Goal: Task Accomplishment & Management: Manage account settings

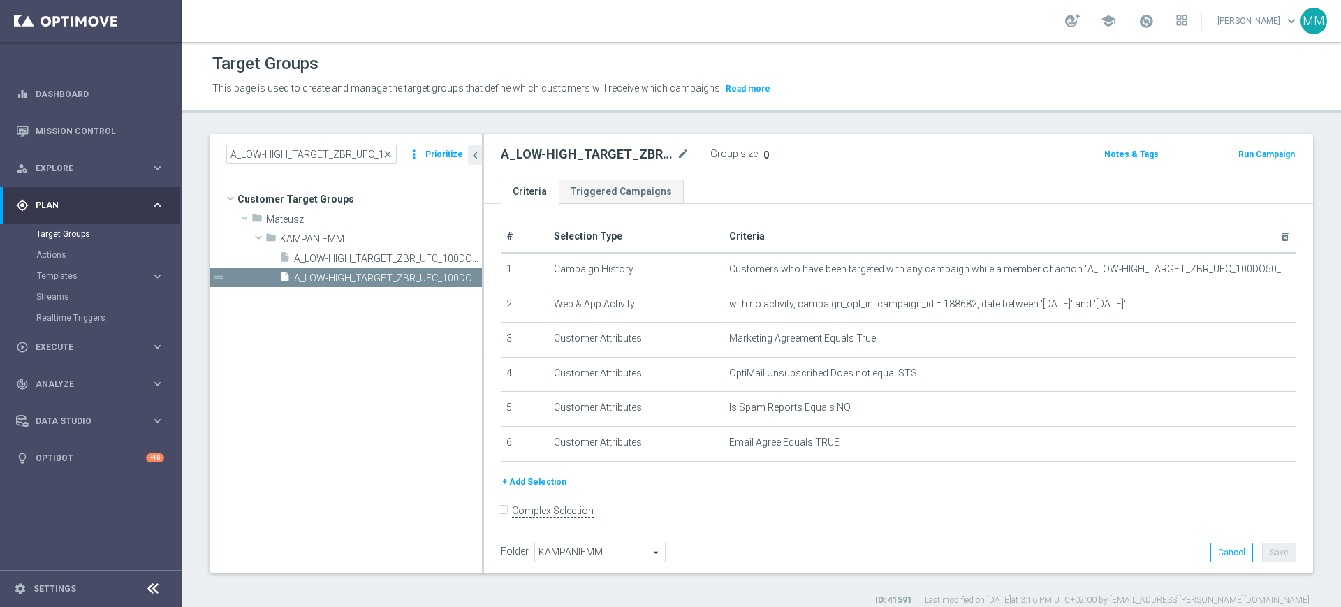
scroll to position [13, 0]
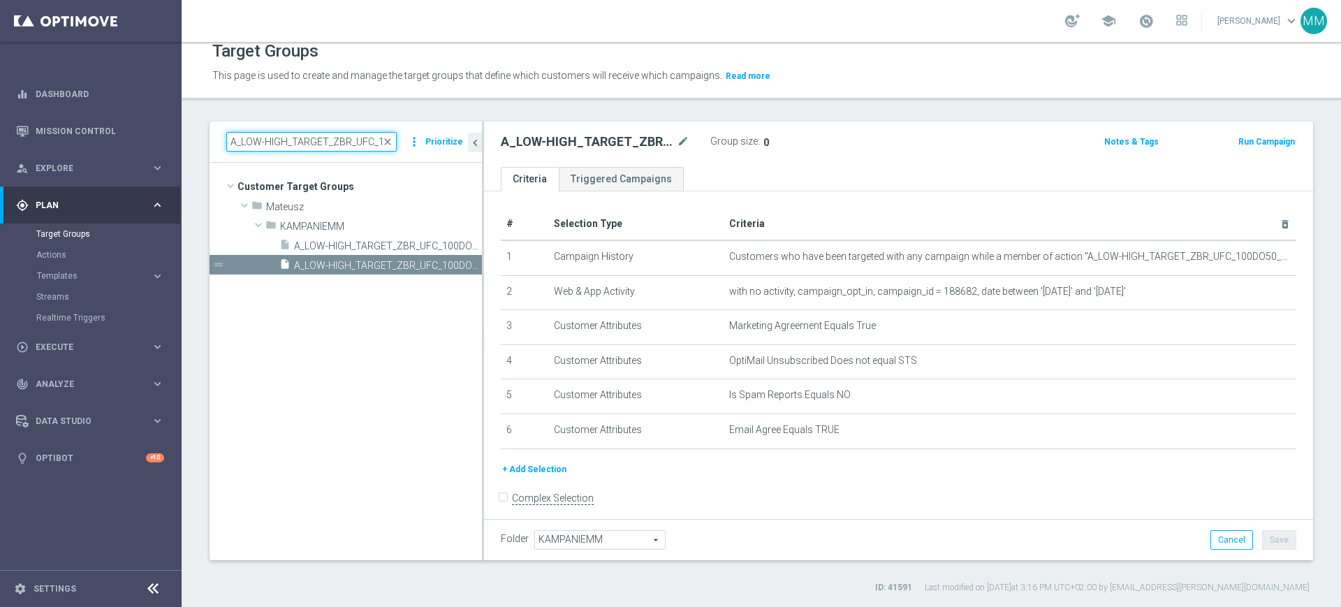
click at [334, 150] on input "A_LOW-HIGH_TARGET_ZBR_UFC_100DO50_101025" at bounding box center [311, 142] width 170 height 20
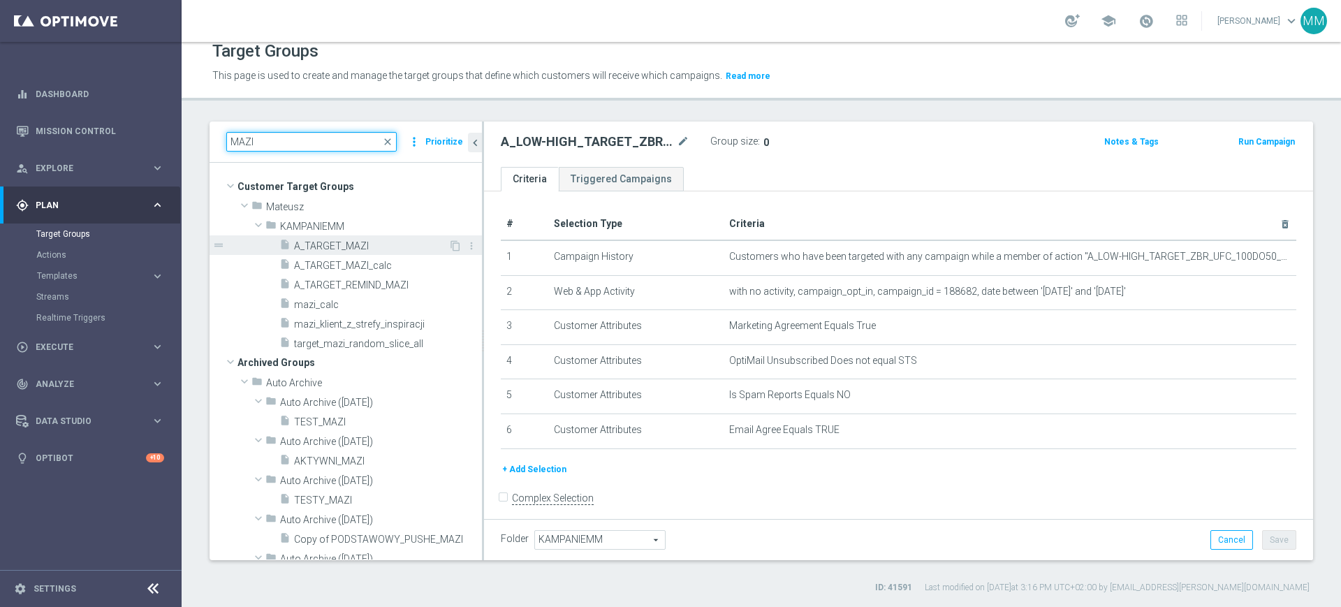
type input "MAZI"
click at [356, 245] on span "A_TARGET_MAZI" at bounding box center [371, 246] width 154 height 12
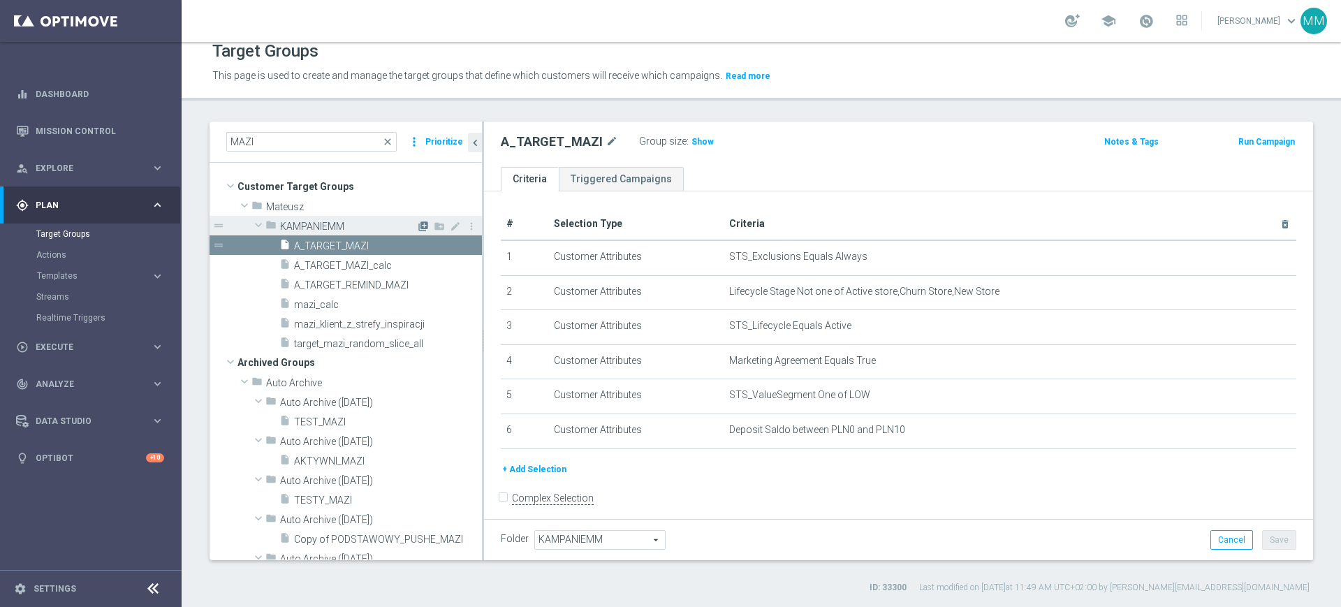
click at [418, 225] on icon "library_add" at bounding box center [423, 226] width 11 height 11
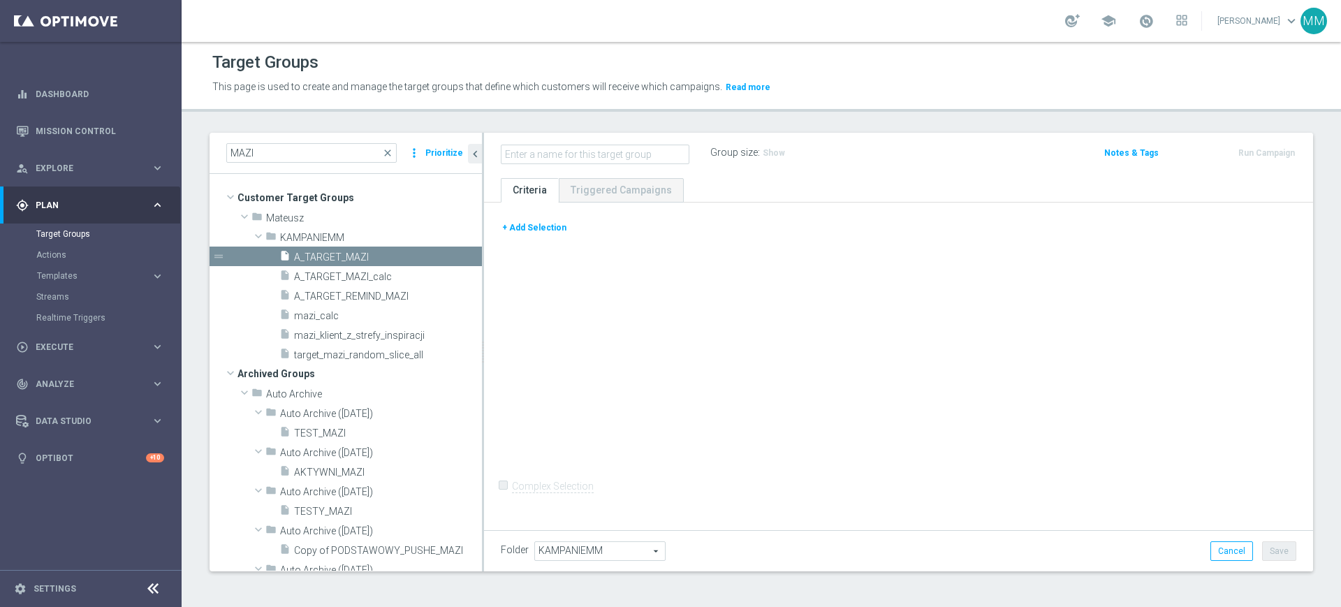
click at [553, 233] on button "+ Add Selection" at bounding box center [534, 227] width 67 height 15
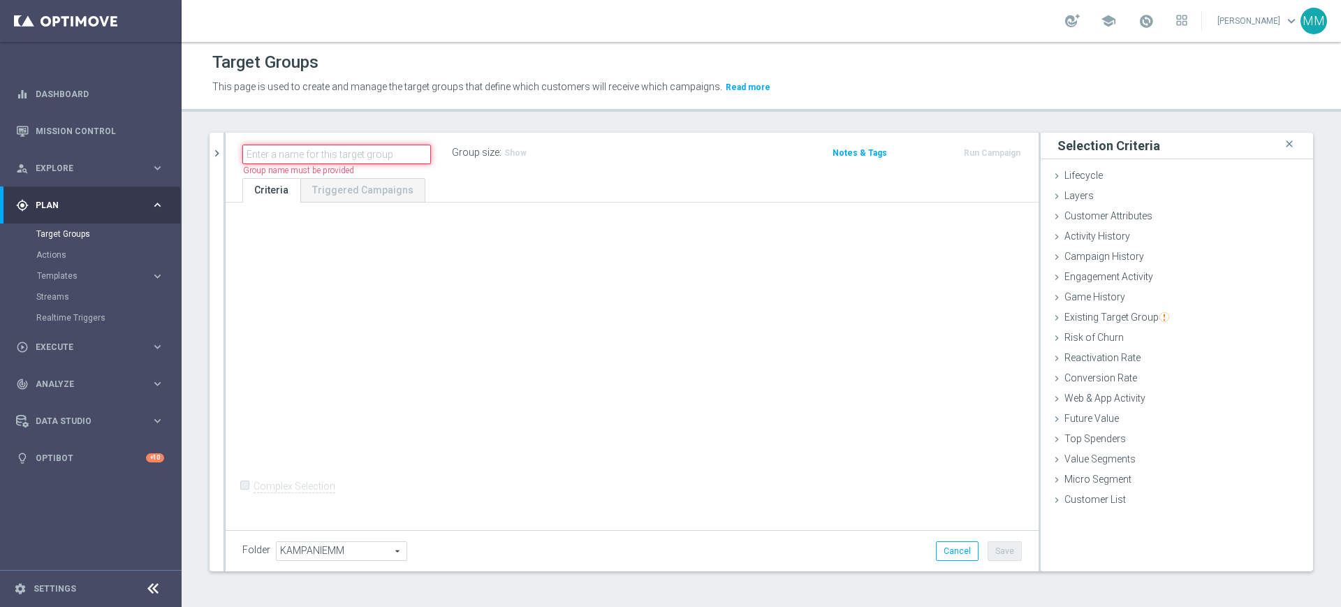
click at [383, 162] on input "text" at bounding box center [336, 155] width 189 height 20
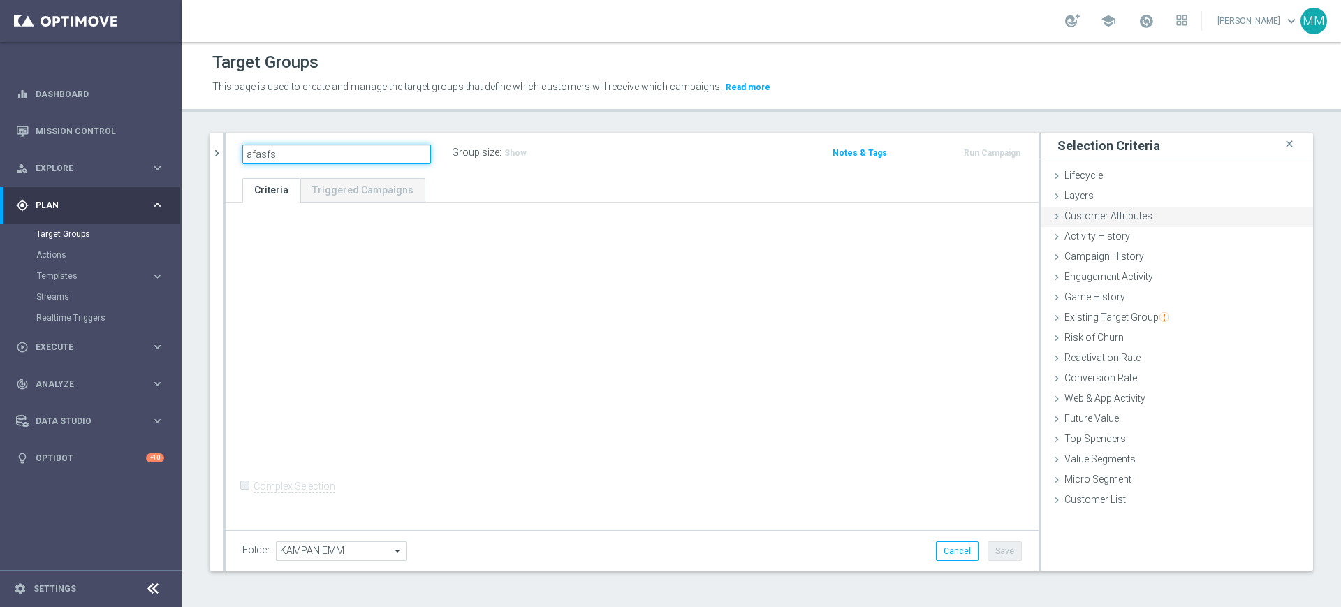
type input "afasfs"
click at [1182, 214] on div "Customer Attributes done selection saved" at bounding box center [1177, 217] width 272 height 21
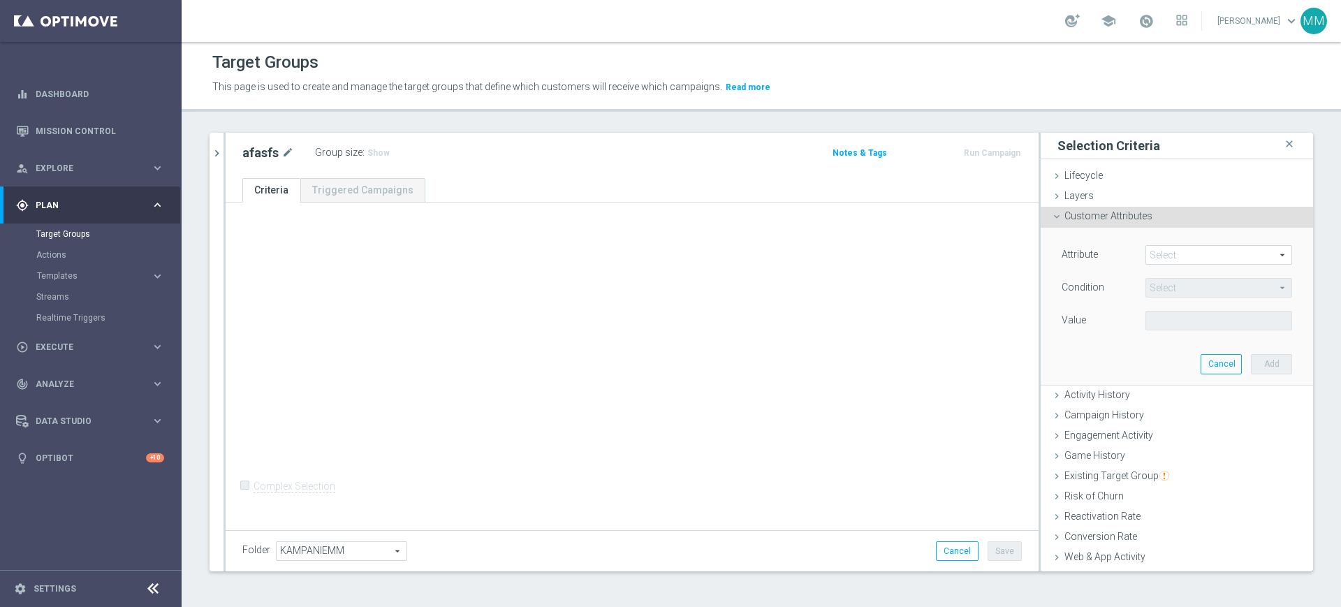
click at [1182, 238] on div "Attribute Select arrow_drop_down search Condition Select arrow_drop_down search…" at bounding box center [1176, 306] width 251 height 156
click at [1181, 249] on span at bounding box center [1218, 255] width 145 height 18
click at [0, 0] on input "search" at bounding box center [0, 0] width 0 height 0
click at [1169, 250] on input "ID_STR" at bounding box center [1219, 255] width 147 height 20
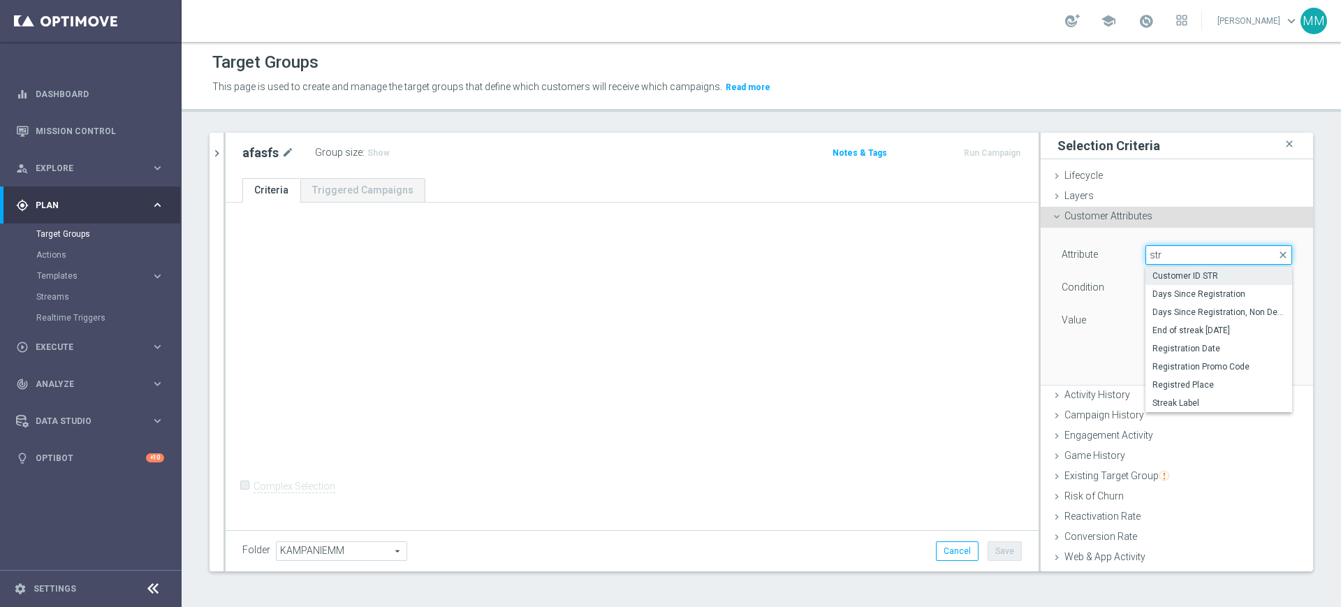
type input "str"
click at [1156, 276] on span "Customer ID STR" at bounding box center [1219, 275] width 133 height 11
type input "Customer ID STR"
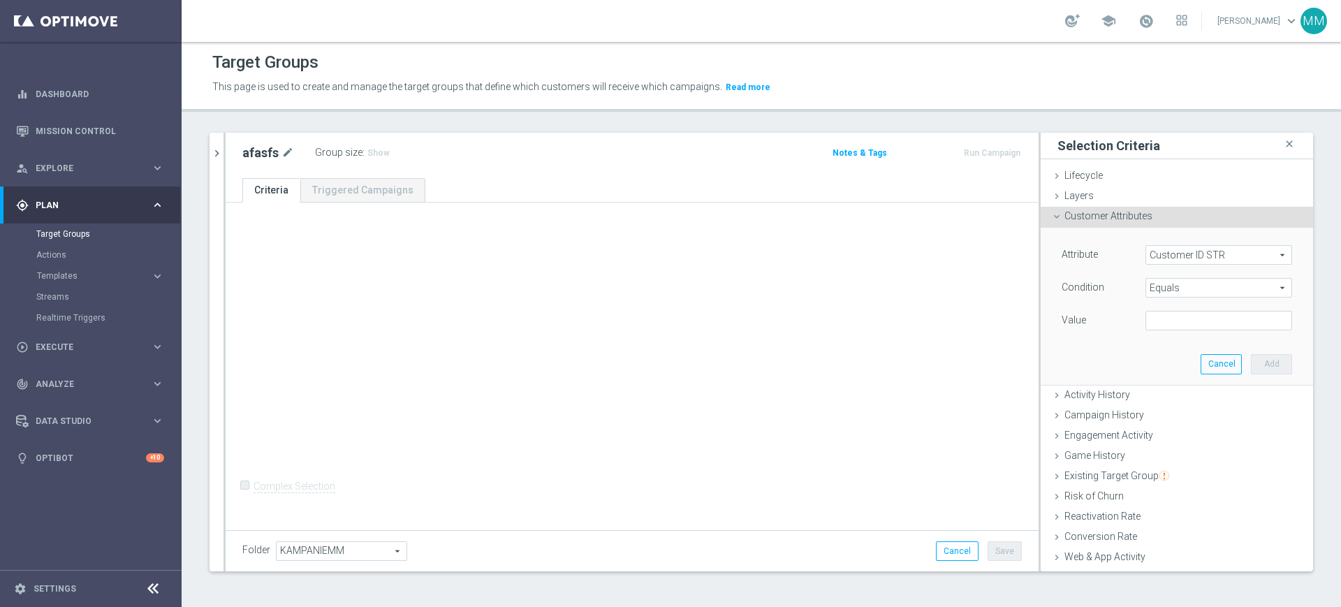
click at [1160, 288] on span "Equals" at bounding box center [1218, 288] width 145 height 18
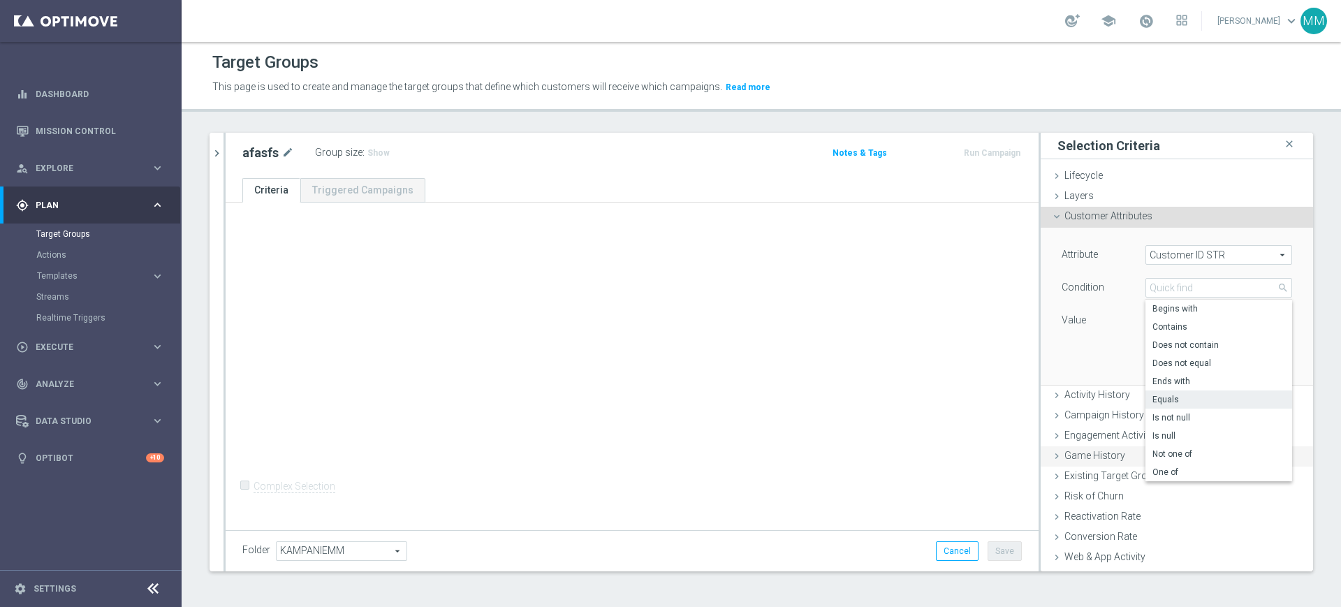
click at [1172, 472] on span "One of" at bounding box center [1219, 472] width 133 height 11
type input "One of"
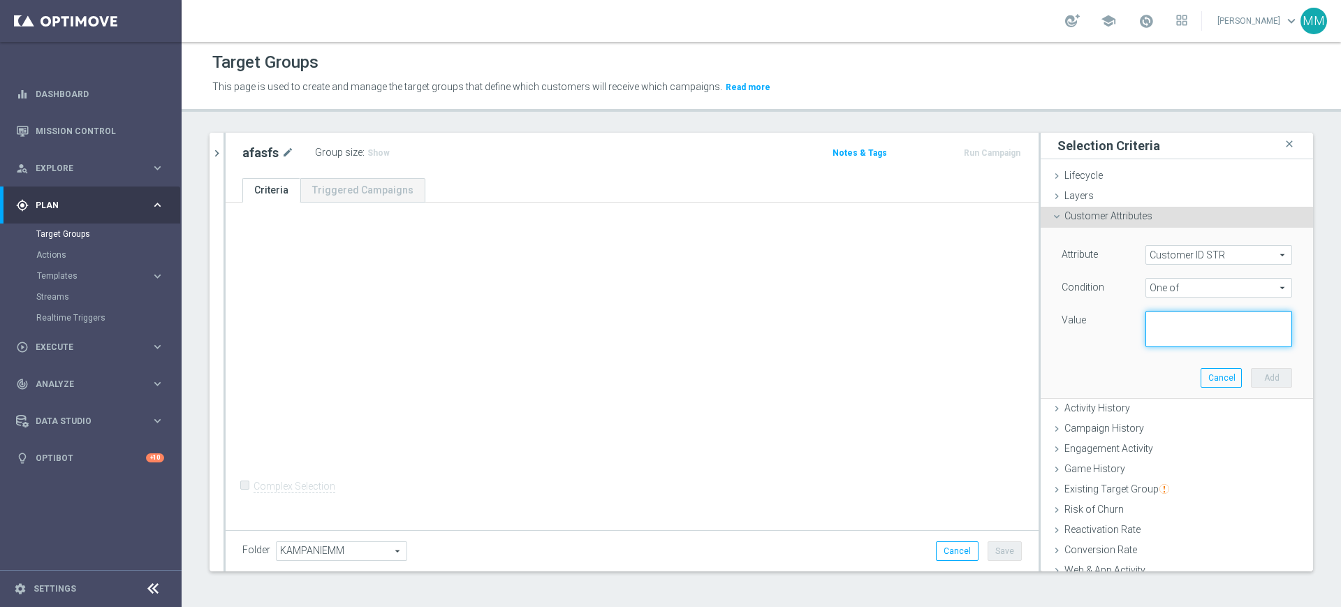
click at [1170, 333] on textarea at bounding box center [1219, 329] width 147 height 36
paste textarea "2305019,2319345,2308920,2441251,2759962,3103865"
type textarea "2305019,2319345,2308920,2441251,2759962,3103865"
click at [1251, 371] on button "Add" at bounding box center [1271, 378] width 41 height 20
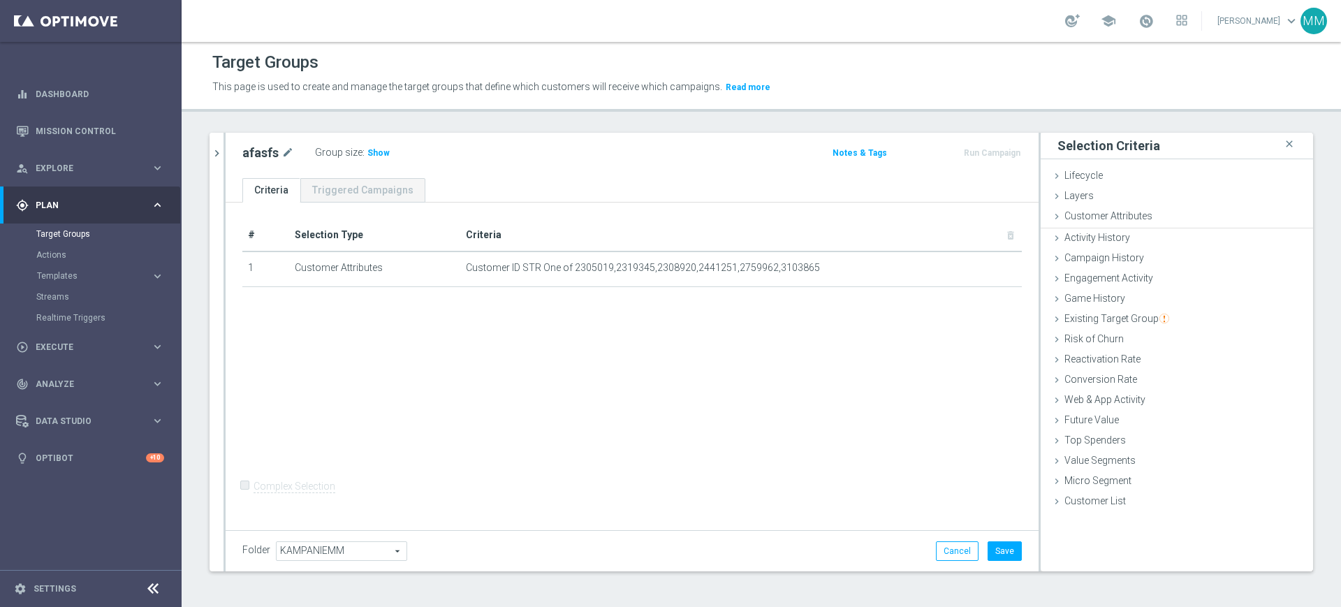
scroll to position [0, 0]
drag, startPoint x: 991, startPoint y: 545, endPoint x: 959, endPoint y: 534, distance: 33.1
click at [990, 543] on button "Save" at bounding box center [1005, 551] width 34 height 20
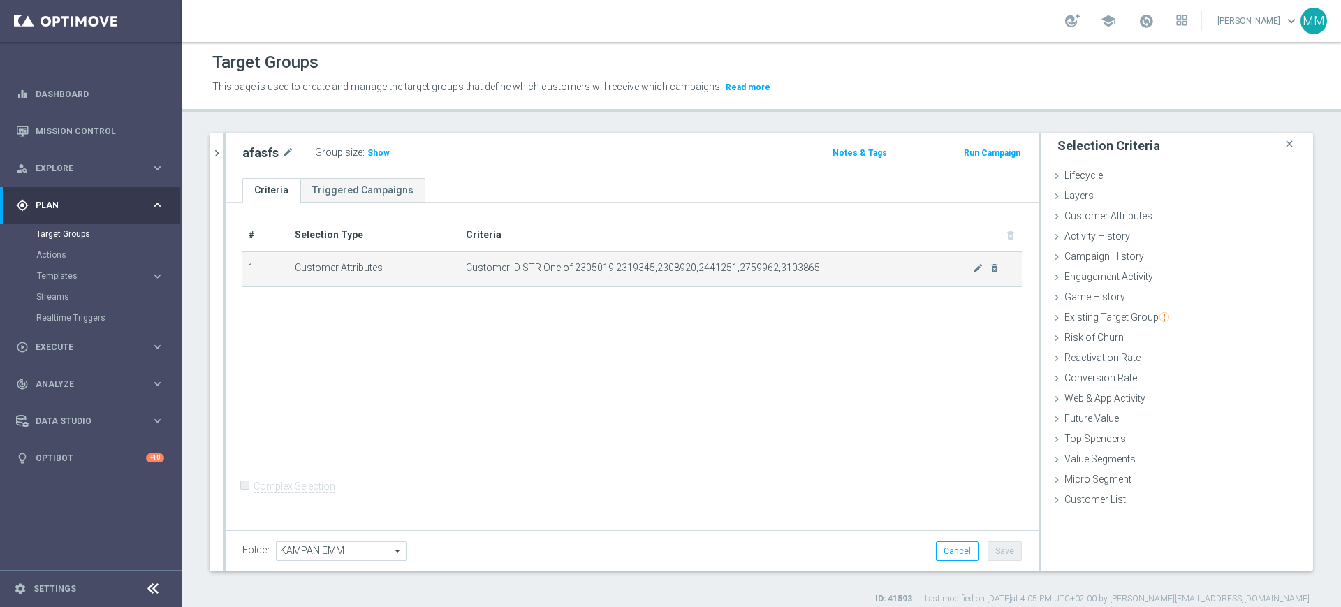
click at [586, 268] on span "Customer ID STR One of 2305019,2319345,2308920,2441251,2759962,3103865" at bounding box center [719, 268] width 506 height 12
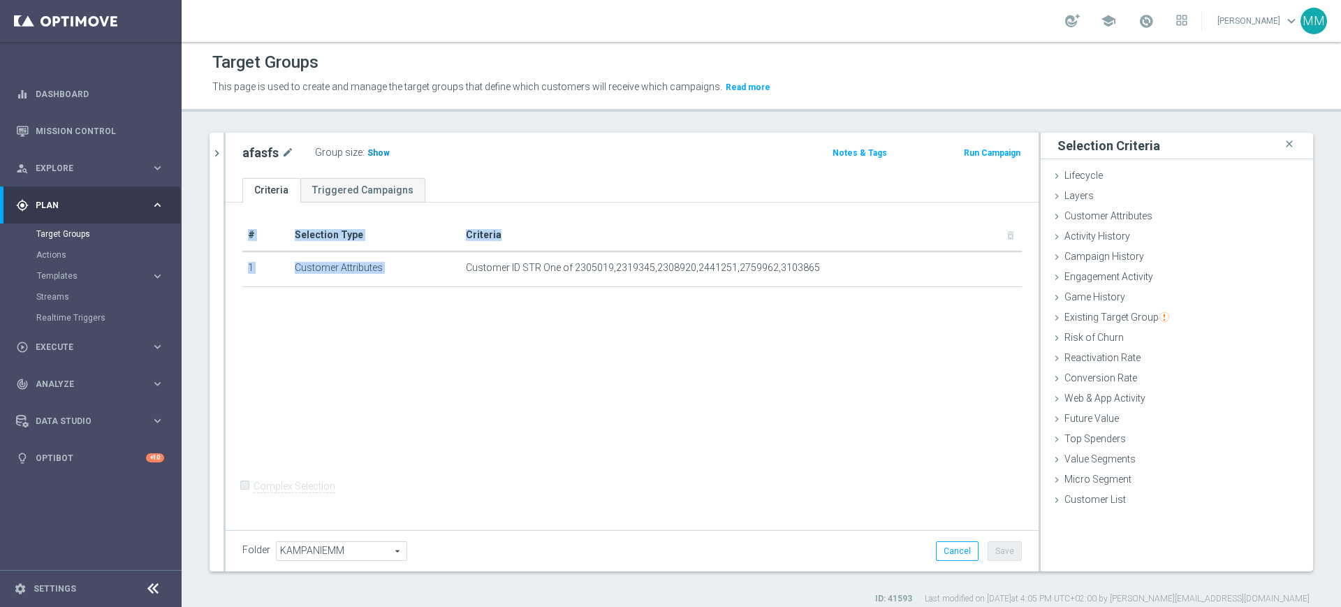
click at [370, 149] on span "Show" at bounding box center [378, 153] width 22 height 10
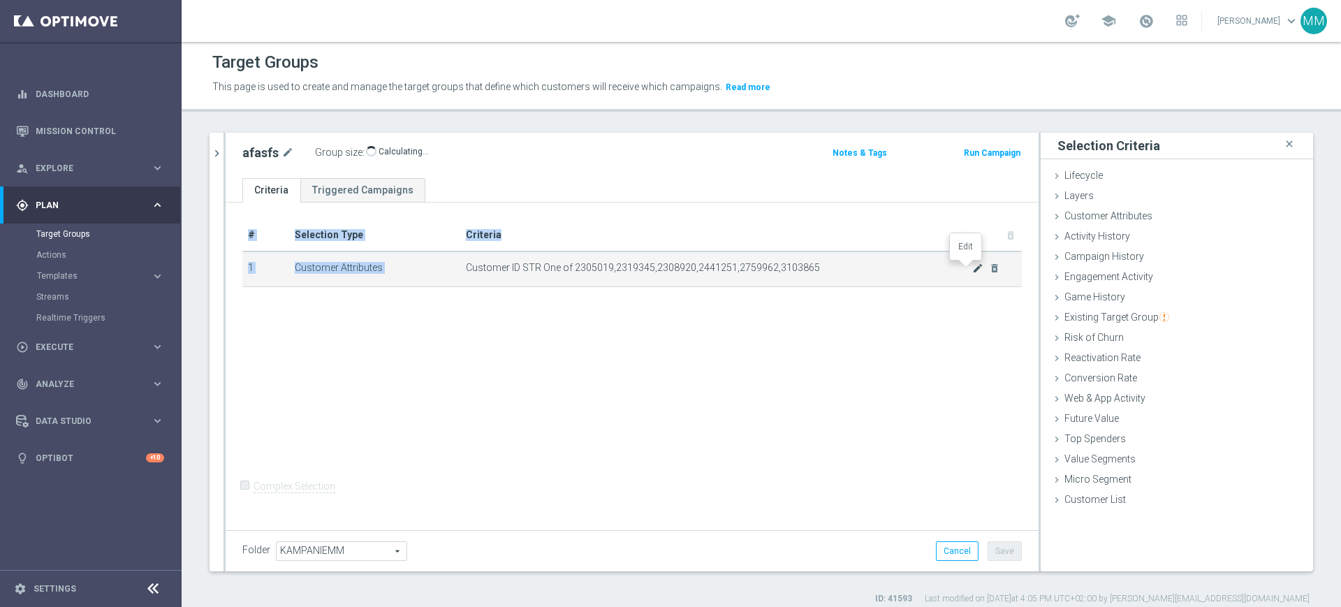
click at [972, 272] on icon "mode_edit" at bounding box center [977, 268] width 11 height 11
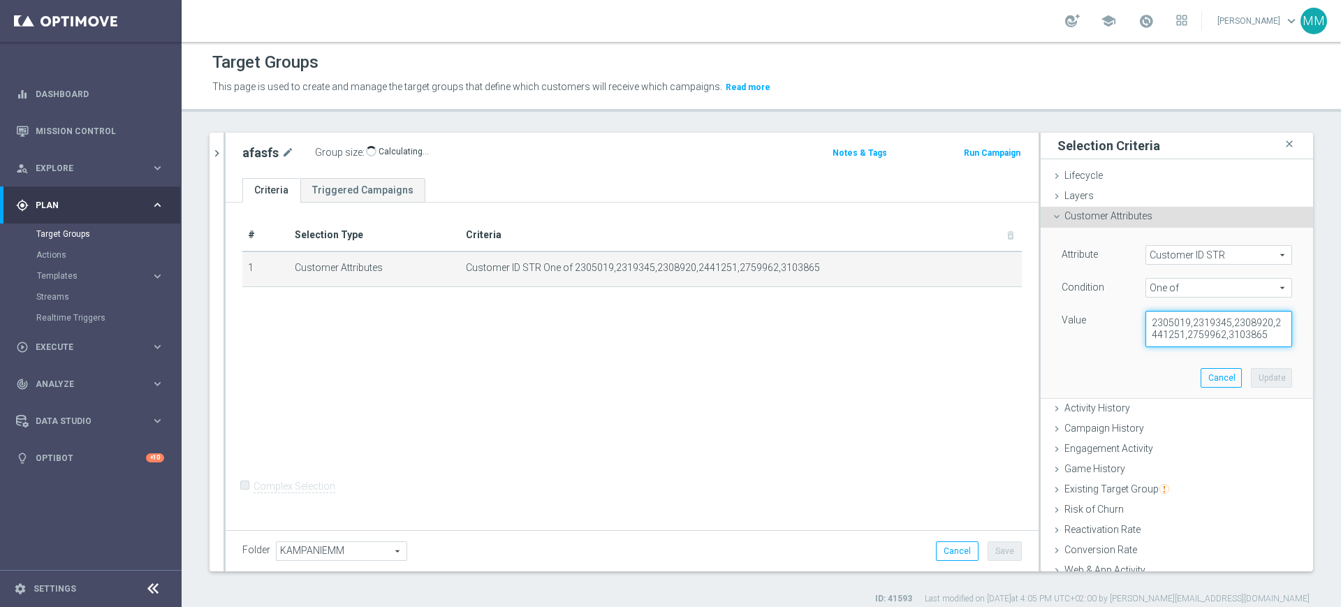
click at [1249, 338] on textarea "2305019,2319345,2308920,2441251,2759962,3103865" at bounding box center [1219, 329] width 147 height 36
click at [1250, 334] on textarea "2305019,2319345,2308920,2441251,2759962,3103865" at bounding box center [1219, 329] width 147 height 36
paste textarea "2568758"
click at [1204, 340] on textarea "2305019,2319345,2308920,2441251,2759962,3103865,2568758," at bounding box center [1219, 329] width 147 height 36
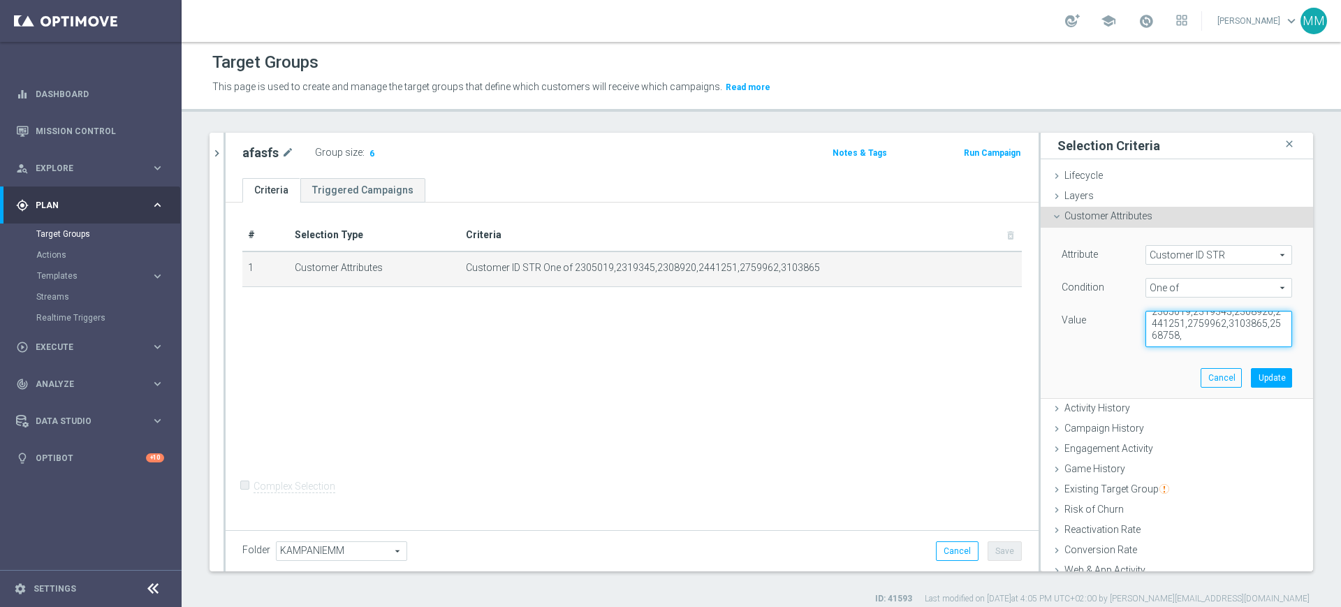
paste textarea "2559643"
click at [1231, 334] on textarea "2305019,2319345,2308920,2441251,2759962,3103865,2568758,2559643," at bounding box center [1219, 329] width 147 height 36
click at [1239, 333] on textarea "2305019,2319345,2308920,2441251,2759962,3103865,2568758,2559643," at bounding box center [1219, 329] width 147 height 36
paste textarea "1142646"
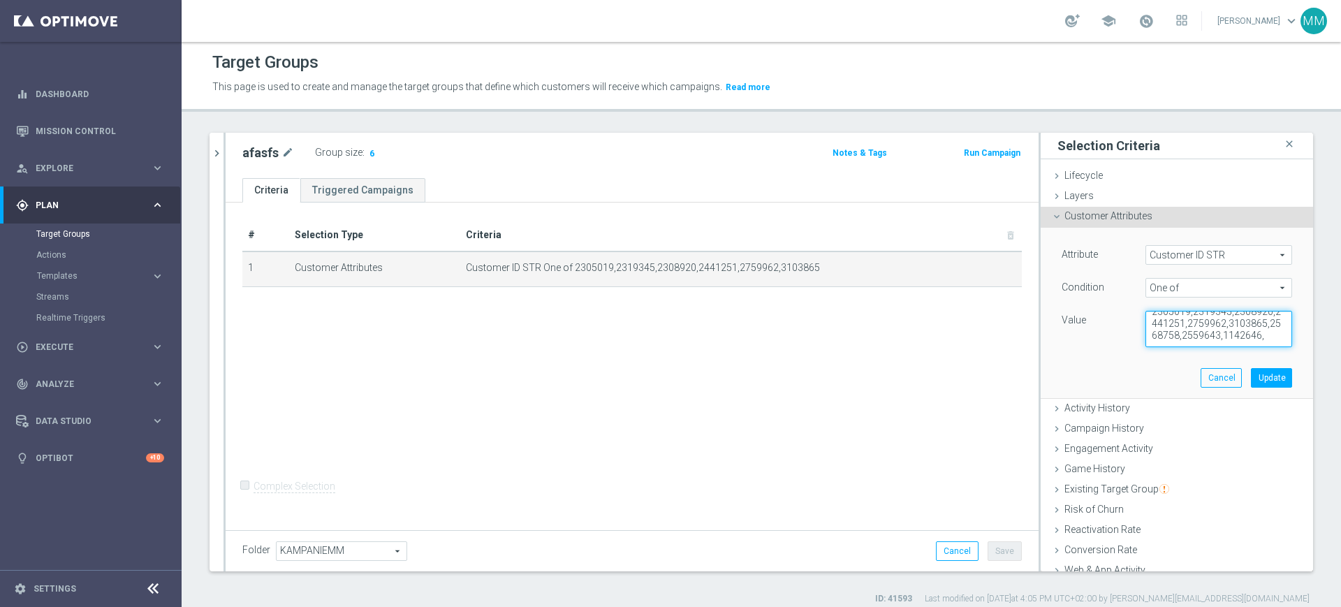
click at [1205, 334] on textarea "2305019,2319345,2308920,2441251,2759962,3103865,2568758,2559643,1142646," at bounding box center [1219, 329] width 147 height 36
paste textarea "1953582"
type textarea "2305019,2319345,2308920,2441251,2759962,3103865,2568758,2559643,1142646,1953582"
click at [1251, 376] on button "Update" at bounding box center [1271, 378] width 41 height 20
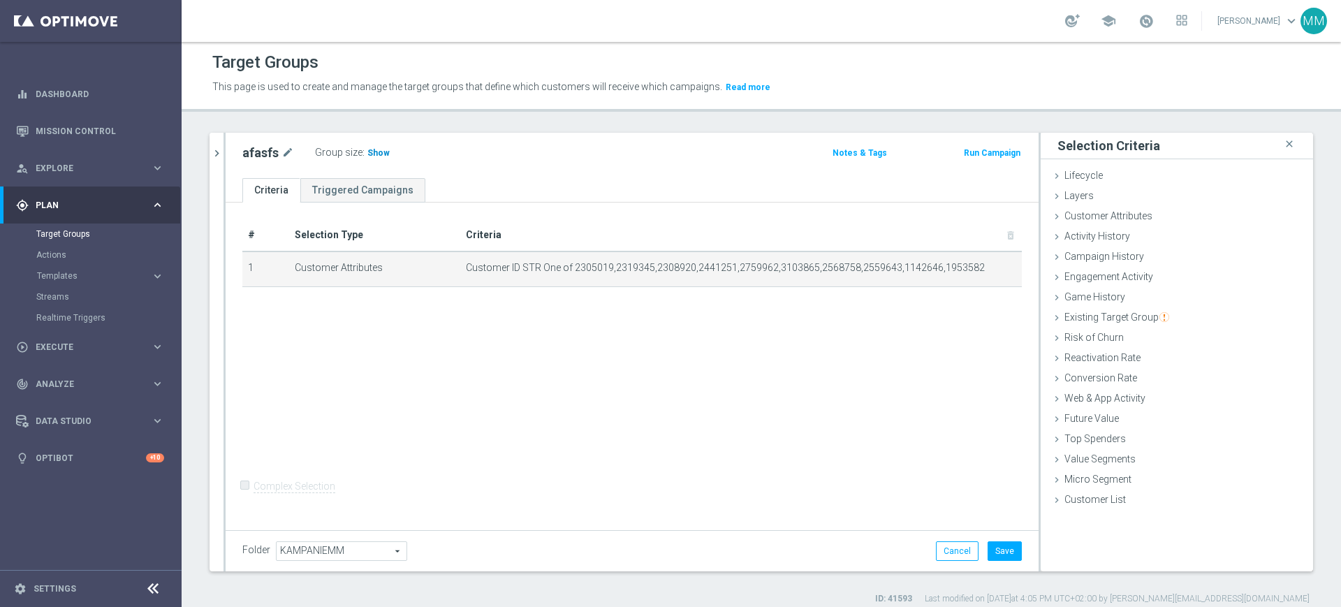
click at [377, 151] on span "Show" at bounding box center [378, 153] width 22 height 10
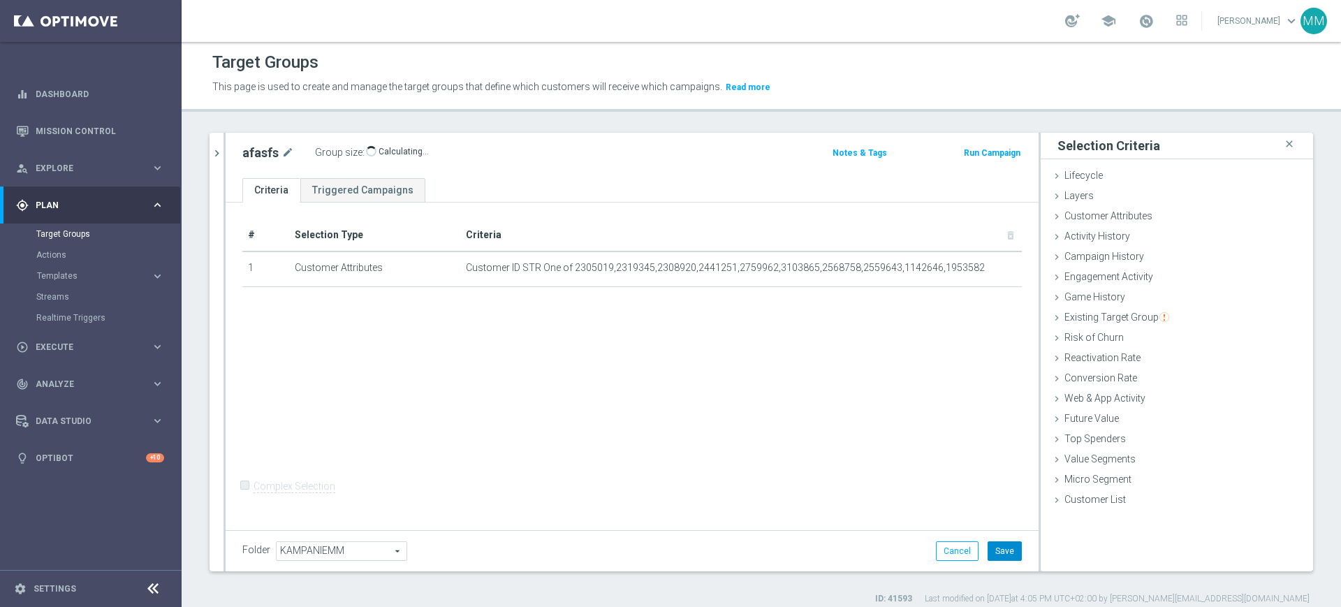
click at [988, 549] on button "Save" at bounding box center [1005, 551] width 34 height 20
click at [374, 152] on span "10" at bounding box center [374, 154] width 13 height 13
click at [221, 152] on icon "chevron_right" at bounding box center [216, 153] width 13 height 13
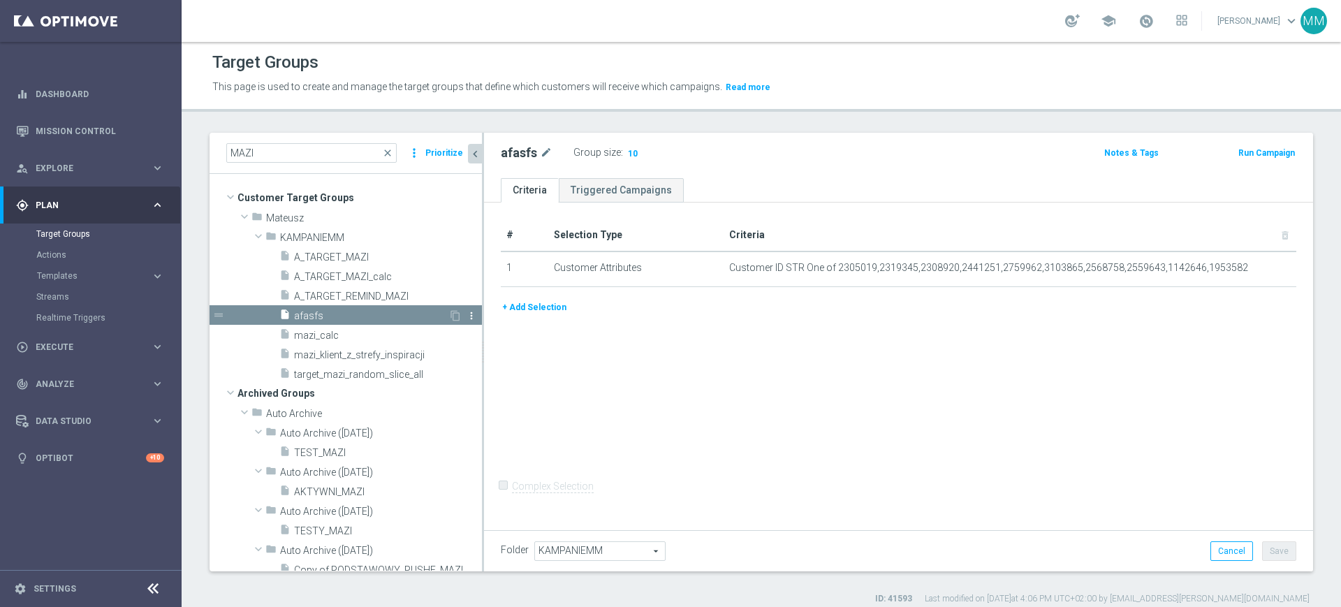
click at [466, 314] on icon "more_vert" at bounding box center [471, 315] width 11 height 11
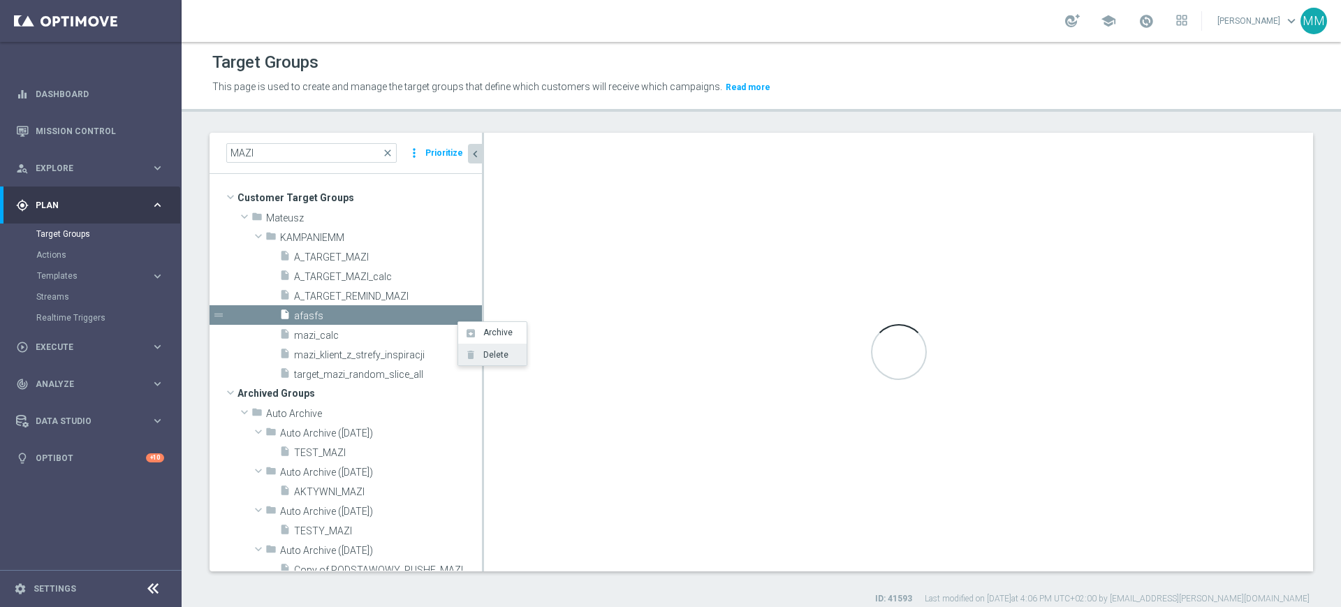
click at [493, 362] on li "delete Delete" at bounding box center [492, 355] width 68 height 22
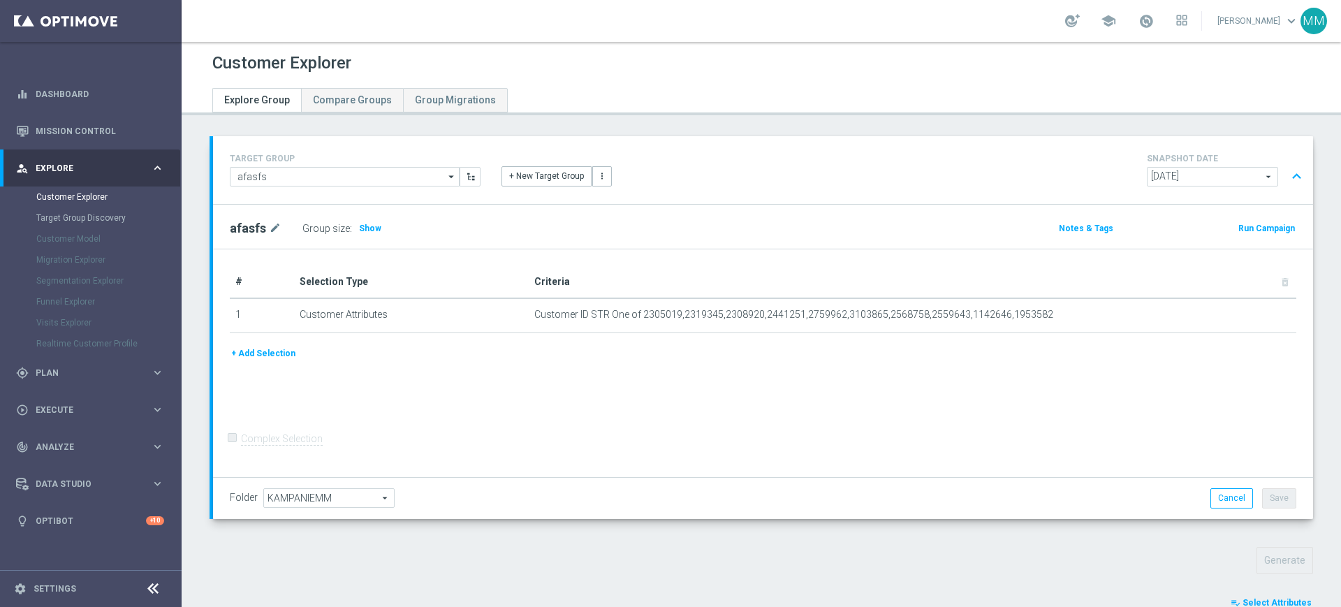
scroll to position [175, 0]
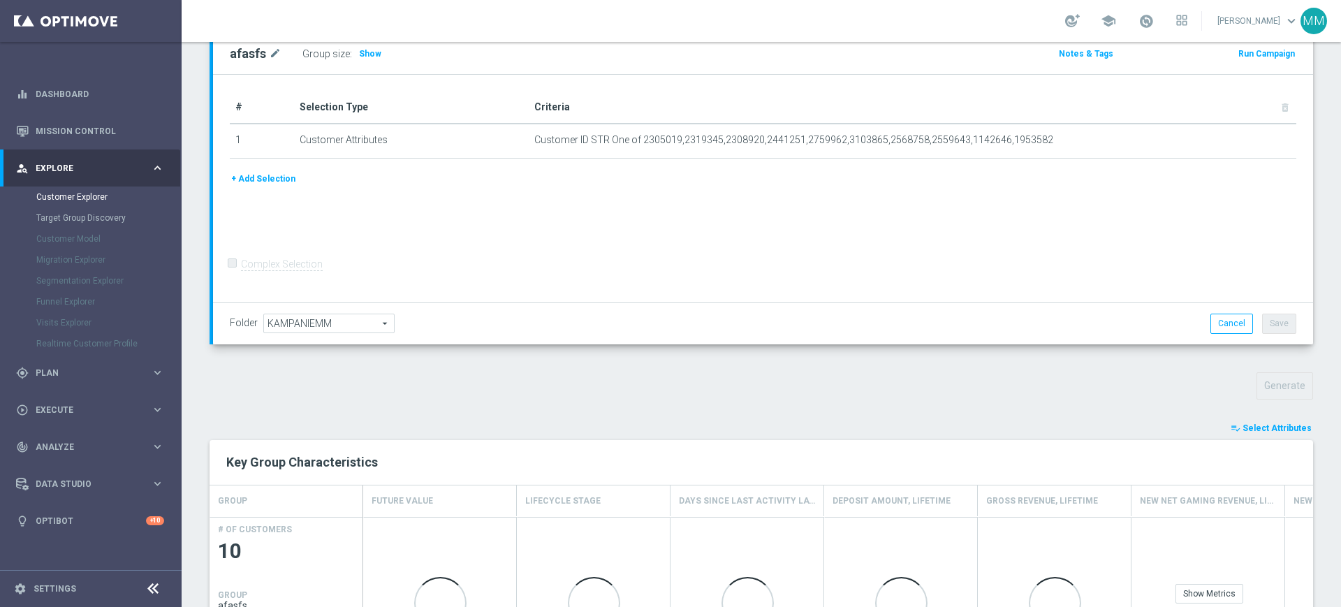
click at [1237, 435] on button "playlist_add_check Select Attributes" at bounding box center [1272, 428] width 84 height 15
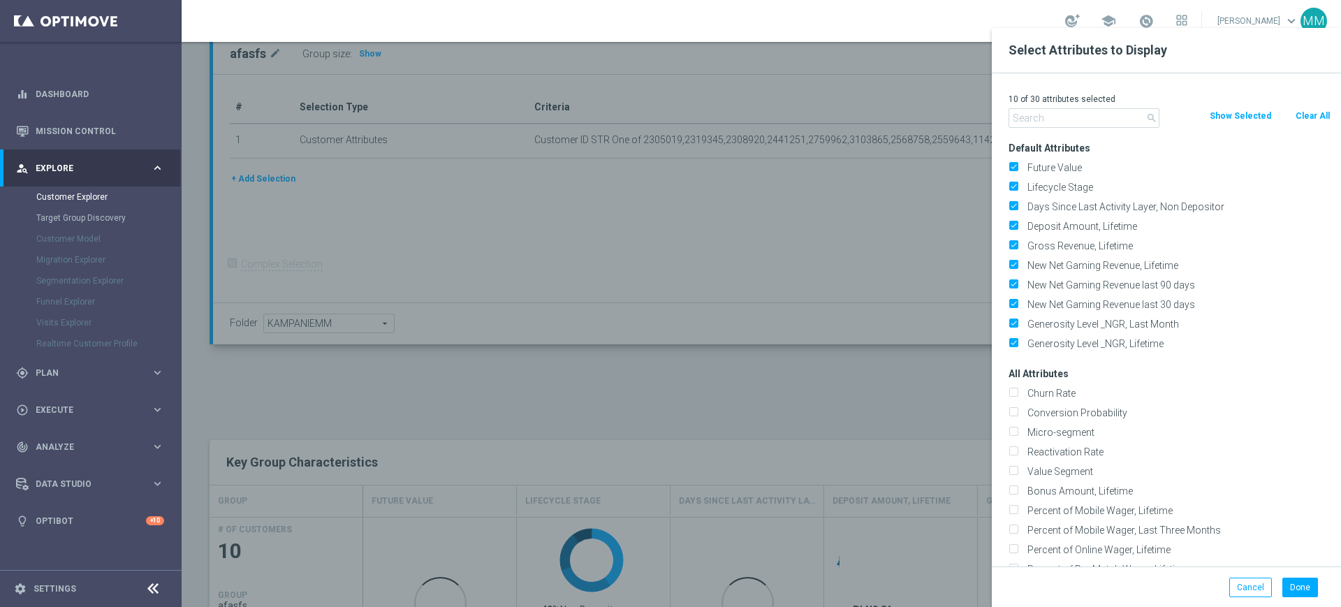
click at [1306, 113] on button "Clear All" at bounding box center [1312, 115] width 37 height 15
checkbox input "false"
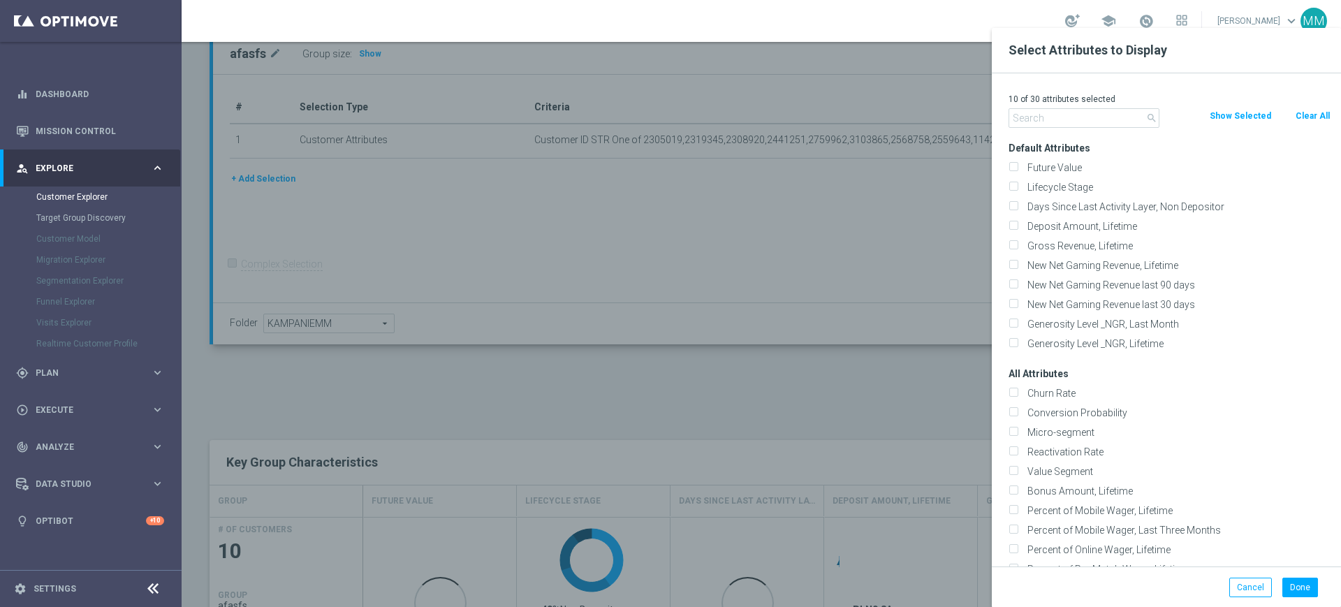
checkbox input "false"
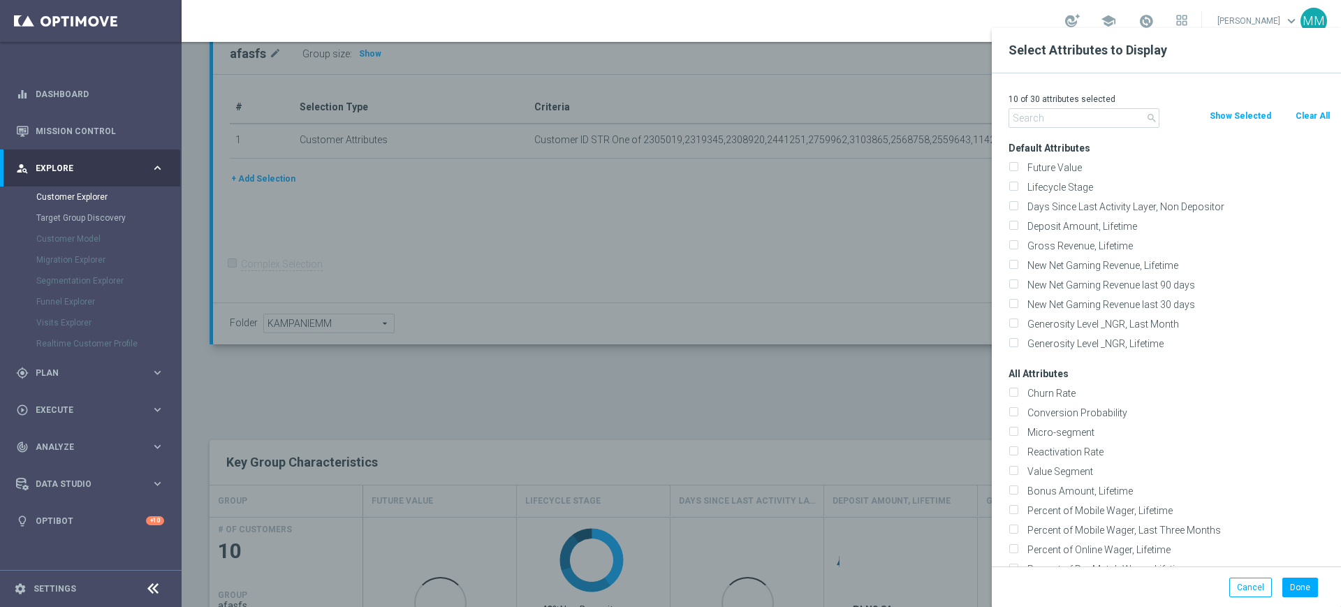
checkbox input "false"
click at [1122, 110] on input "text" at bounding box center [1084, 118] width 151 height 20
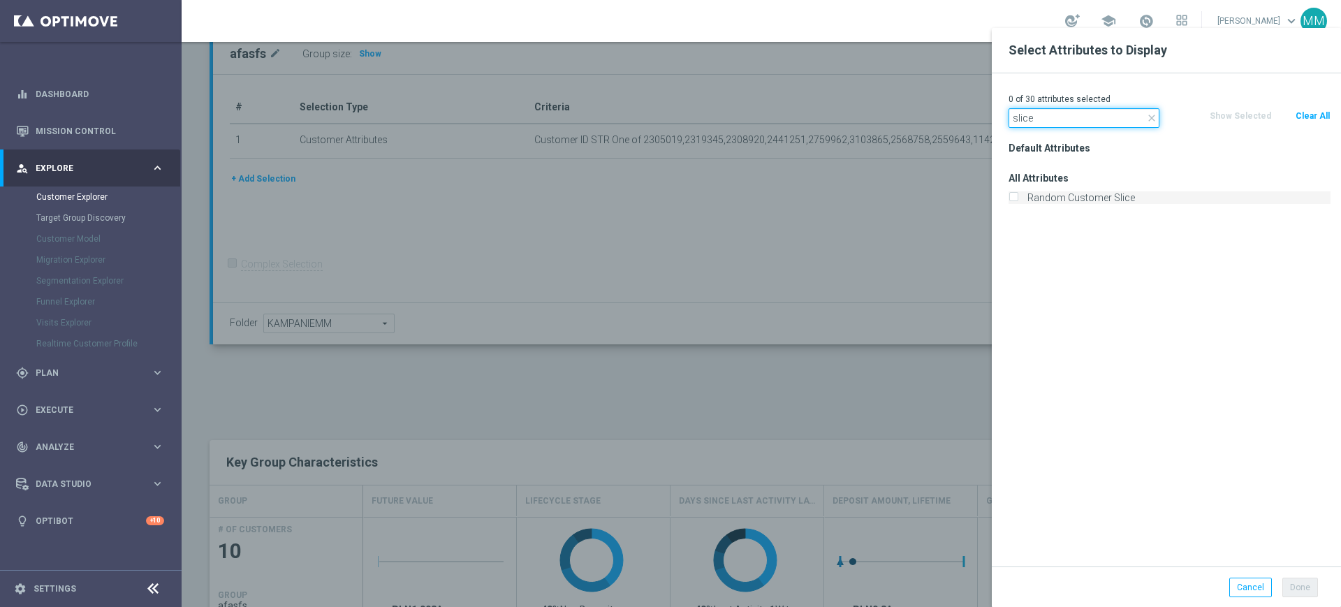
type input "slice"
click at [1107, 199] on label "Random Customer Slice" at bounding box center [1177, 197] width 308 height 13
click at [1018, 199] on input "Random Customer Slice" at bounding box center [1013, 199] width 9 height 9
checkbox input "true"
click at [1292, 585] on button "Done" at bounding box center [1301, 588] width 36 height 20
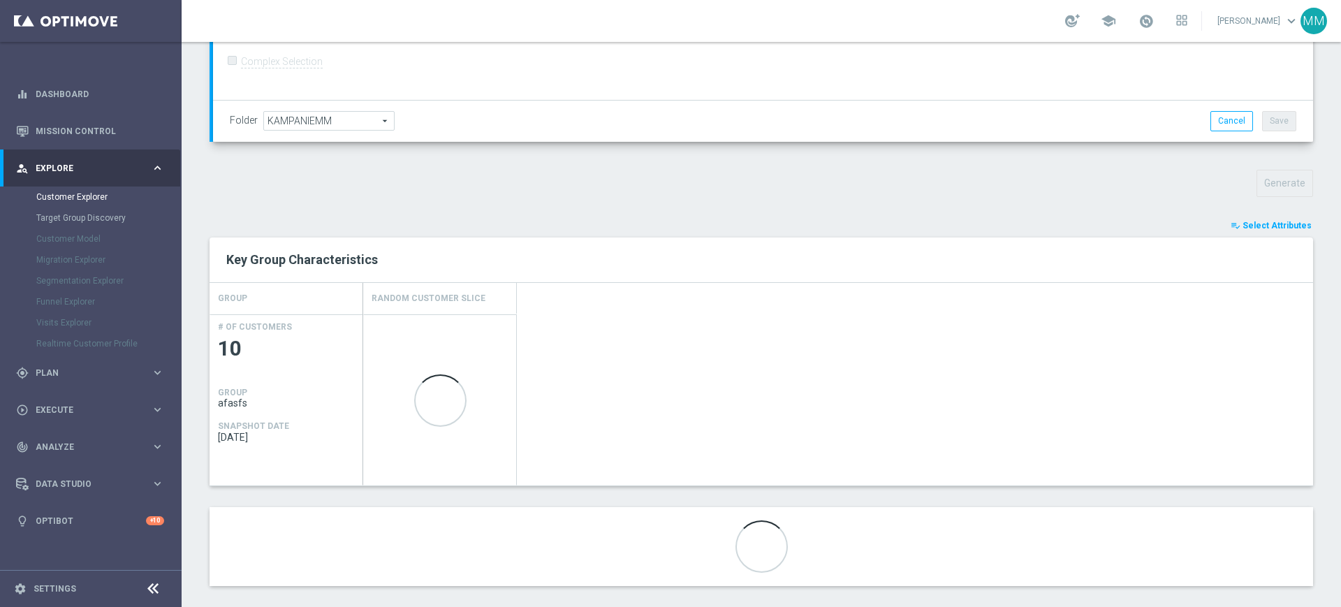
scroll to position [392, 0]
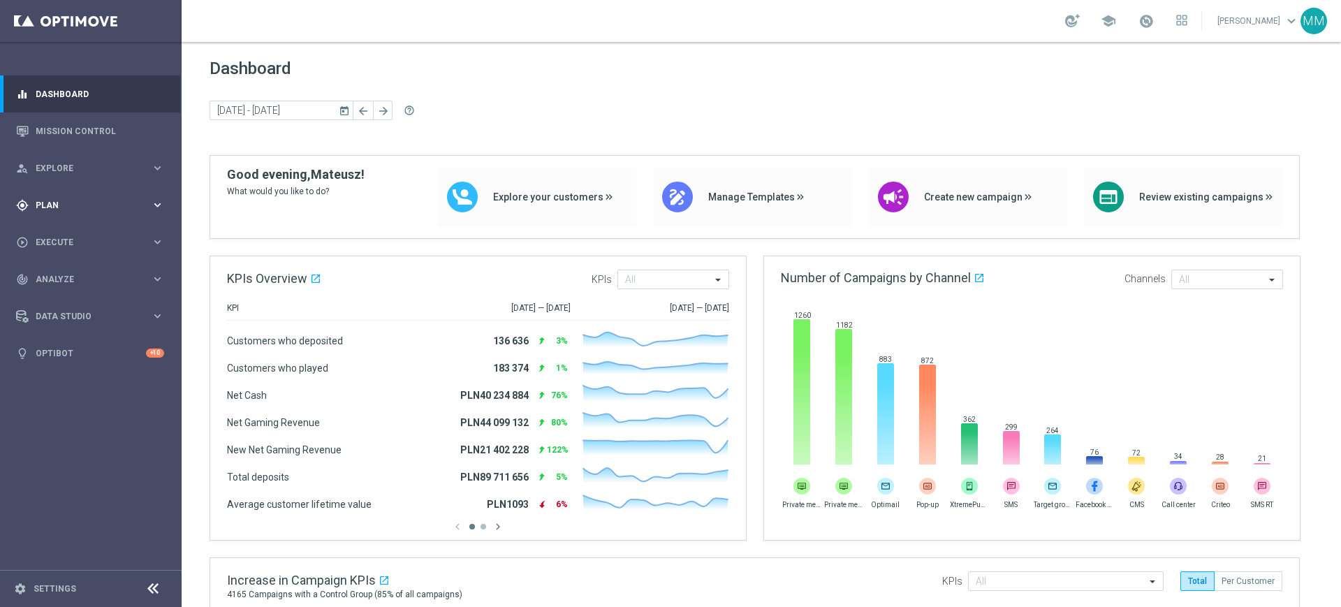
click at [63, 201] on span "Plan" at bounding box center [93, 205] width 115 height 8
drag, startPoint x: 72, startPoint y: 236, endPoint x: 80, endPoint y: 229, distance: 10.9
click at [72, 236] on link "Target Groups" at bounding box center [90, 233] width 109 height 11
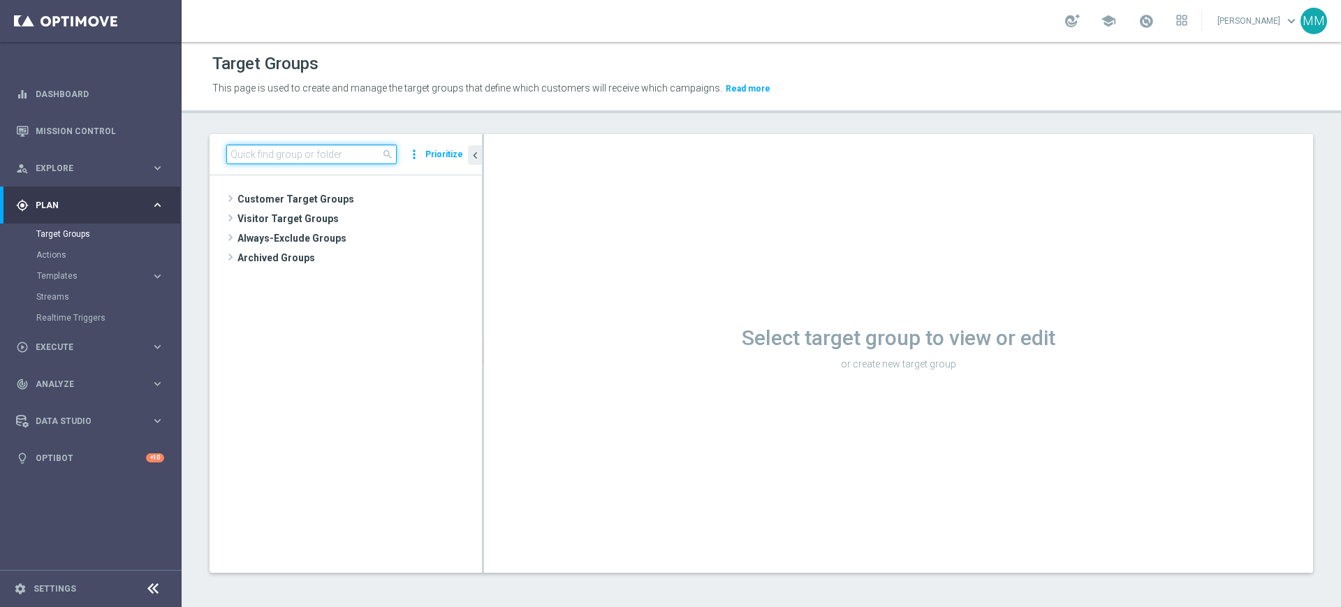
click at [327, 150] on input at bounding box center [311, 155] width 170 height 20
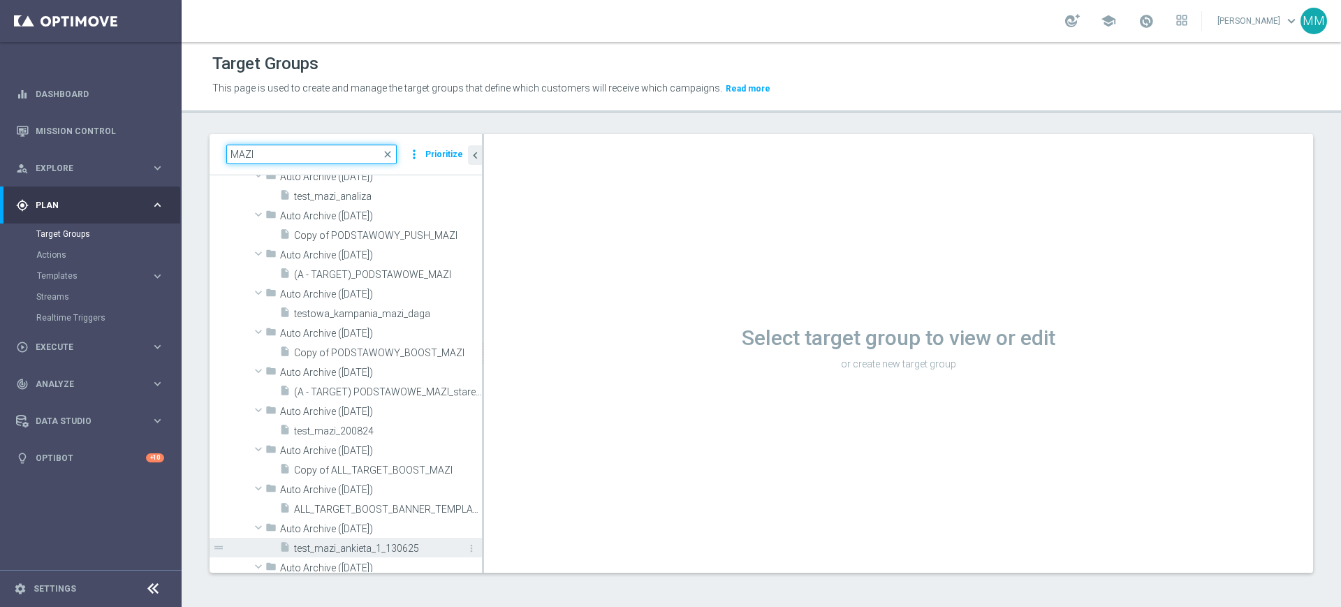
scroll to position [698, 0]
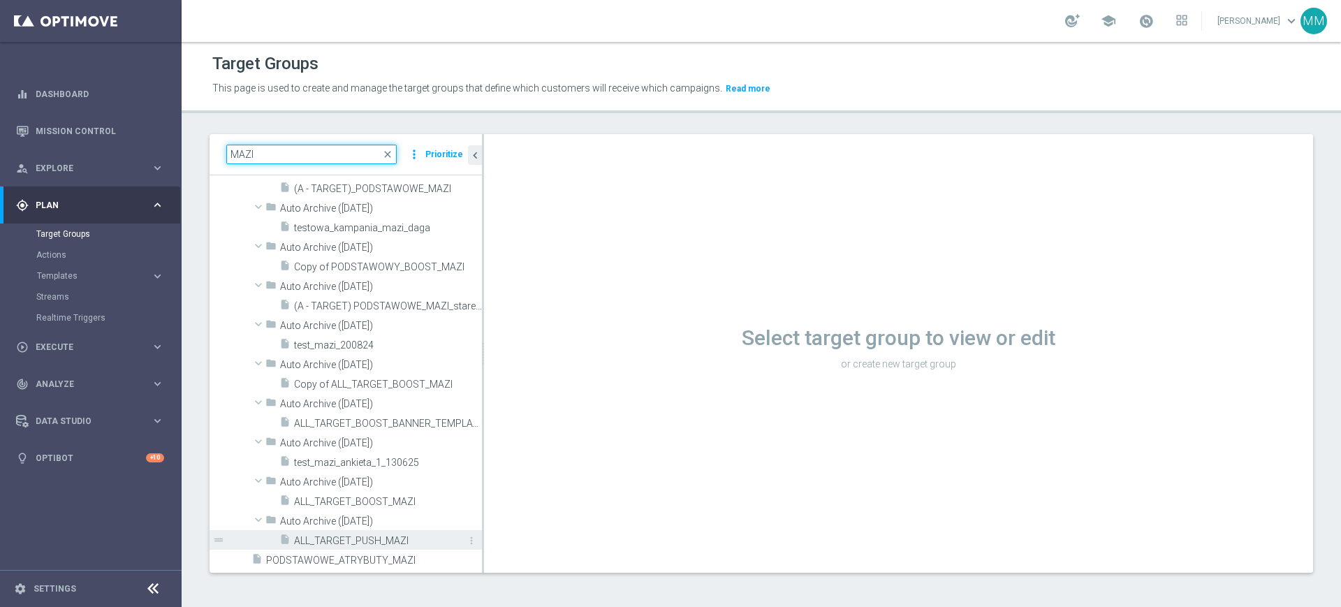
type input "MAZI"
click at [372, 535] on span "ALL_TARGET_PUSH_MAZI" at bounding box center [372, 541] width 156 height 12
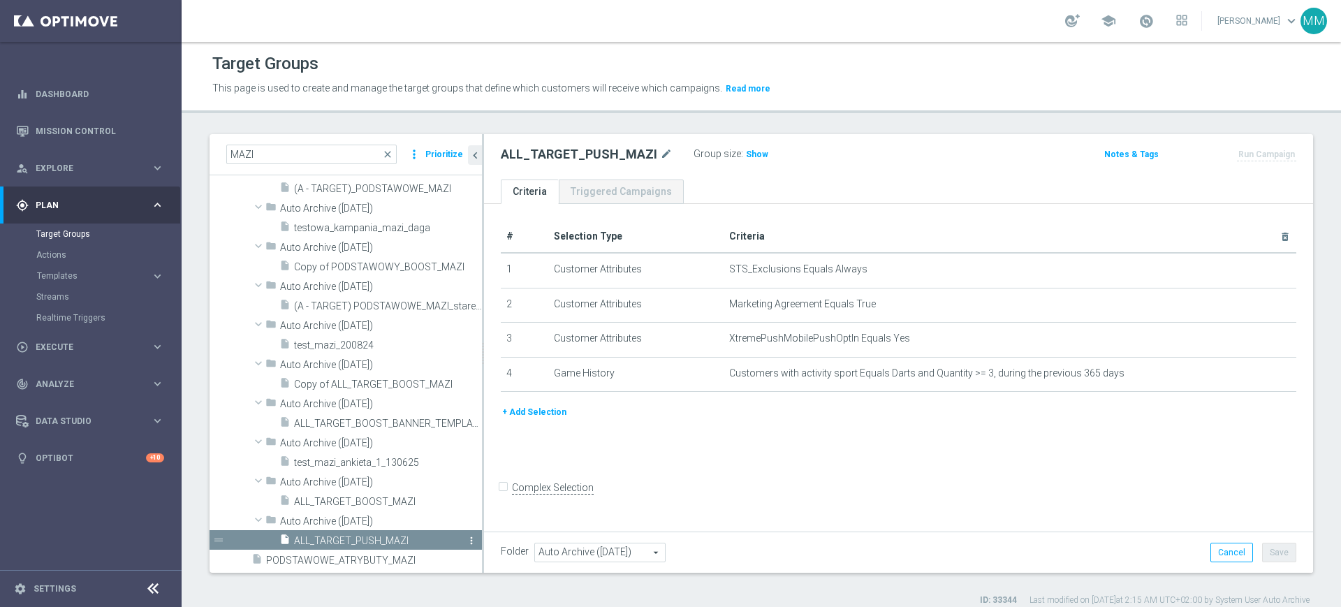
click at [466, 539] on icon "more_vert" at bounding box center [471, 540] width 11 height 11
click at [477, 564] on li "unarchive Restore" at bounding box center [495, 557] width 70 height 22
type input "Customer Target Groups"
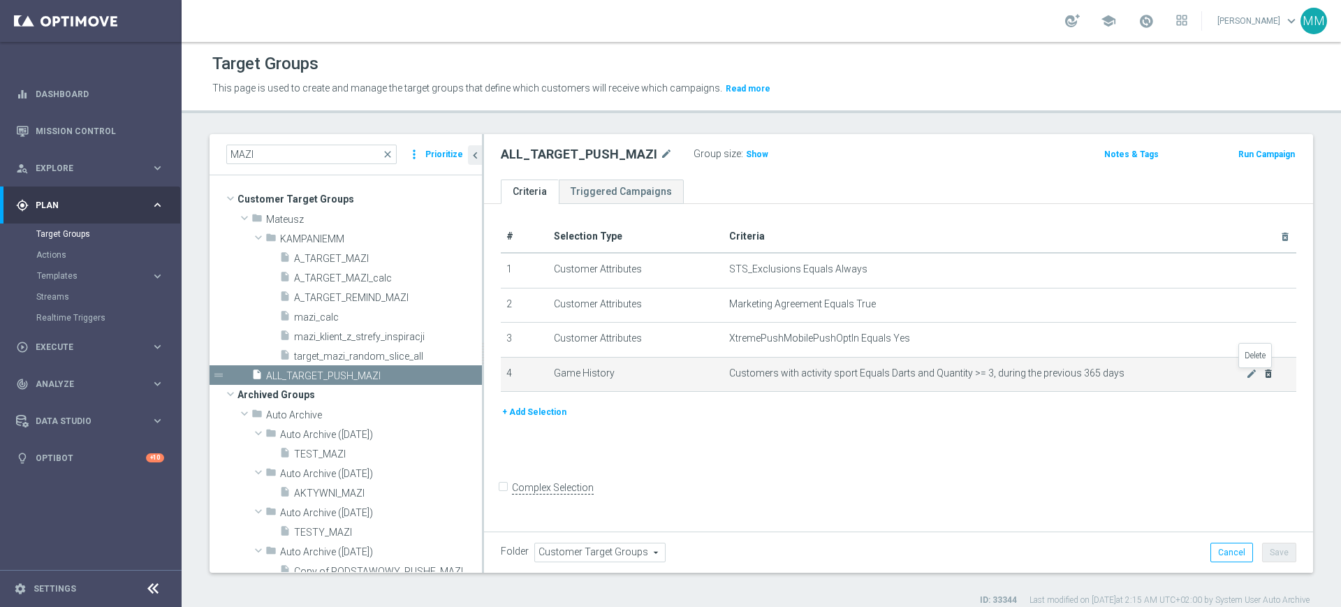
click at [1263, 376] on icon "delete_forever" at bounding box center [1268, 373] width 11 height 11
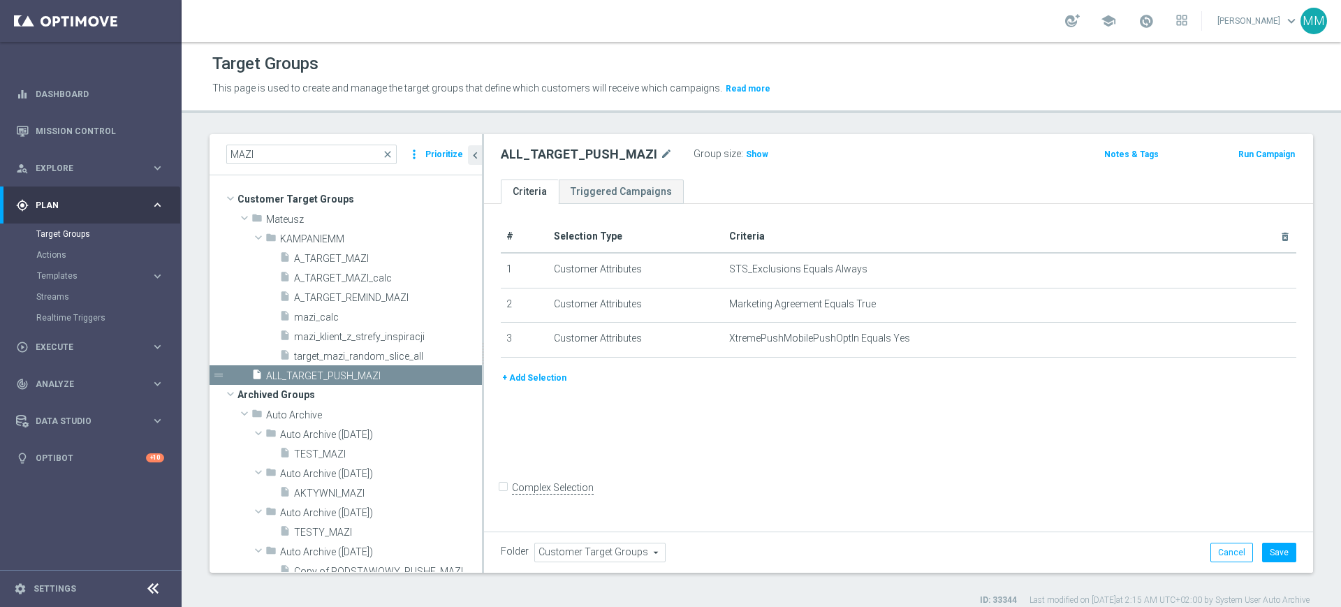
click at [554, 368] on div "# Selection Type Criteria delete_forever 1 Customer Attributes STS_Exclusions E…" at bounding box center [898, 295] width 817 height 149
click at [553, 380] on button "+ Add Selection" at bounding box center [534, 377] width 67 height 15
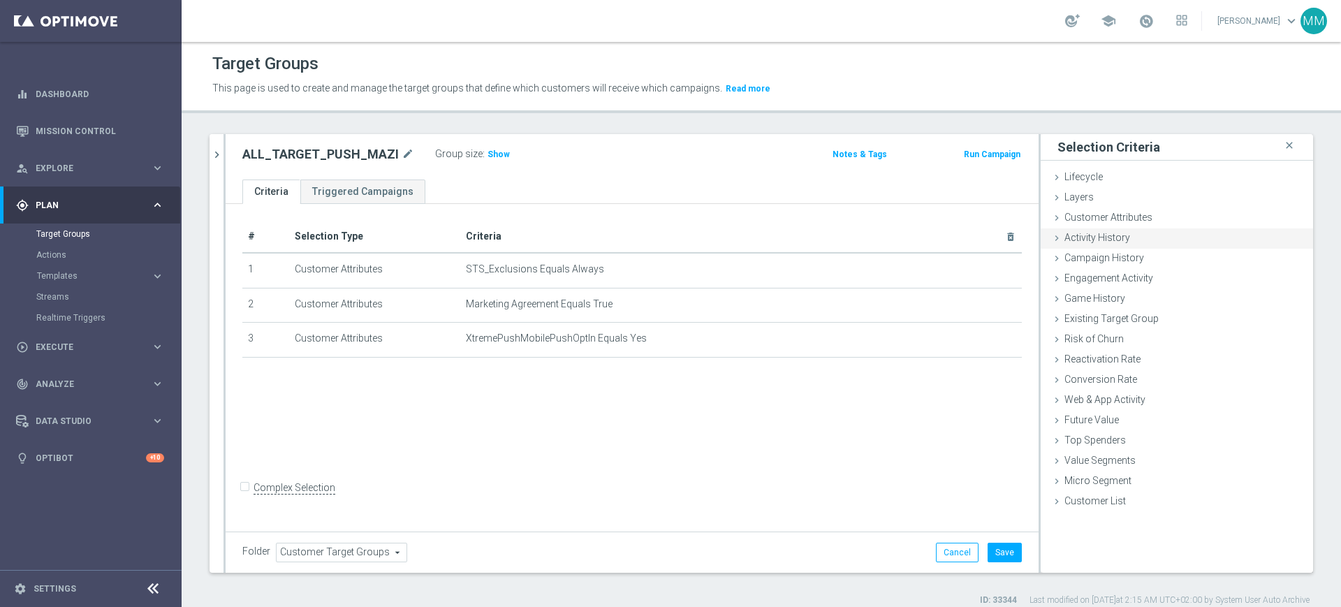
click at [1110, 222] on span "Customer Attributes" at bounding box center [1109, 217] width 88 height 11
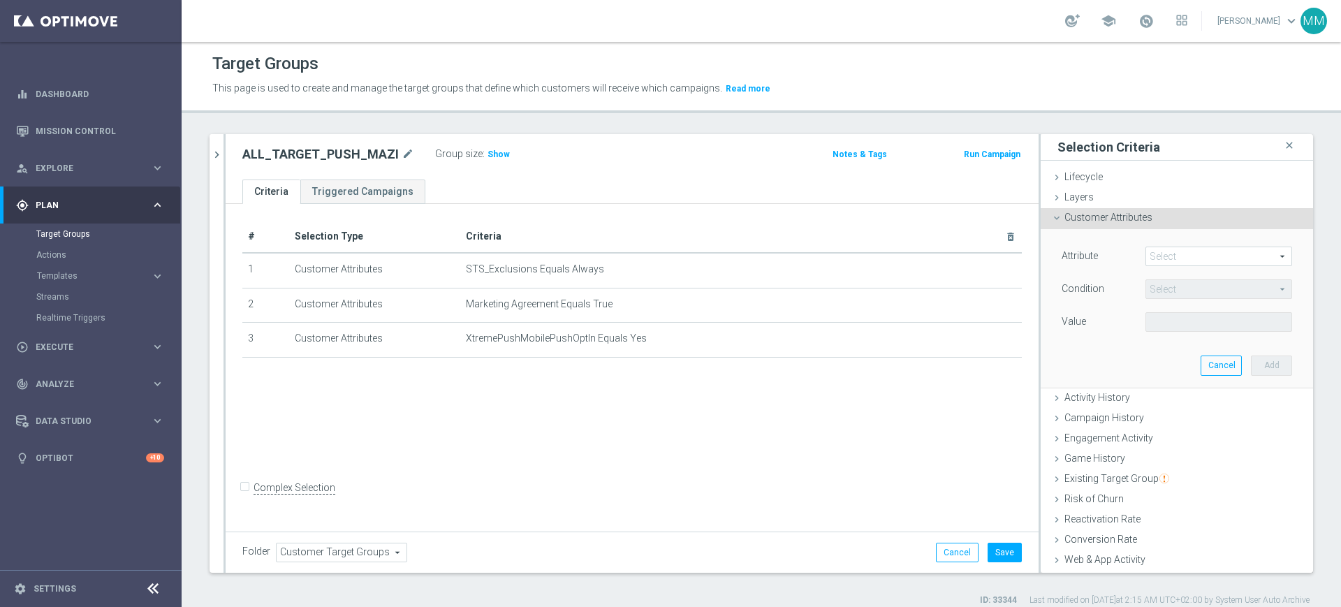
click at [1146, 251] on span at bounding box center [1218, 256] width 145 height 18
click at [0, 0] on input "search" at bounding box center [0, 0] width 0 height 0
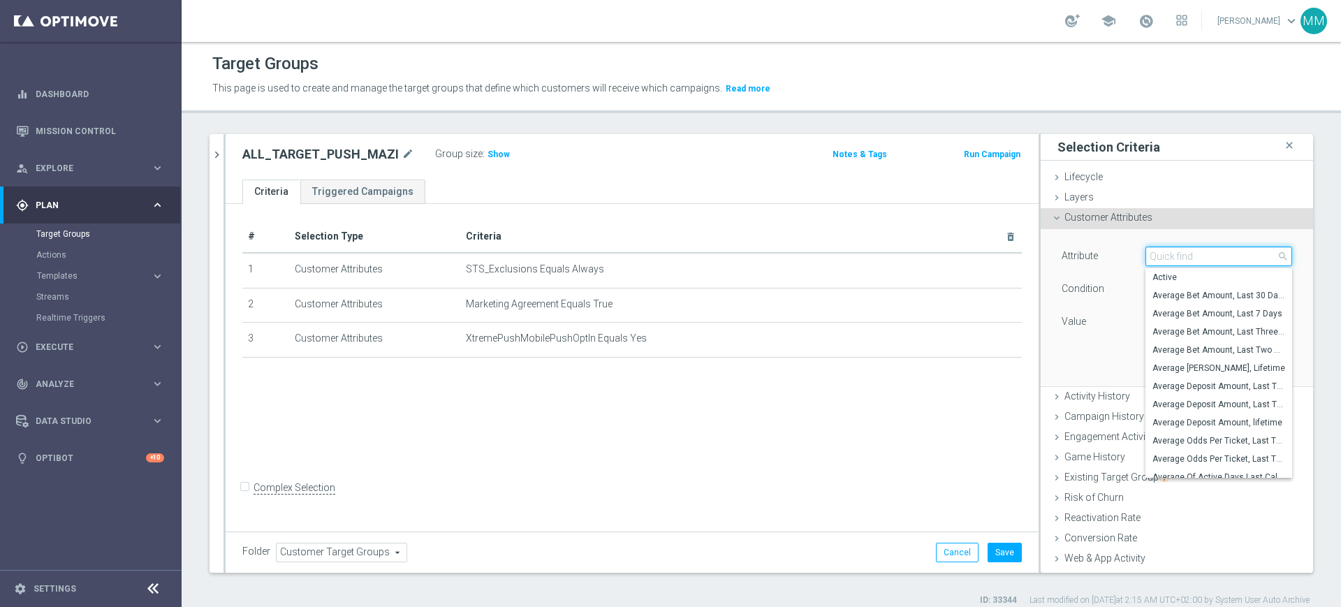
click at [1146, 251] on input "search" at bounding box center [1219, 257] width 147 height 20
type input "push ag"
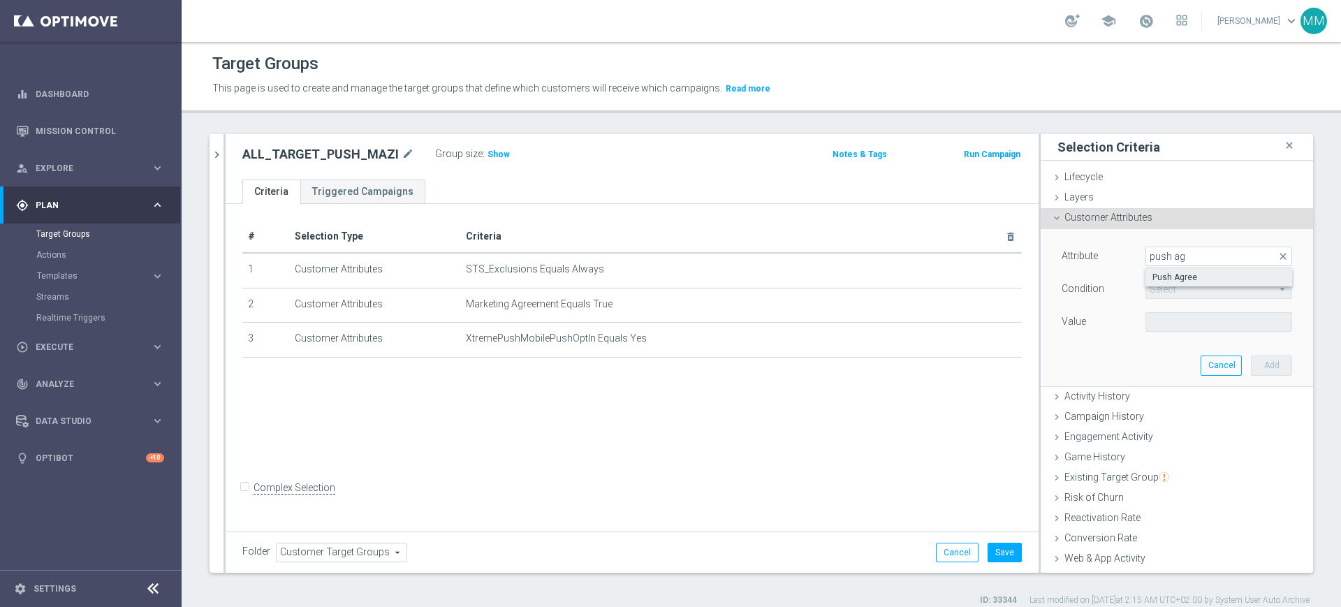
click at [1171, 280] on span "Push Agree" at bounding box center [1219, 277] width 133 height 11
type input "Push Agree"
type input "Equals"
click at [1152, 319] on span at bounding box center [1218, 322] width 145 height 18
click at [1163, 358] on span "TRUE" at bounding box center [1219, 361] width 133 height 11
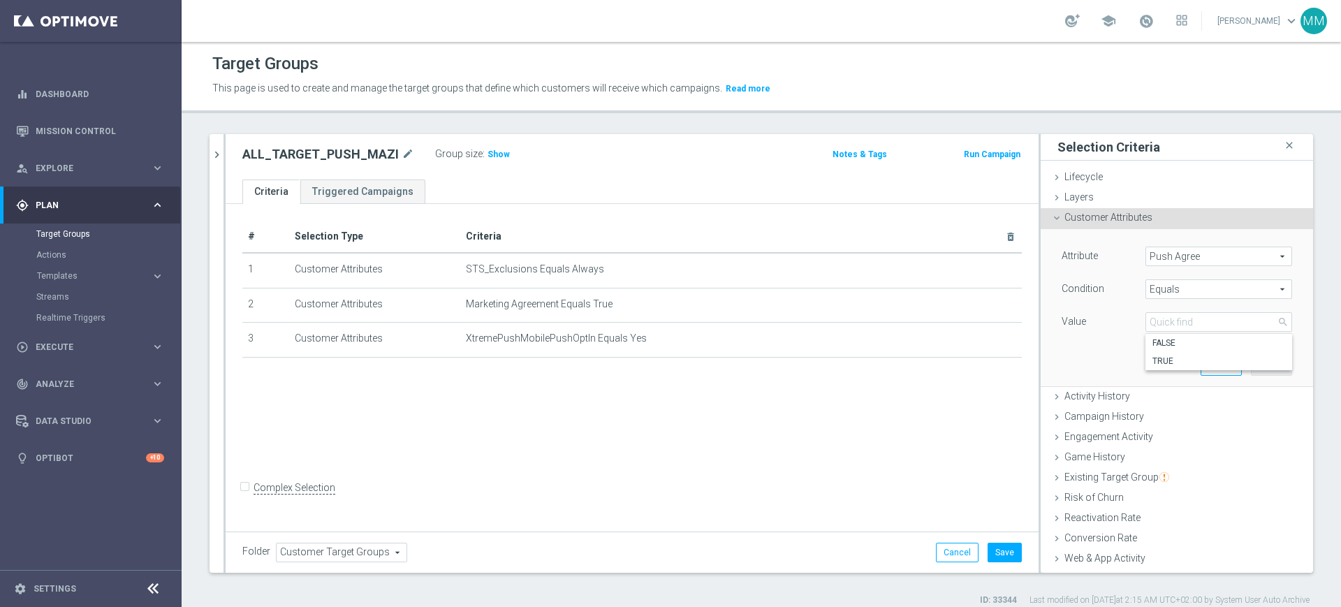
type input "TRUE"
click at [1251, 364] on button "Add" at bounding box center [1271, 366] width 41 height 20
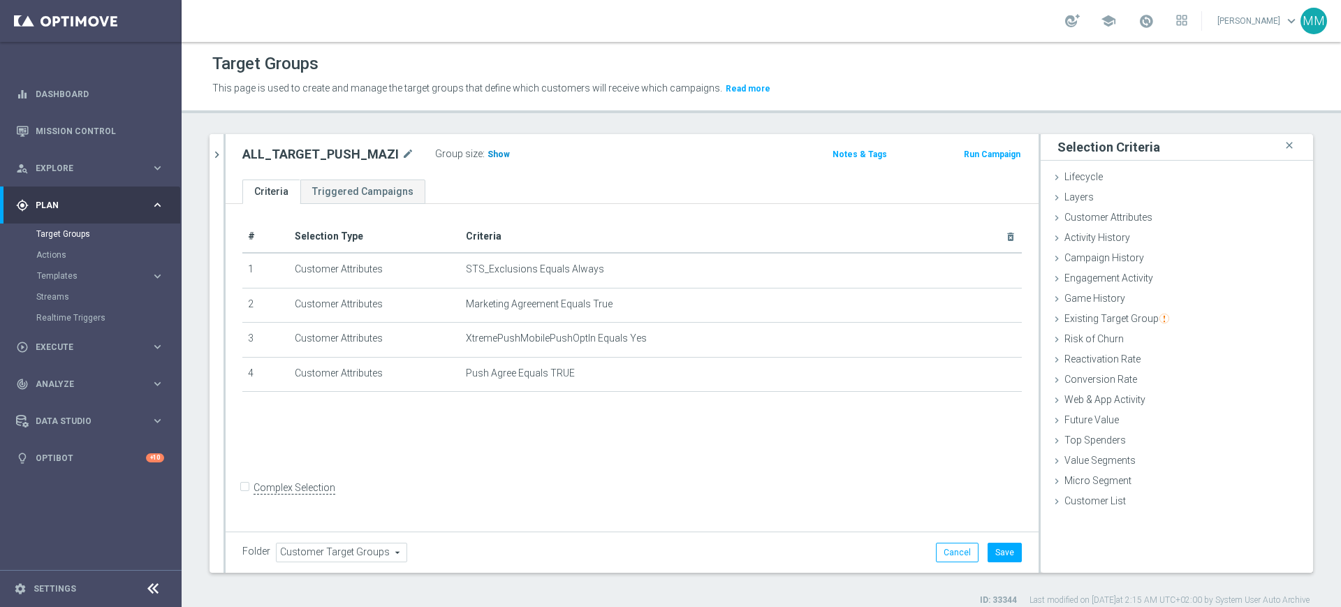
click at [490, 154] on span "Show" at bounding box center [499, 154] width 22 height 10
click at [1132, 305] on div "Game History done" at bounding box center [1177, 299] width 272 height 21
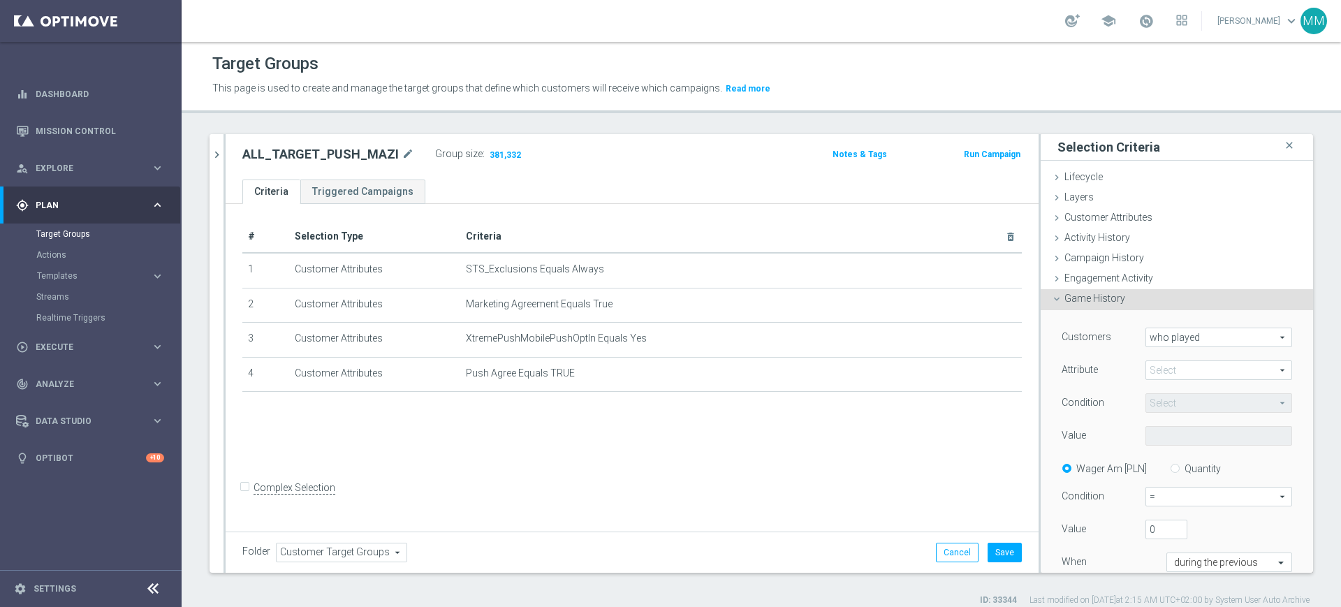
click at [1175, 334] on span "who played" at bounding box center [1218, 337] width 145 height 18
click at [1160, 356] on span "who played" at bounding box center [1218, 357] width 131 height 11
click at [1163, 365] on span at bounding box center [1218, 370] width 145 height 18
click at [1160, 386] on span "sport" at bounding box center [1219, 391] width 133 height 11
type input "sport"
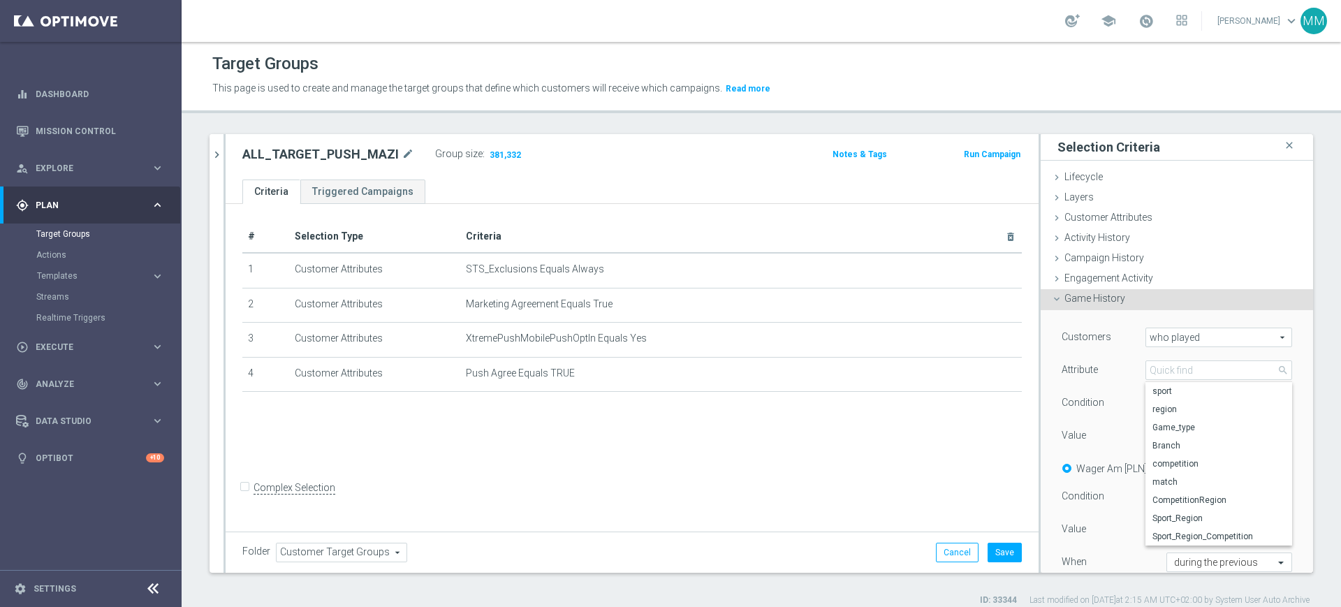
type input "Equals"
click at [1165, 400] on span "Equals" at bounding box center [1218, 403] width 145 height 18
click at [0, 0] on input "search" at bounding box center [0, 0] width 0 height 0
click at [1097, 426] on div "Value" at bounding box center [1093, 437] width 84 height 22
click at [1146, 436] on span at bounding box center [1218, 436] width 145 height 18
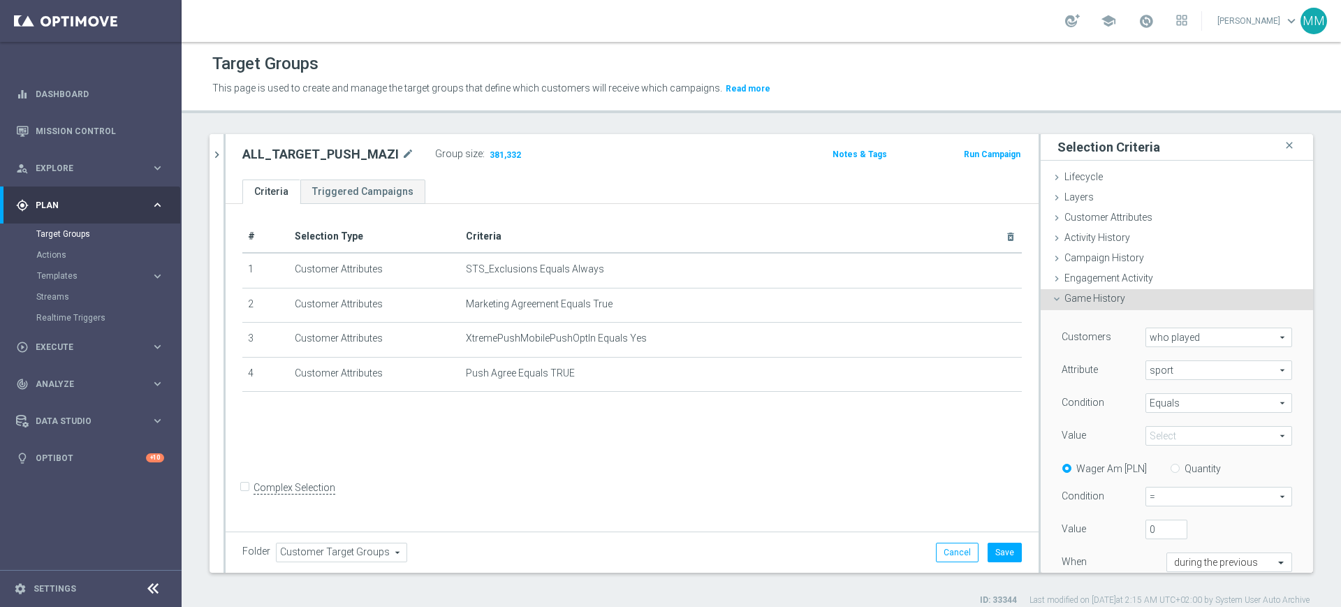
click at [0, 0] on input "search" at bounding box center [0, 0] width 0 height 0
type input "Piłka"
click at [1146, 485] on label "Piłka Nożna" at bounding box center [1219, 493] width 147 height 18
type input "Piłka Nożna"
click at [1185, 469] on label "Quantity" at bounding box center [1203, 468] width 36 height 13
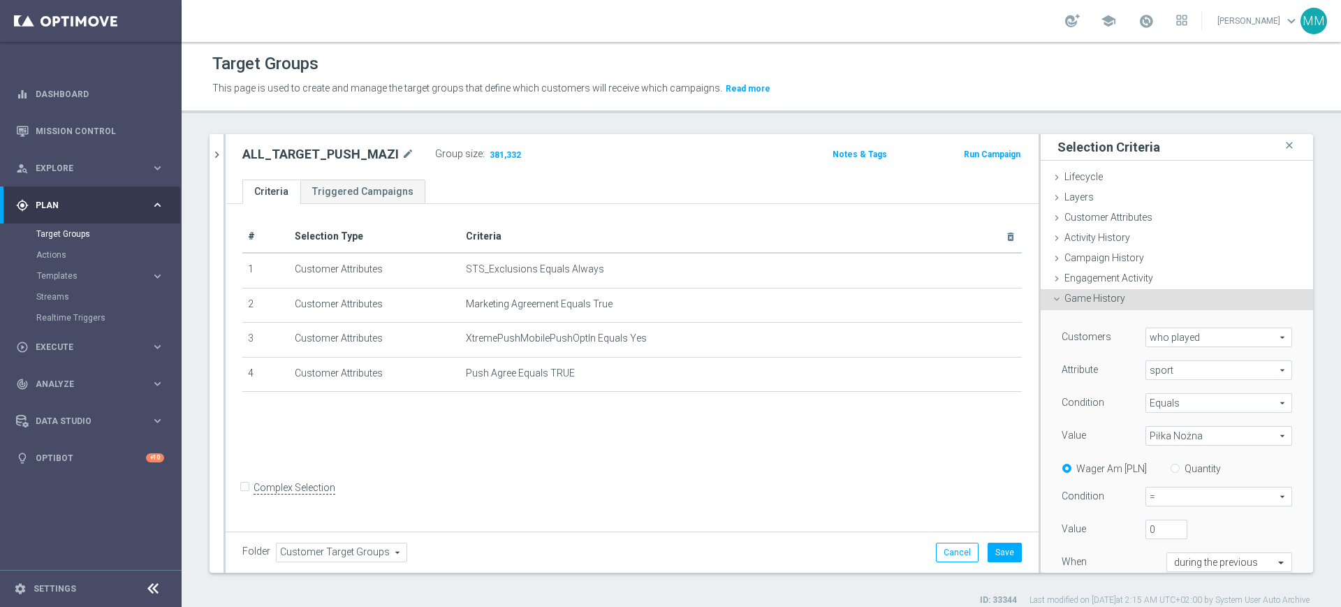
click at [1174, 469] on input "Quantity" at bounding box center [1178, 466] width 9 height 9
radio input "true"
click at [1171, 491] on span "=" at bounding box center [1218, 497] width 145 height 18
click at [1167, 571] on div "MAZI close more_vert Prioritize Customer Target Groups library_add create_new_f…" at bounding box center [762, 370] width 1160 height 472
click at [1155, 501] on span "=" at bounding box center [1218, 497] width 145 height 18
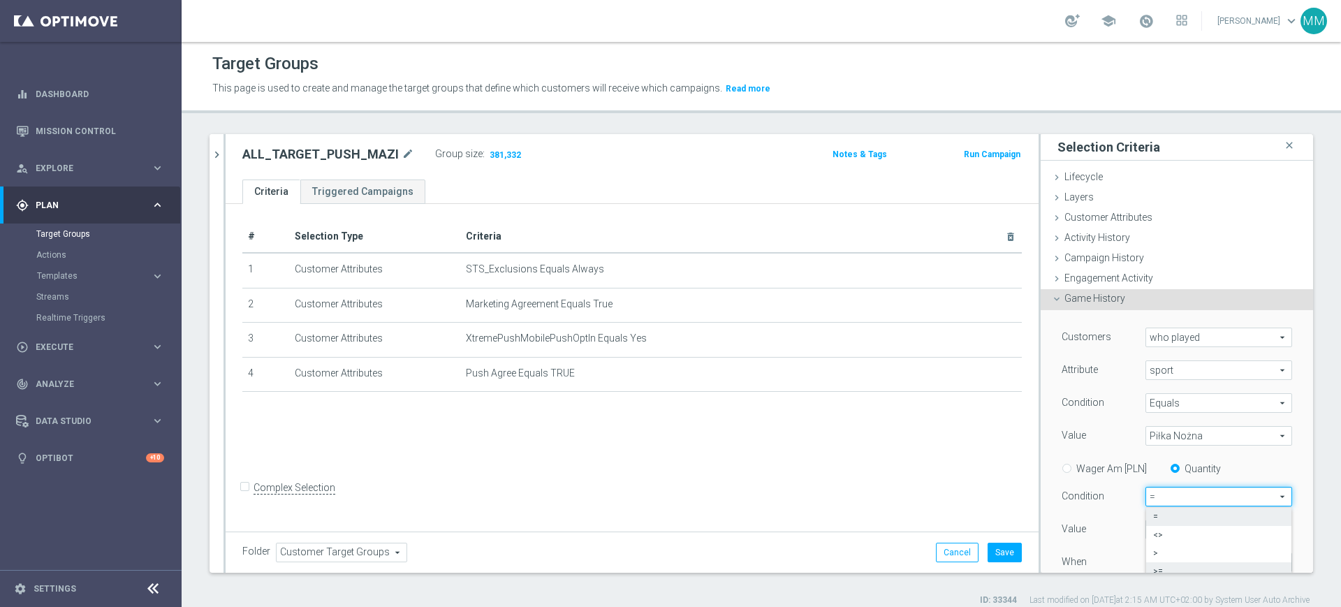
click at [1154, 566] on span ">=" at bounding box center [1218, 571] width 131 height 11
type input ">="
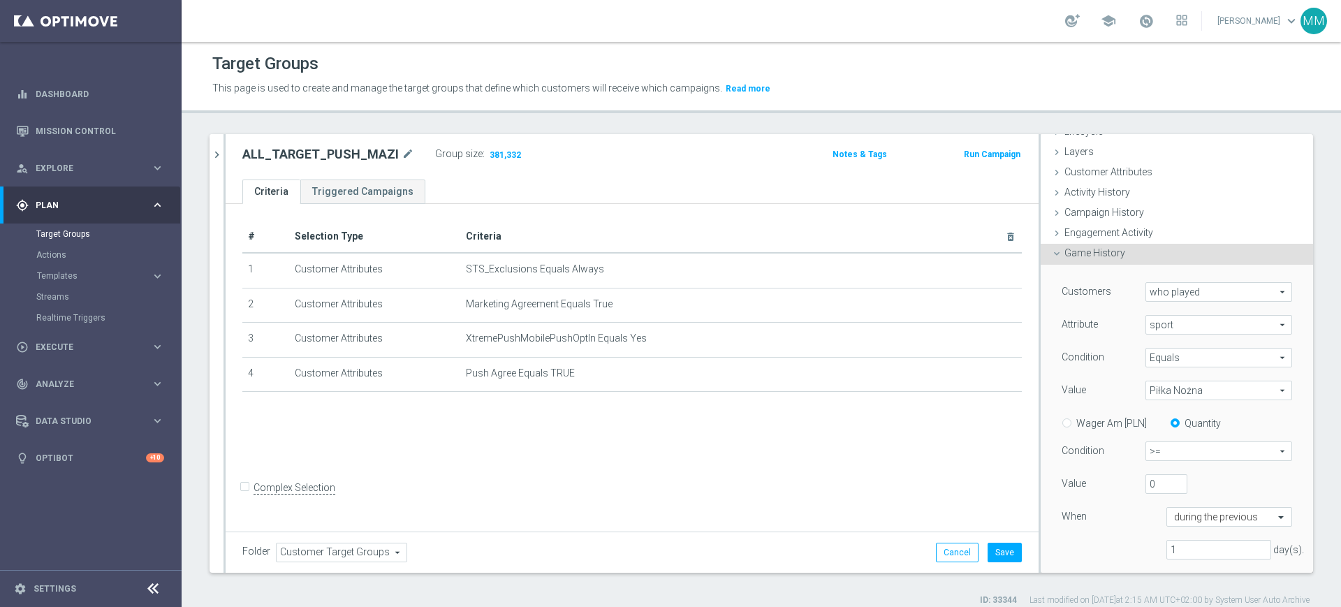
scroll to position [87, 0]
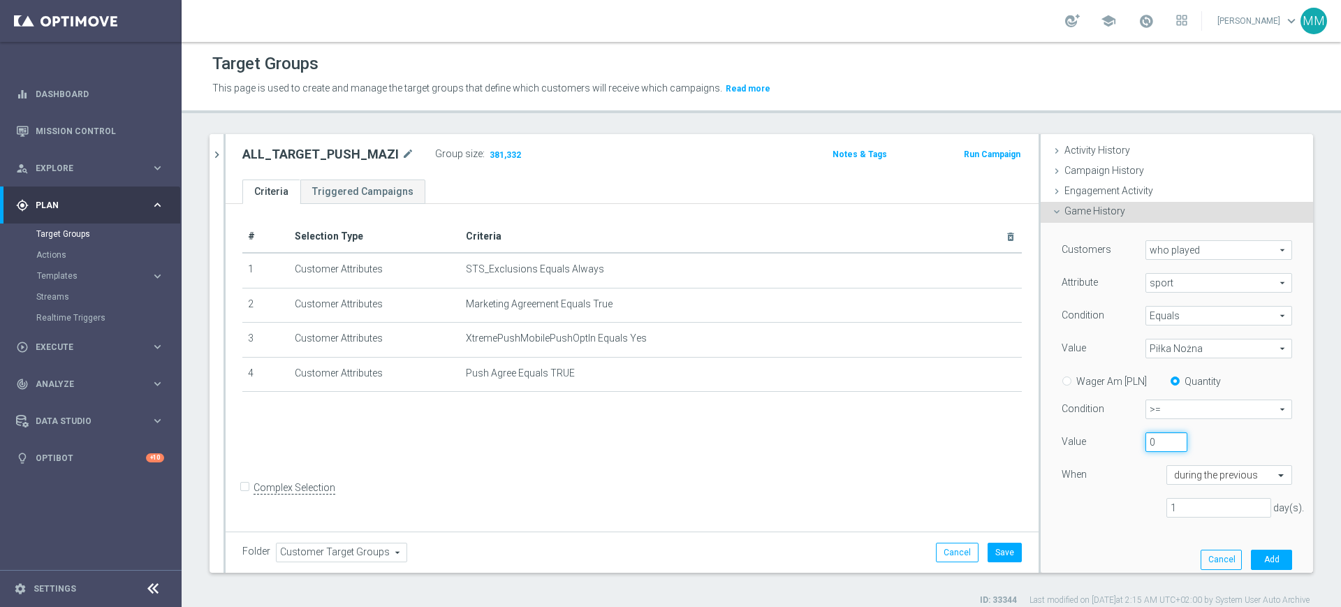
drag, startPoint x: 1140, startPoint y: 448, endPoint x: 1068, endPoint y: 449, distance: 72.0
click at [1090, 446] on div "Value 0" at bounding box center [1176, 443] width 251 height 22
type input "3"
drag, startPoint x: 1209, startPoint y: 501, endPoint x: 1039, endPoint y: 502, distance: 169.8
click at [1051, 502] on div "1 day(s)." at bounding box center [1176, 508] width 251 height 20
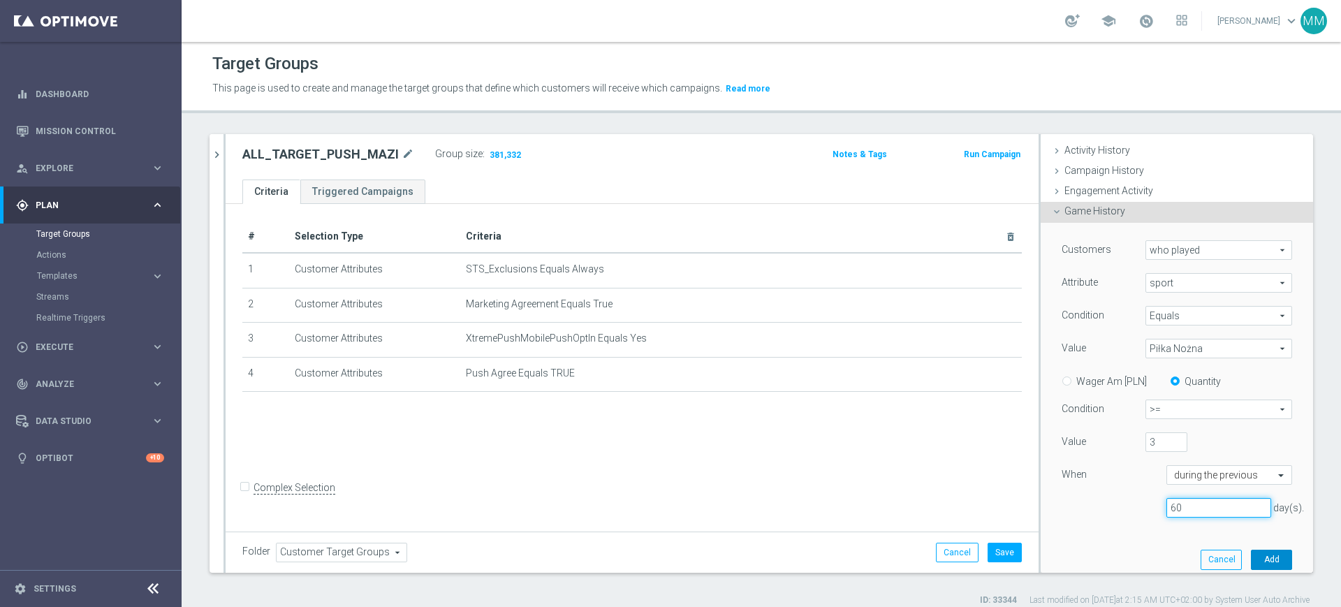
type input "60"
click at [1256, 559] on button "Add" at bounding box center [1271, 560] width 41 height 20
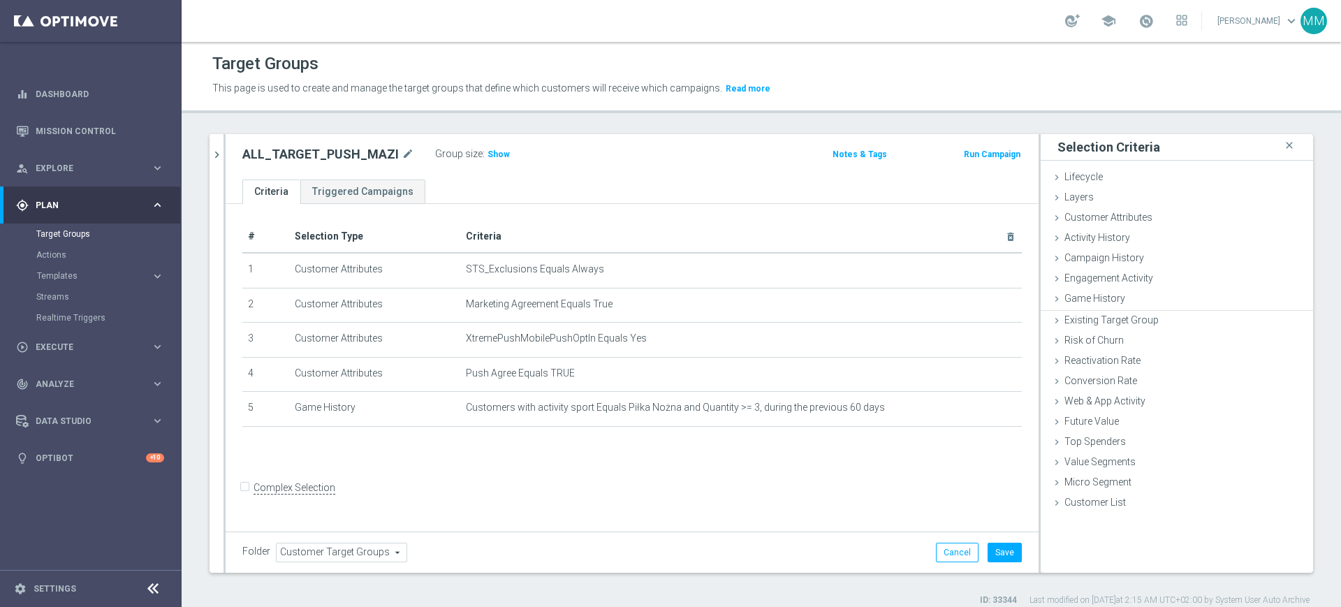
scroll to position [0, 0]
click at [988, 543] on button "Save" at bounding box center [1005, 553] width 34 height 20
click at [488, 155] on span "Show" at bounding box center [499, 154] width 22 height 10
click at [216, 148] on icon "chevron_right" at bounding box center [216, 154] width 13 height 13
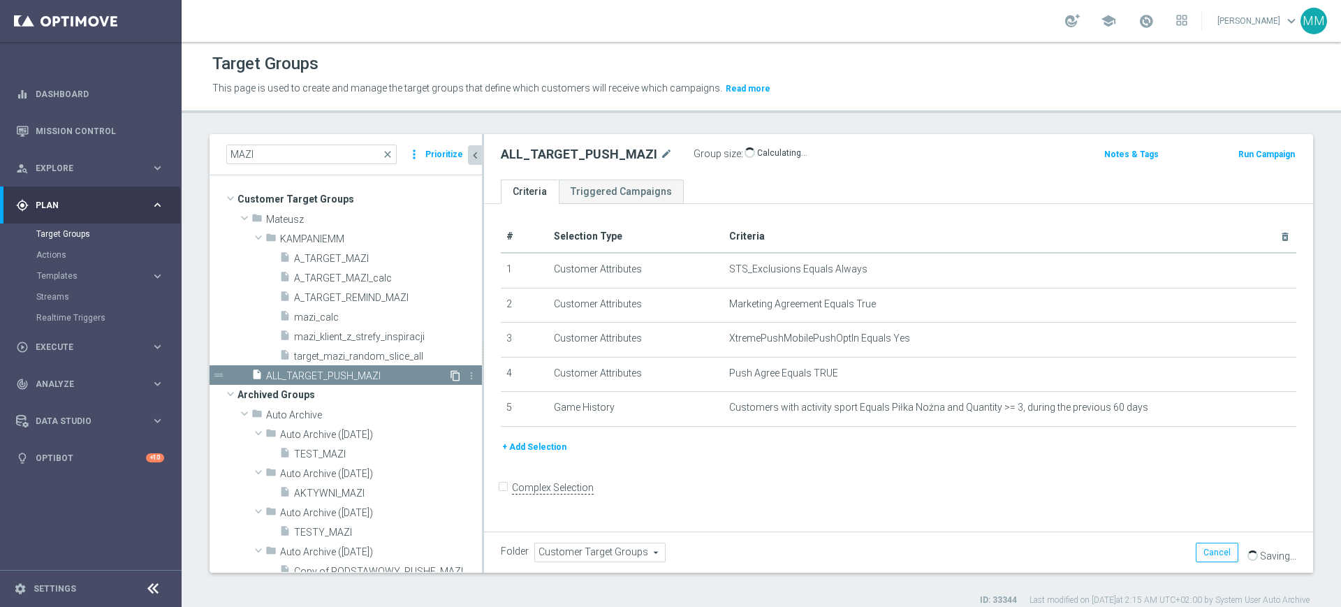
click at [450, 374] on icon "content_copy" at bounding box center [455, 375] width 11 height 11
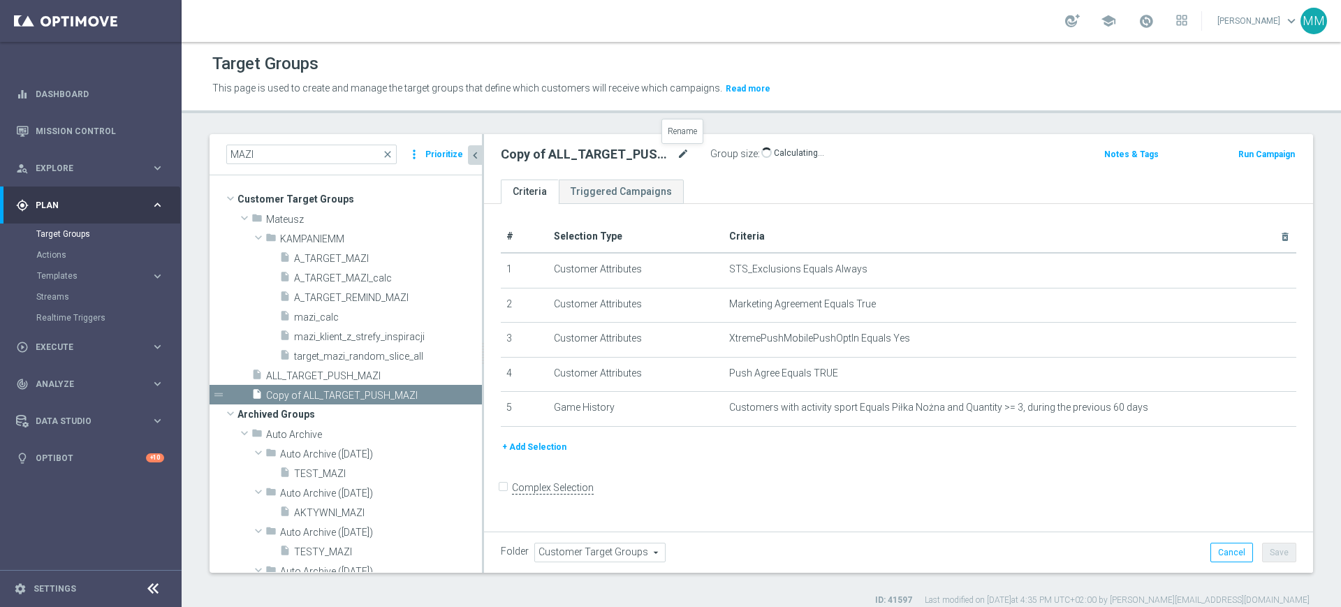
click at [686, 154] on icon "mode_edit" at bounding box center [683, 154] width 13 height 17
type input "A_ALL_TARGET_OFFER_PUSH_POLNZL_BB_091025"
click at [731, 188] on ul "Criteria Triggered Campaigns" at bounding box center [898, 192] width 829 height 24
click at [1263, 554] on button "Save" at bounding box center [1279, 553] width 34 height 20
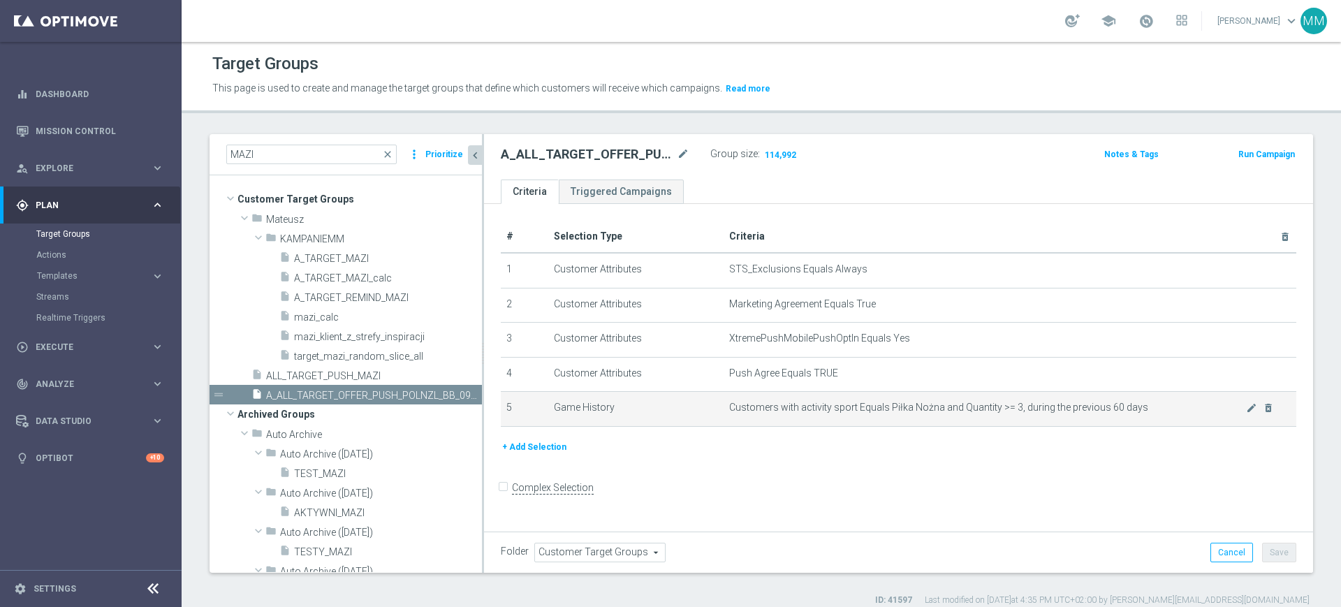
click at [929, 404] on span "Customers with activity sport Equals Piłka Nożna and Quantity >= 3, during the …" at bounding box center [987, 408] width 517 height 12
click at [932, 405] on span "Customers with activity sport Equals Piłka Nożna and Quantity >= 3, during the …" at bounding box center [987, 408] width 517 height 12
click at [901, 402] on td "Customers with activity sport Equals Piłka Nożna and Quantity >= 3, during the …" at bounding box center [1010, 409] width 573 height 35
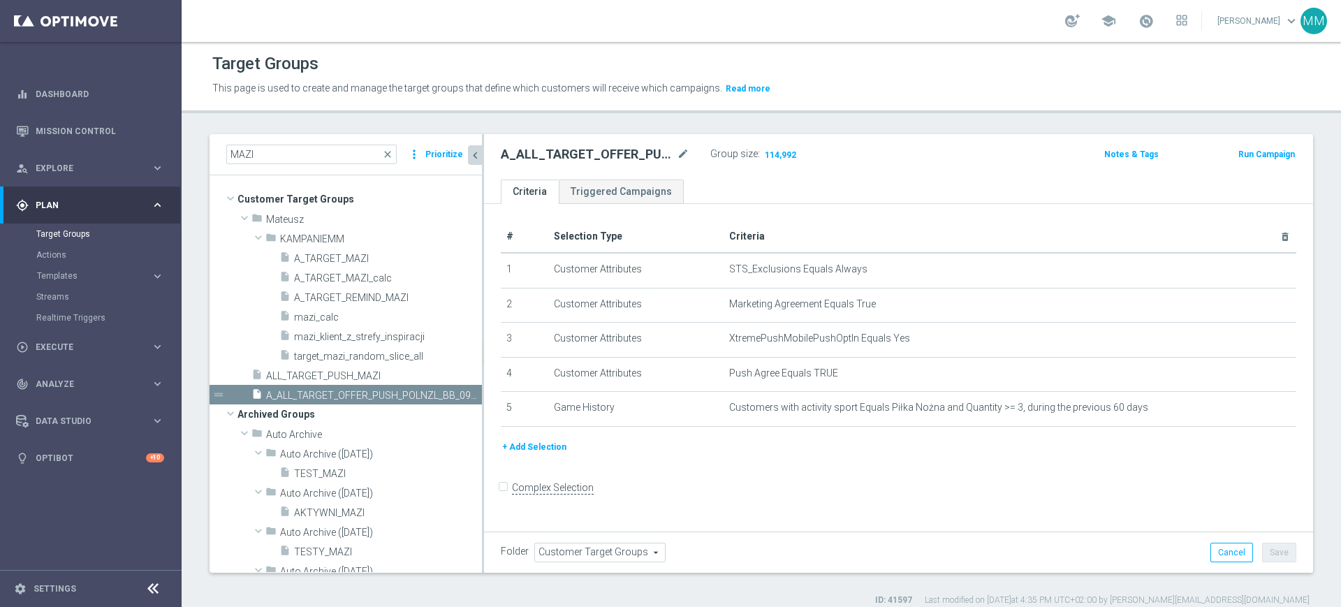
click at [618, 154] on h2 "A_ALL_TARGET_OFFER_PUSH_POLNZL_BB_091025" at bounding box center [587, 154] width 173 height 17
copy div "A_ALL_TARGET_OFFER_PUSH_POLNZL_BB_091025"
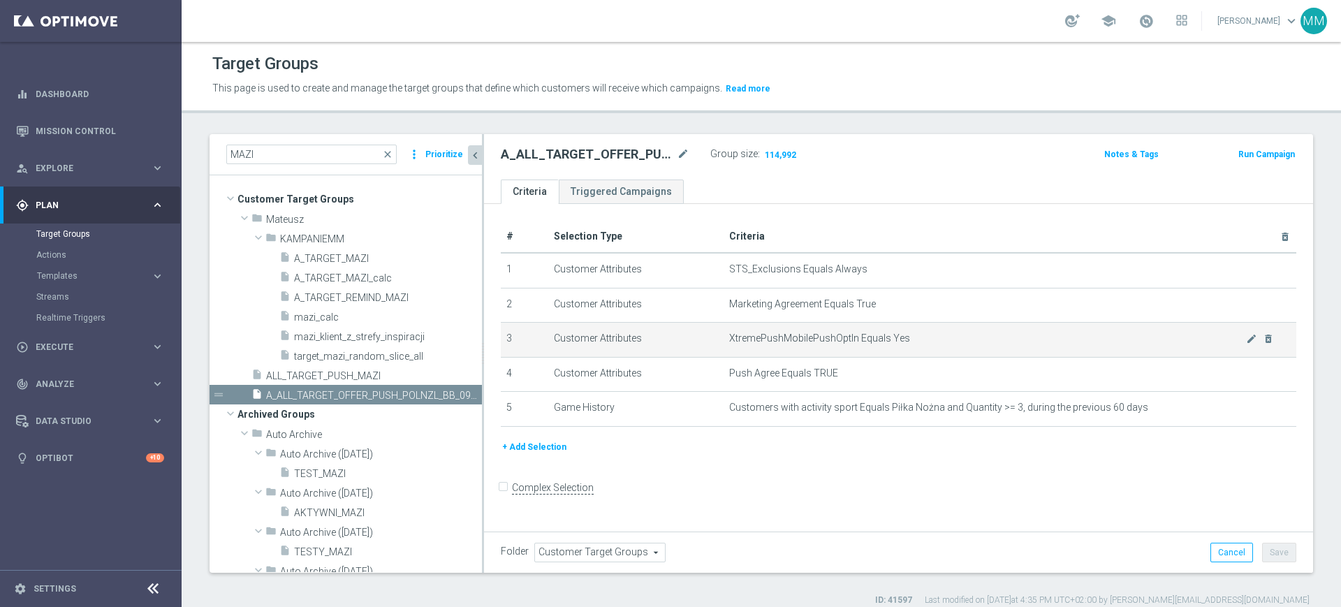
click at [830, 340] on span "XtremePushMobilePushOptIn Equals Yes" at bounding box center [987, 339] width 517 height 12
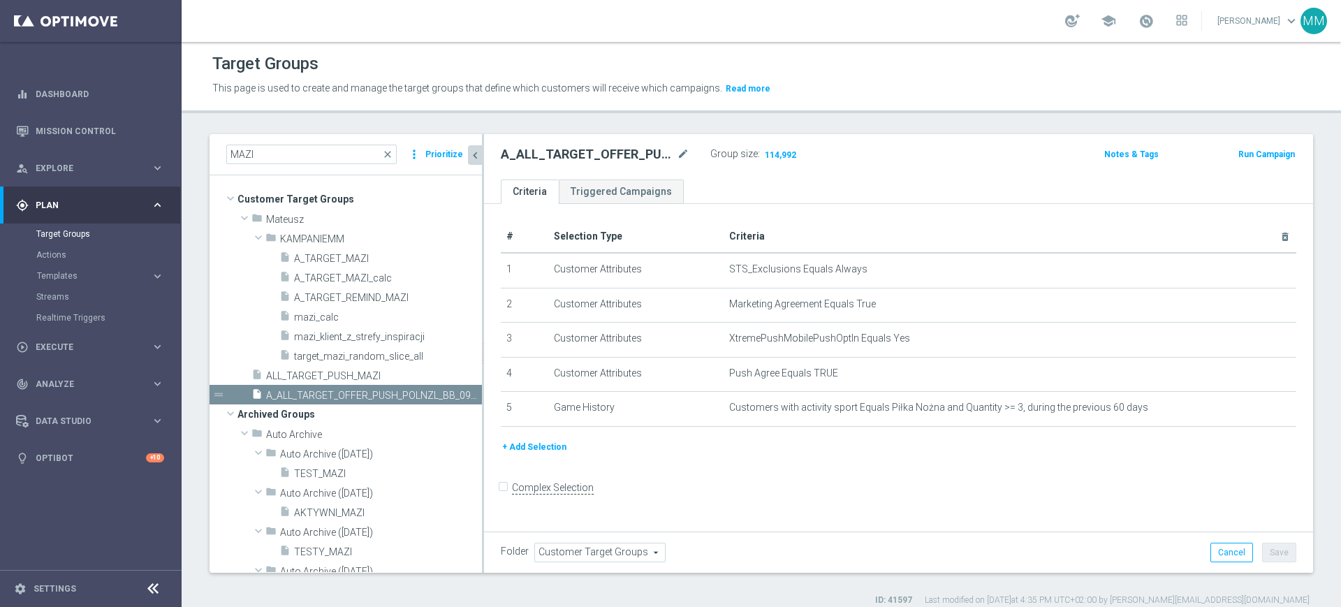
click at [627, 161] on h2 "A_ALL_TARGET_OFFER_PUSH_POLNZL_BB_091025" at bounding box center [587, 154] width 173 height 17
copy div "A_ALL_TARGET_OFFER_PUSH_POLNZL_BB_091025"
click at [1272, 153] on button "Run Campaign" at bounding box center [1266, 154] width 59 height 15
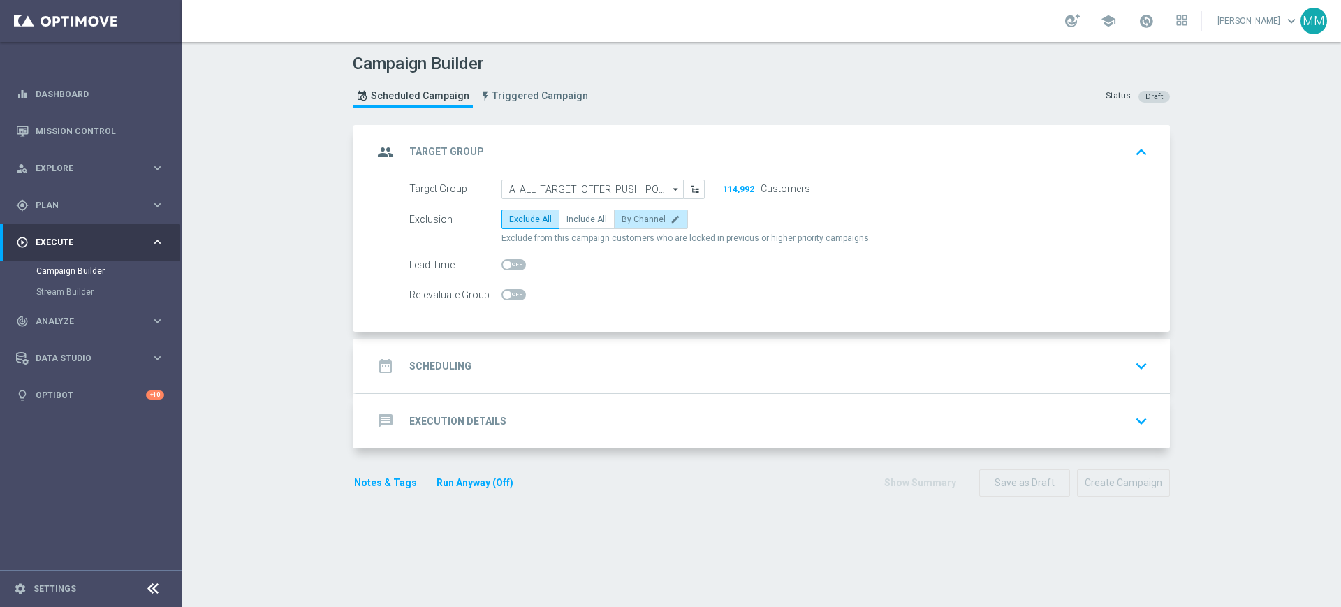
click at [623, 219] on span "By Channel" at bounding box center [644, 219] width 44 height 10
click at [623, 219] on input "By Channel edit" at bounding box center [626, 221] width 9 height 9
radio input "true"
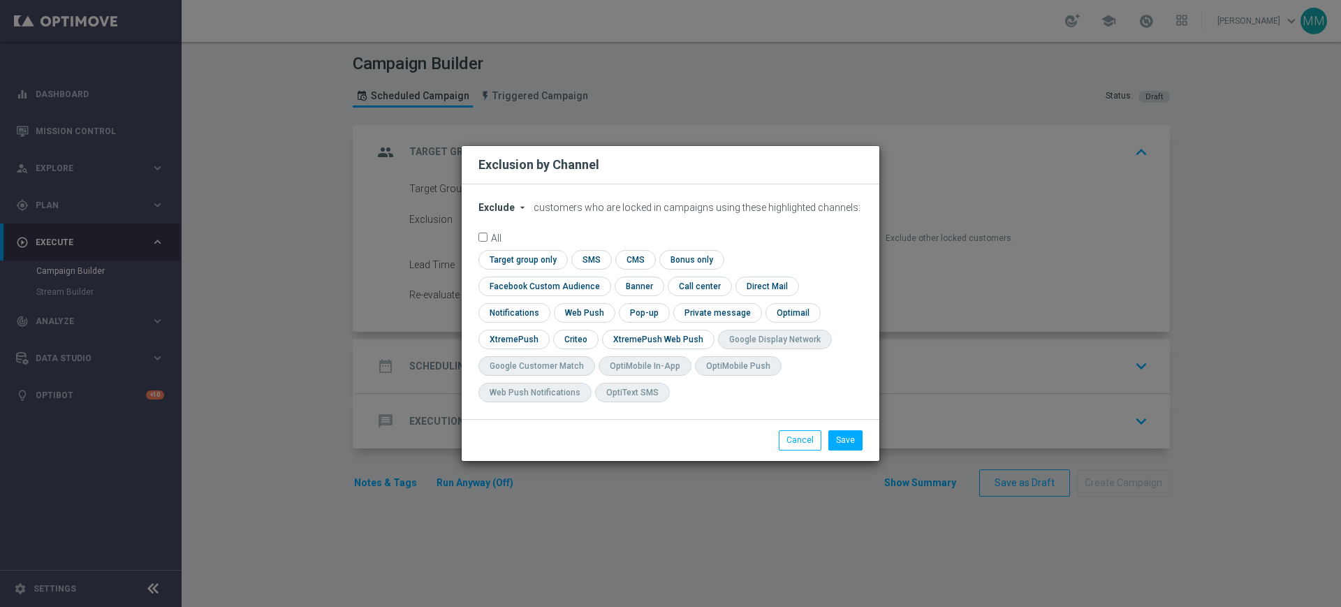
drag, startPoint x: 825, startPoint y: 447, endPoint x: 825, endPoint y: 439, distance: 7.7
click at [825, 443] on div "Save Cancel" at bounding box center [671, 439] width 418 height 41
click at [807, 430] on button "Cancel" at bounding box center [800, 440] width 43 height 20
radio input "true"
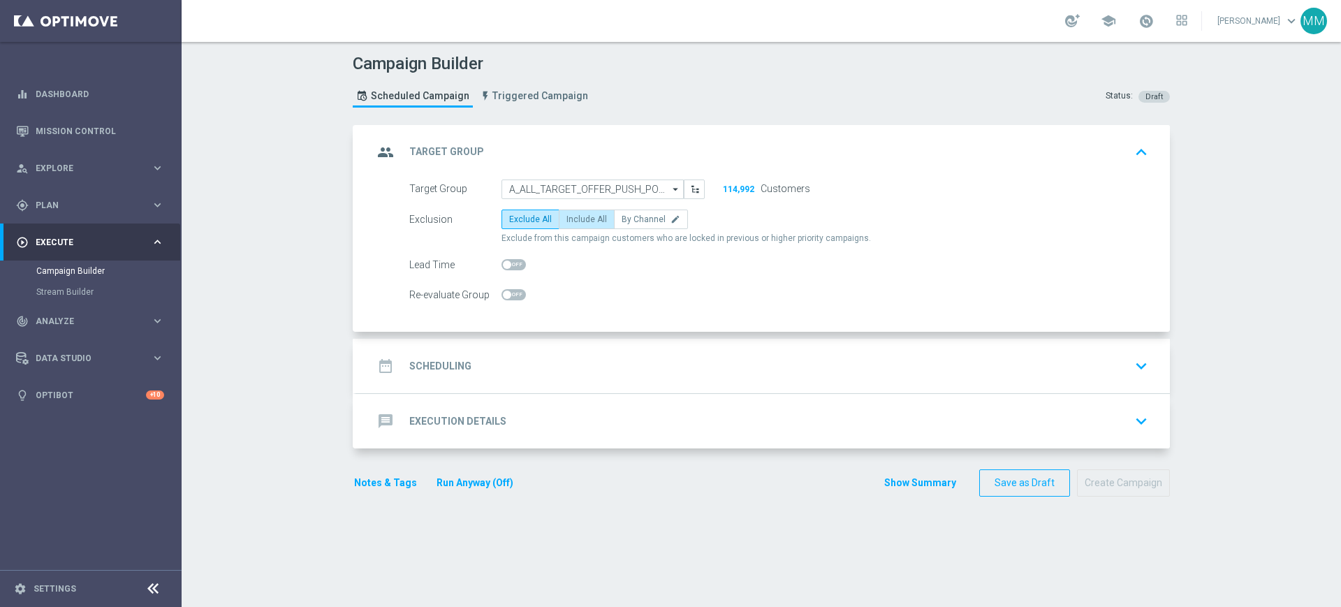
click at [581, 218] on span "Include All" at bounding box center [587, 219] width 41 height 10
click at [576, 218] on input "Include All" at bounding box center [571, 221] width 9 height 9
radio input "true"
click at [510, 300] on span at bounding box center [514, 294] width 24 height 11
click at [510, 300] on input "checkbox" at bounding box center [514, 294] width 24 height 11
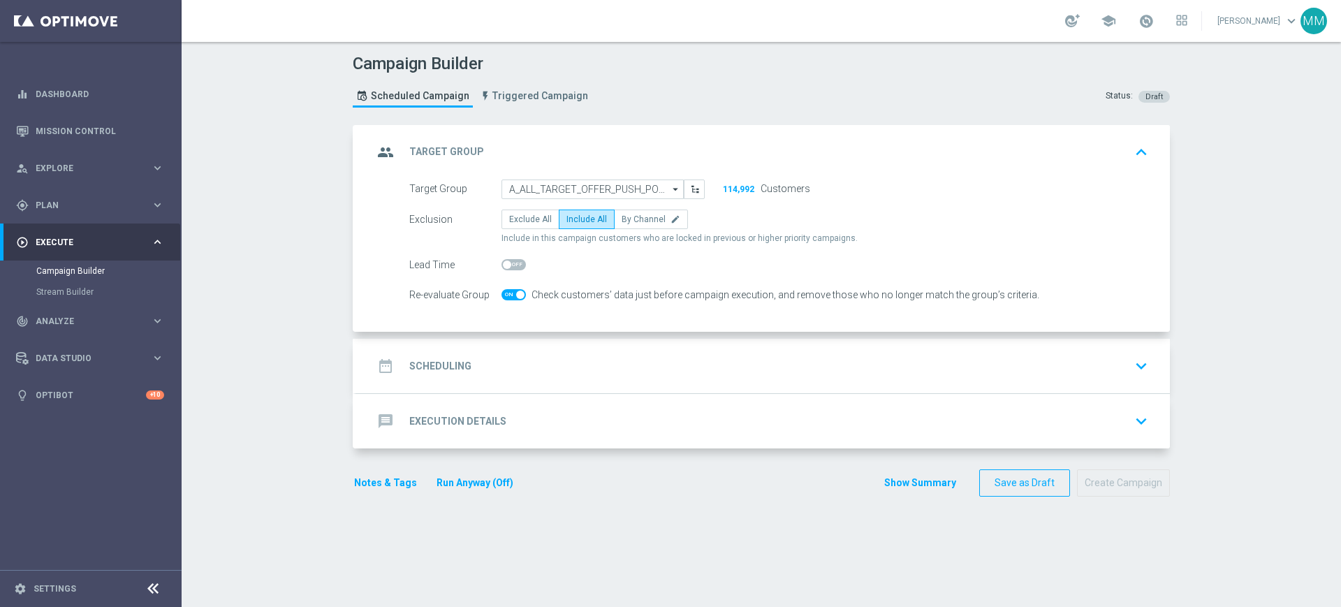
click at [513, 302] on div at bounding box center [514, 295] width 24 height 20
click at [516, 297] on span at bounding box center [520, 295] width 8 height 8
click at [512, 297] on input "checkbox" at bounding box center [514, 294] width 24 height 11
checkbox input "false"
click at [515, 346] on div "date_range Scheduling keyboard_arrow_down" at bounding box center [763, 366] width 814 height 54
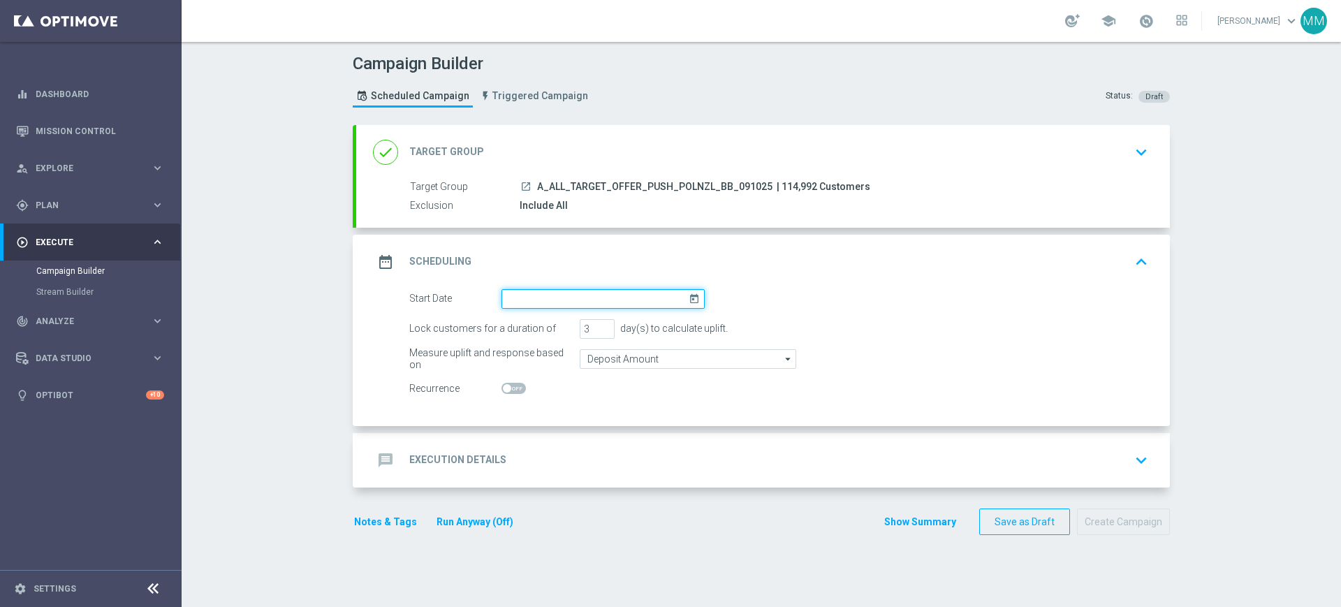
click at [583, 293] on input at bounding box center [603, 299] width 203 height 20
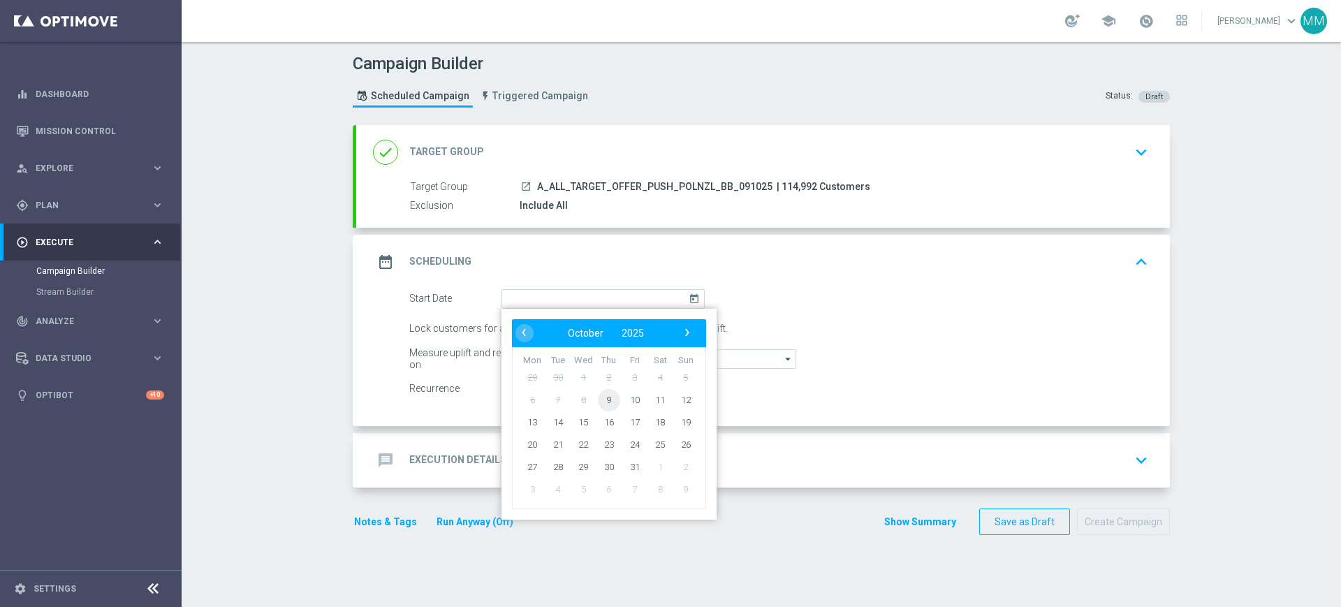
click at [602, 398] on span "9" at bounding box center [609, 399] width 22 height 22
type input "09 Oct 2025"
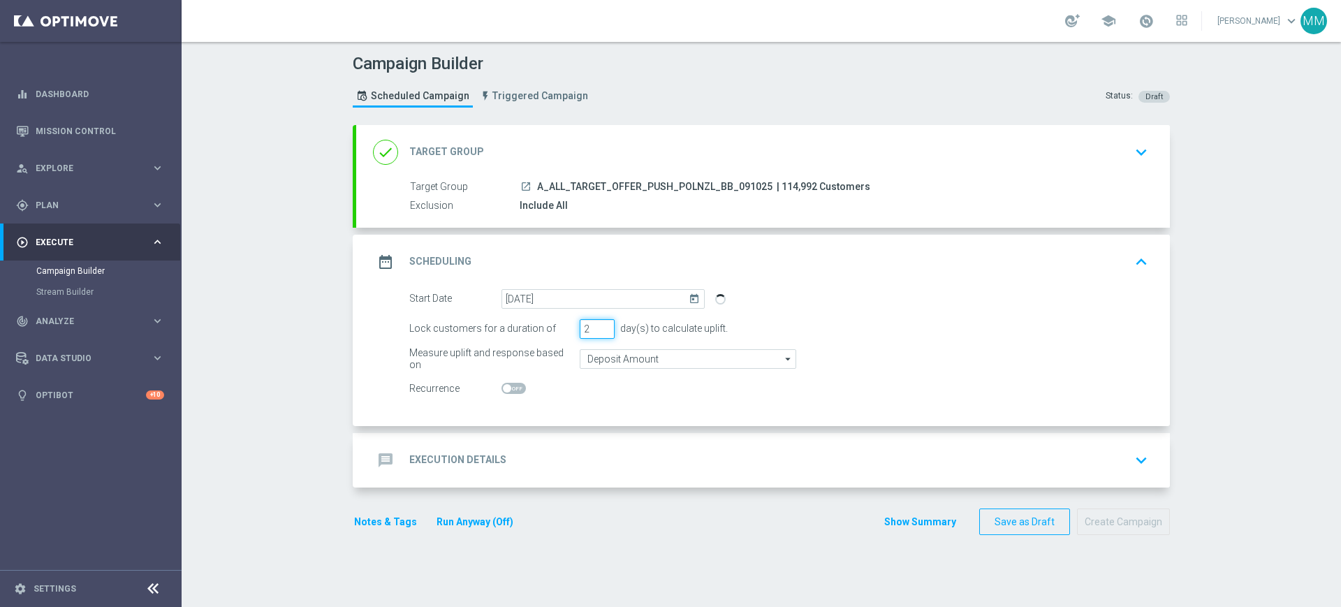
click at [598, 334] on input "2" at bounding box center [597, 329] width 35 height 20
type input "1"
click at [598, 334] on input "1" at bounding box center [597, 329] width 35 height 20
click at [604, 363] on input "Deposit Amount" at bounding box center [688, 359] width 217 height 20
click at [606, 359] on input "xded" at bounding box center [688, 359] width 217 height 20
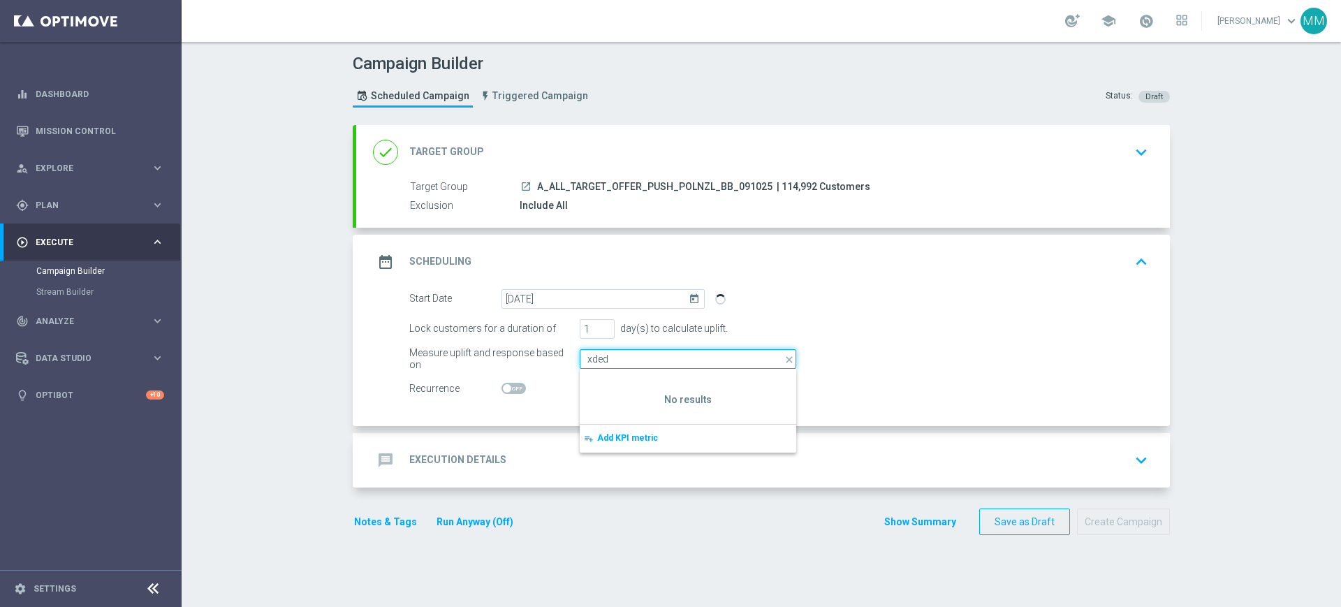
click at [606, 359] on input "xded" at bounding box center [688, 359] width 217 height 20
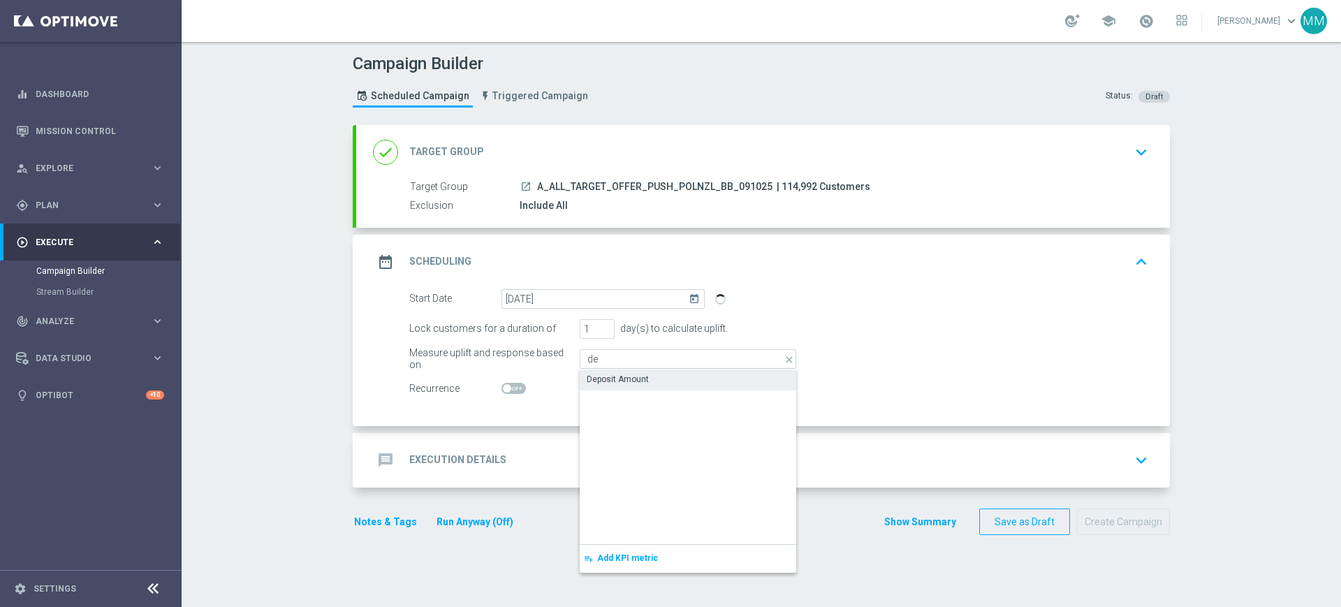
click at [604, 373] on div "Deposit Amount" at bounding box center [618, 379] width 62 height 13
type input "Deposit Amount"
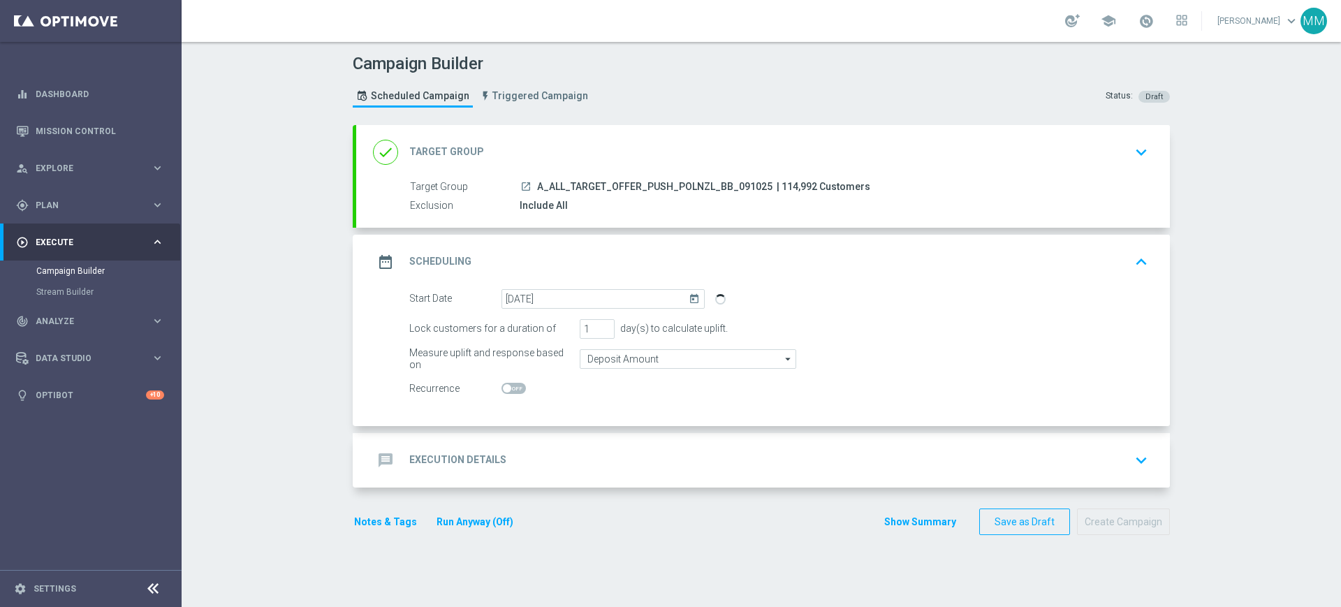
click at [540, 470] on div "message Execution Details keyboard_arrow_down" at bounding box center [763, 460] width 780 height 27
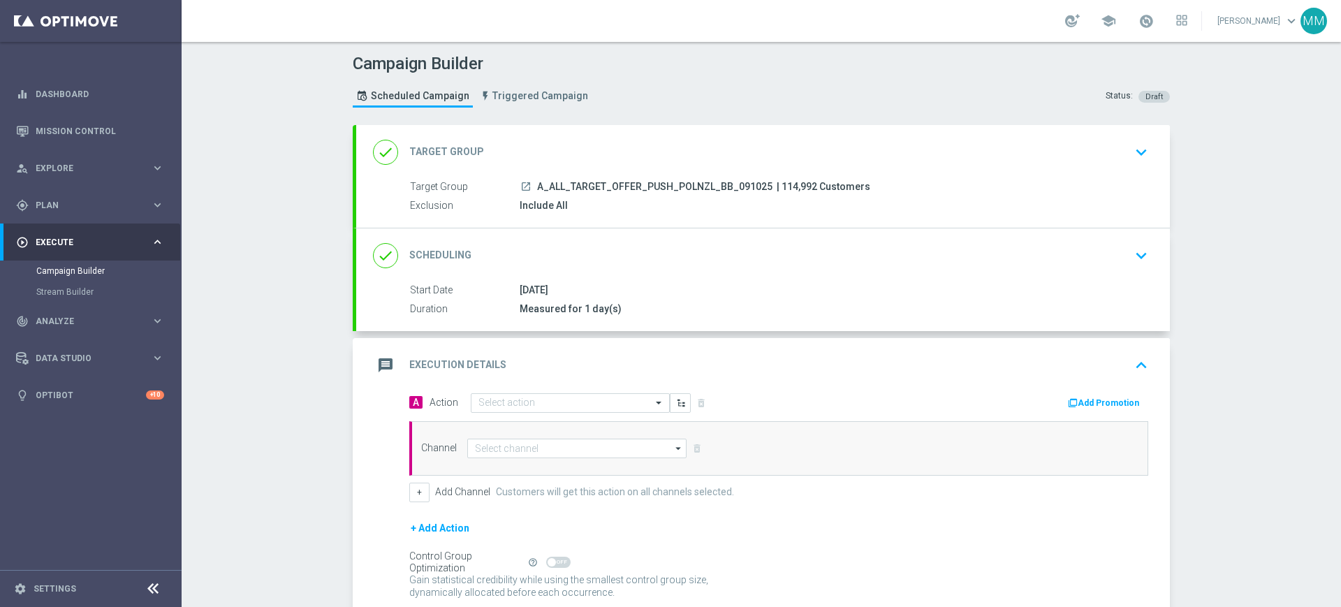
click at [531, 416] on div "A Action Select action delete_forever Add Promotion Channel arrow_drop_down Sho…" at bounding box center [779, 448] width 760 height 110
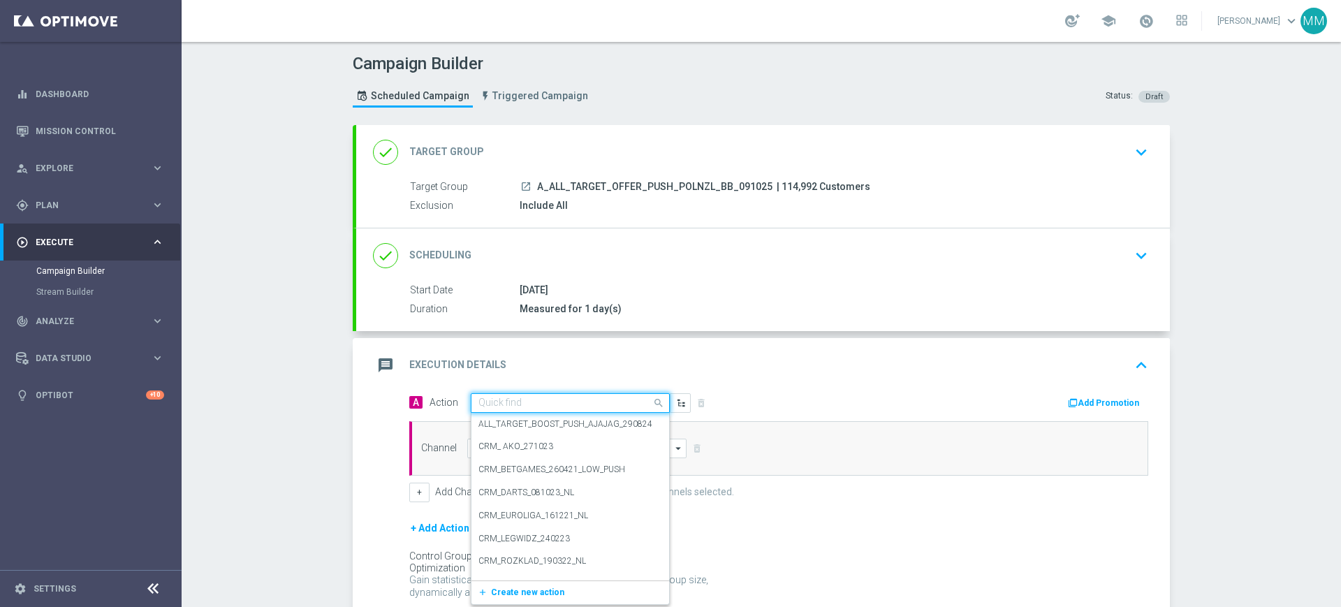
click at [531, 403] on input "text" at bounding box center [557, 403] width 156 height 12
click at [539, 588] on span "Create new action" at bounding box center [527, 593] width 73 height 10
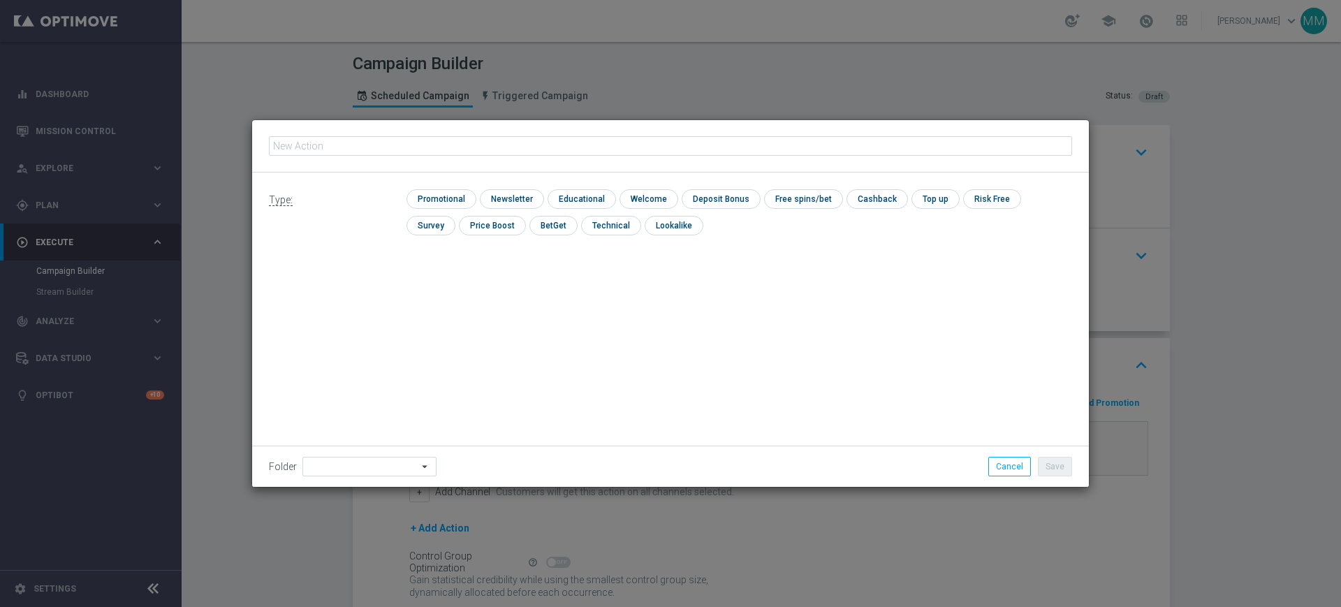
type input "A_ALL_TARGET_OFFER_PUSH_POLNZL_BB_091025"
click at [464, 191] on input "checkbox" at bounding box center [440, 198] width 66 height 19
checkbox input "true"
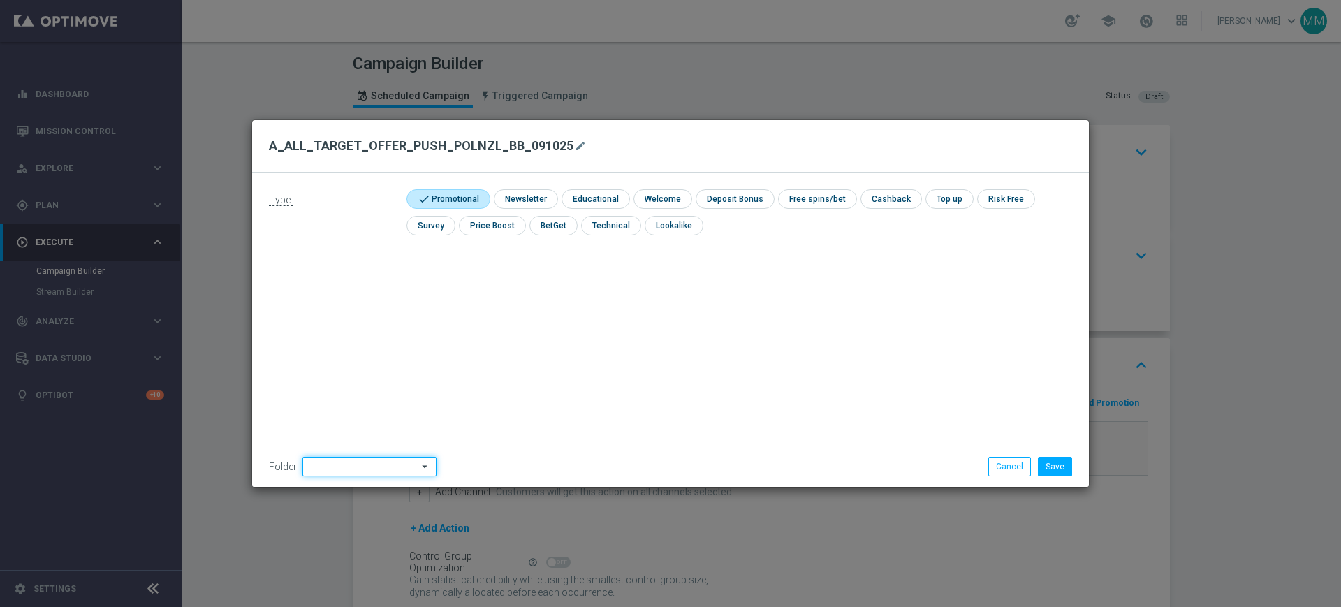
click at [388, 460] on input at bounding box center [369, 467] width 134 height 20
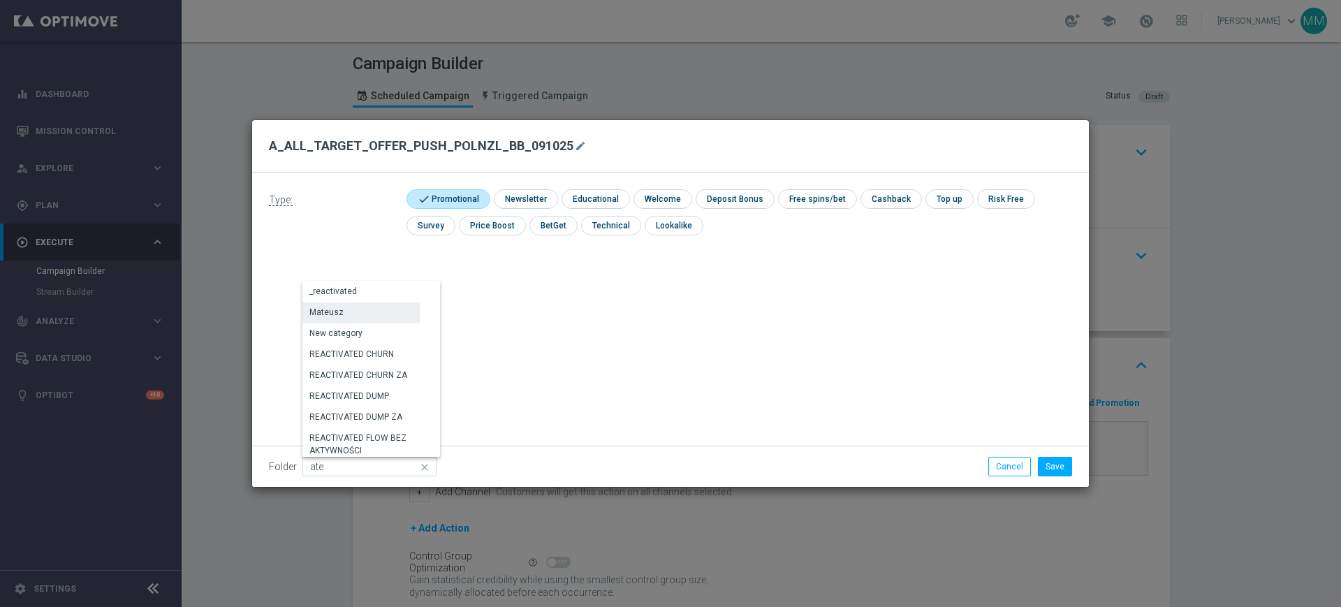
click at [370, 307] on div "Mateusz" at bounding box center [360, 312] width 117 height 20
type input "Mateusz"
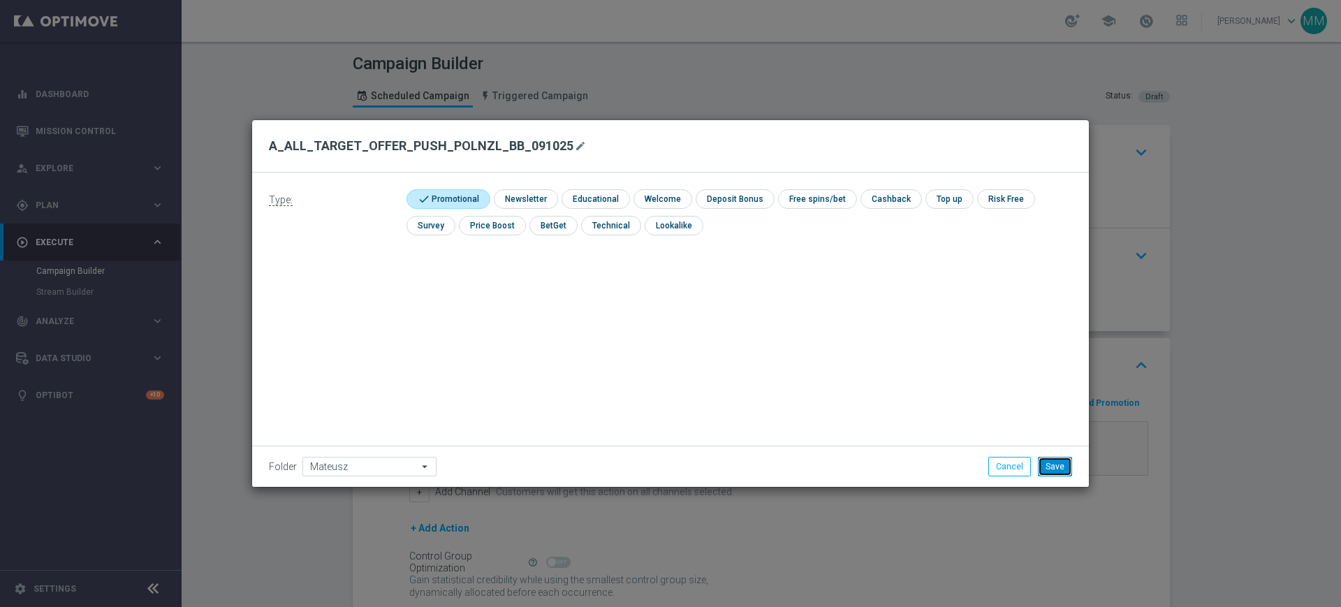
click at [1059, 459] on button "Save" at bounding box center [1055, 467] width 34 height 20
click at [1051, 462] on button "Save" at bounding box center [1055, 467] width 34 height 20
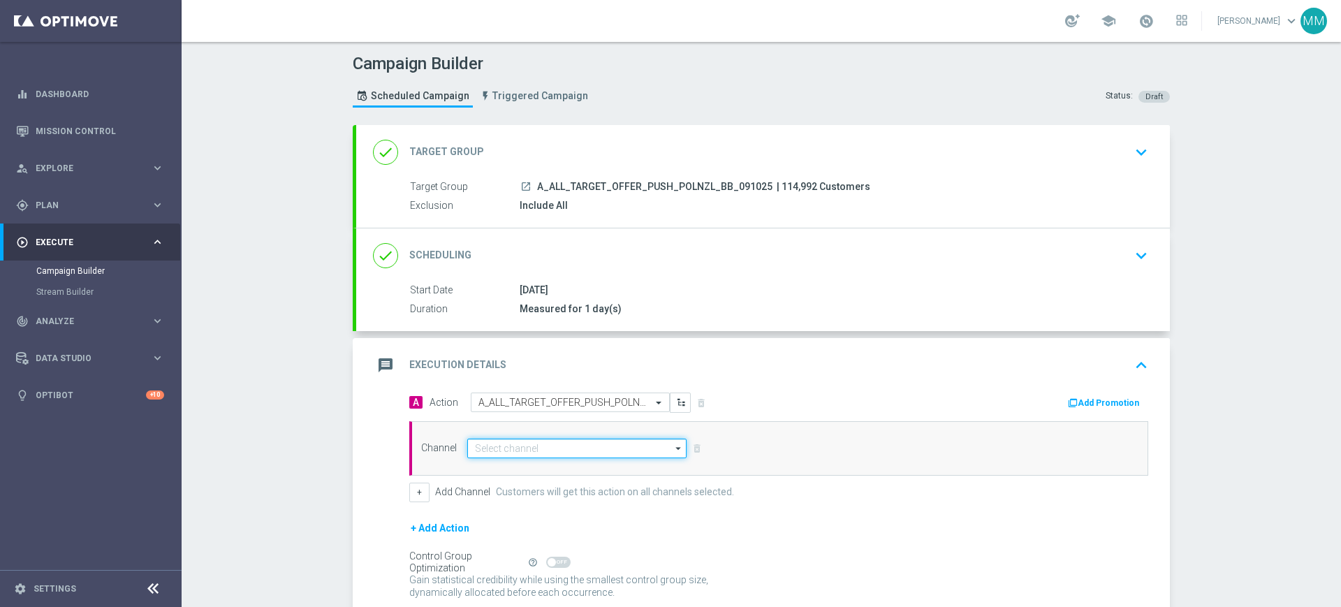
click at [536, 448] on input at bounding box center [576, 449] width 219 height 20
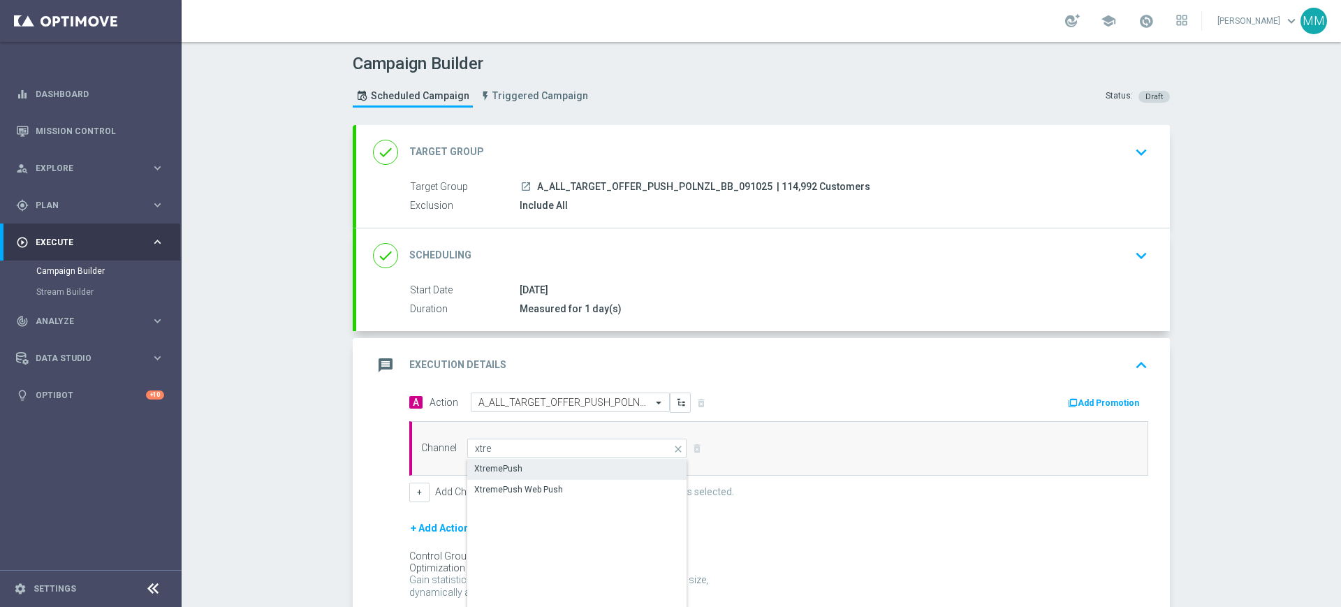
click at [518, 465] on div "XtremePush" at bounding box center [577, 469] width 220 height 20
type input "XtremePush"
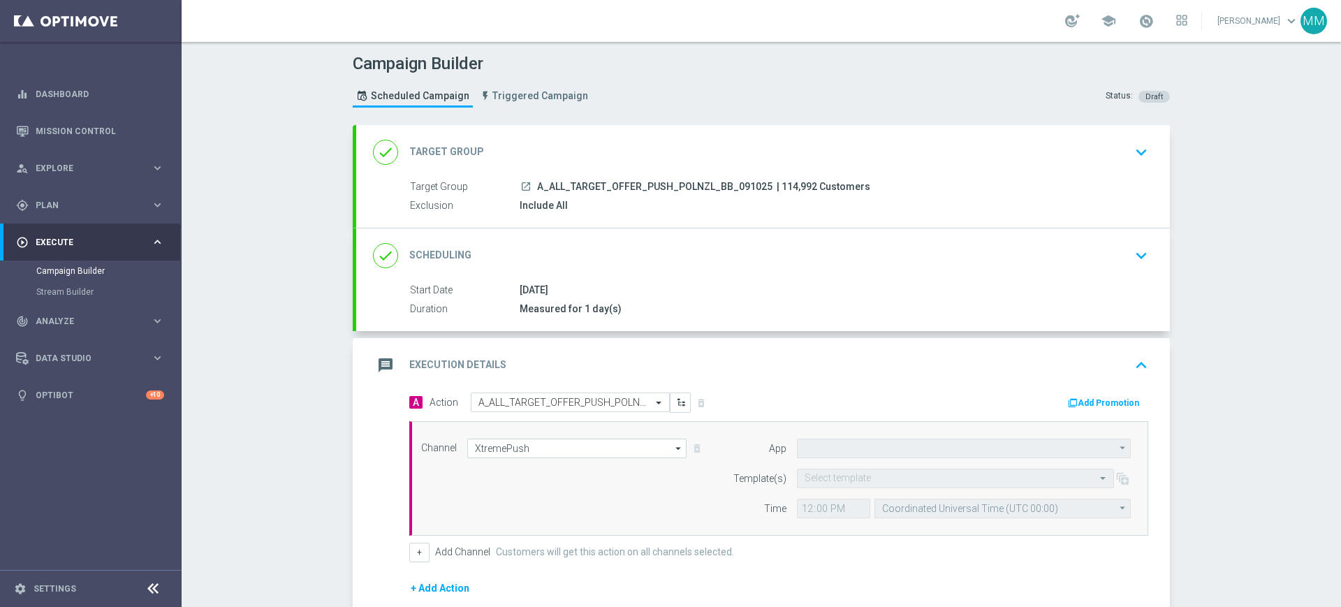
type input "STS_PL"
click at [924, 469] on div "Select template" at bounding box center [955, 479] width 317 height 20
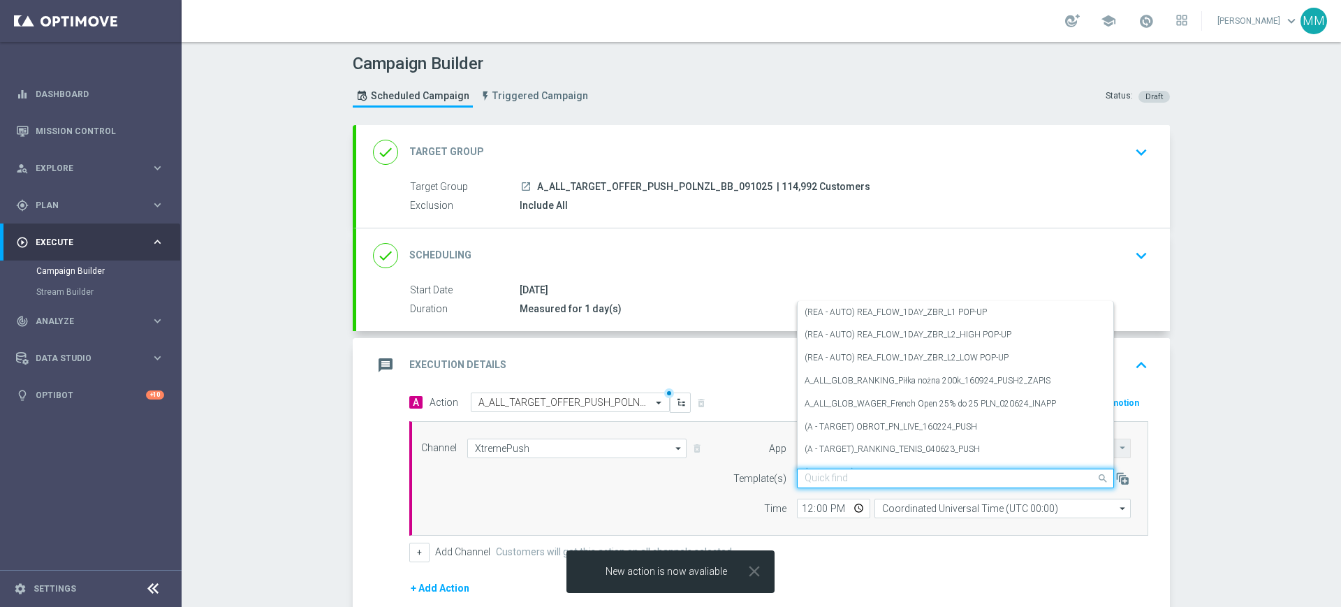
paste input "A_ALL_TARGET_OFFER_PUSH_POLNZL_BB_091025"
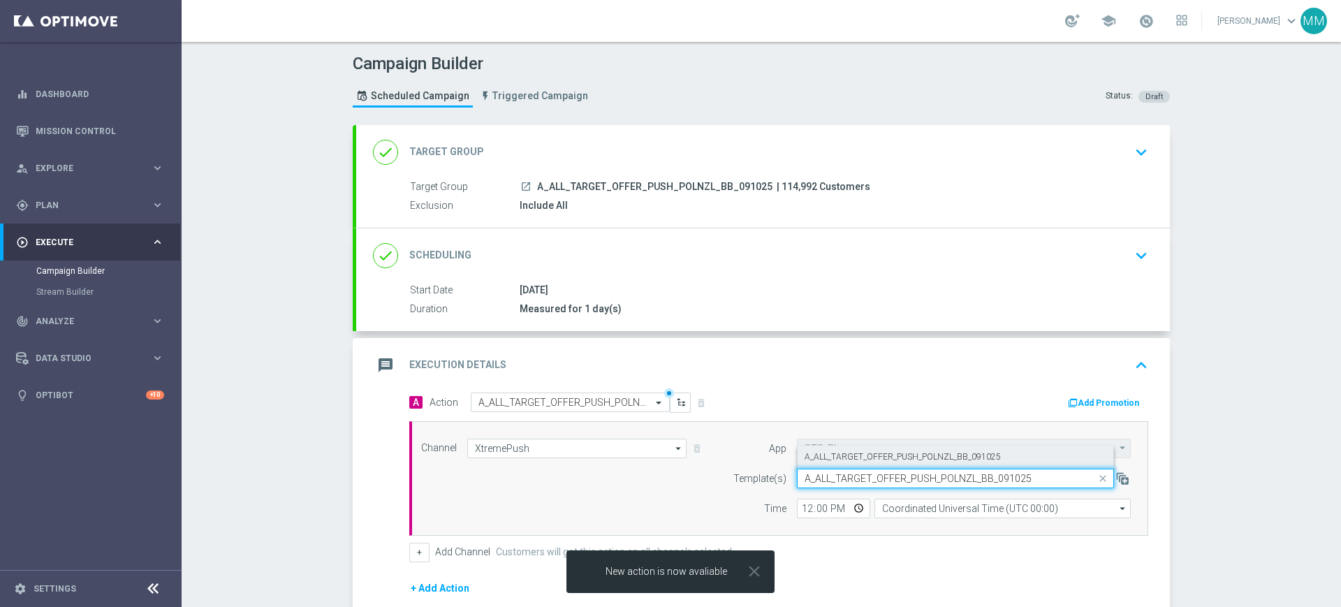
click at [900, 463] on div "A_ALL_TARGET_OFFER_PUSH_POLNZL_BB_091025" at bounding box center [956, 457] width 302 height 23
type input "A_ALL_TARGET_OFFER_PUSH_POLNZL_BB_091025"
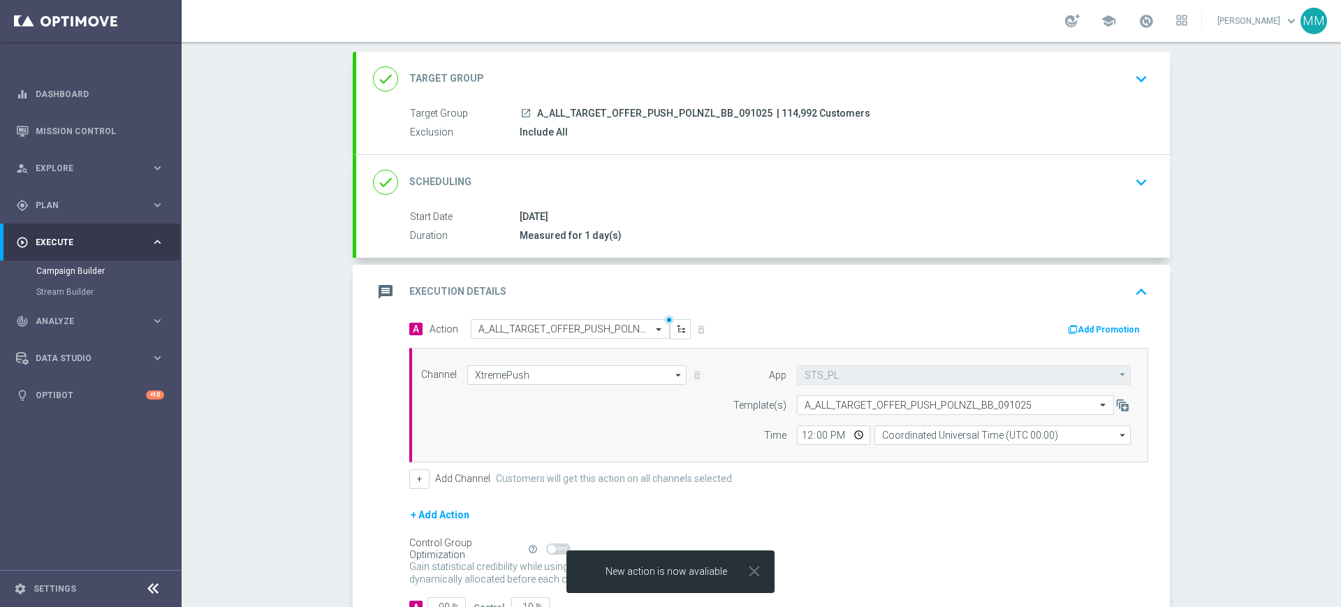
scroll to position [175, 0]
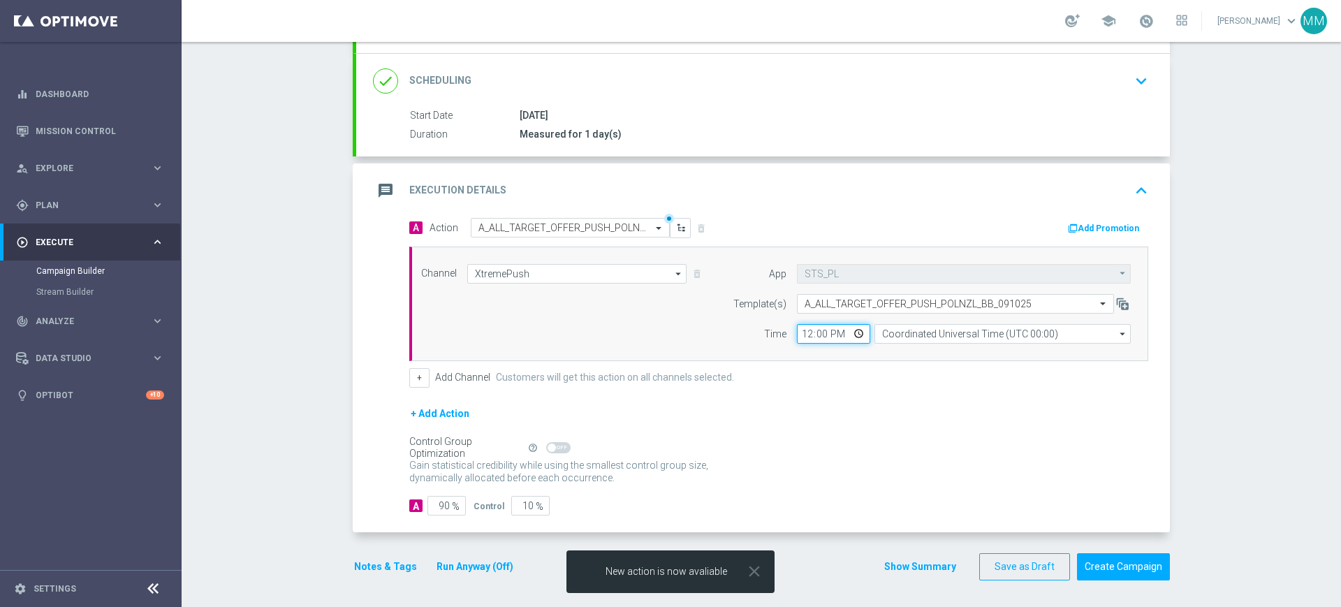
click at [805, 334] on input "12:00" at bounding box center [833, 334] width 73 height 20
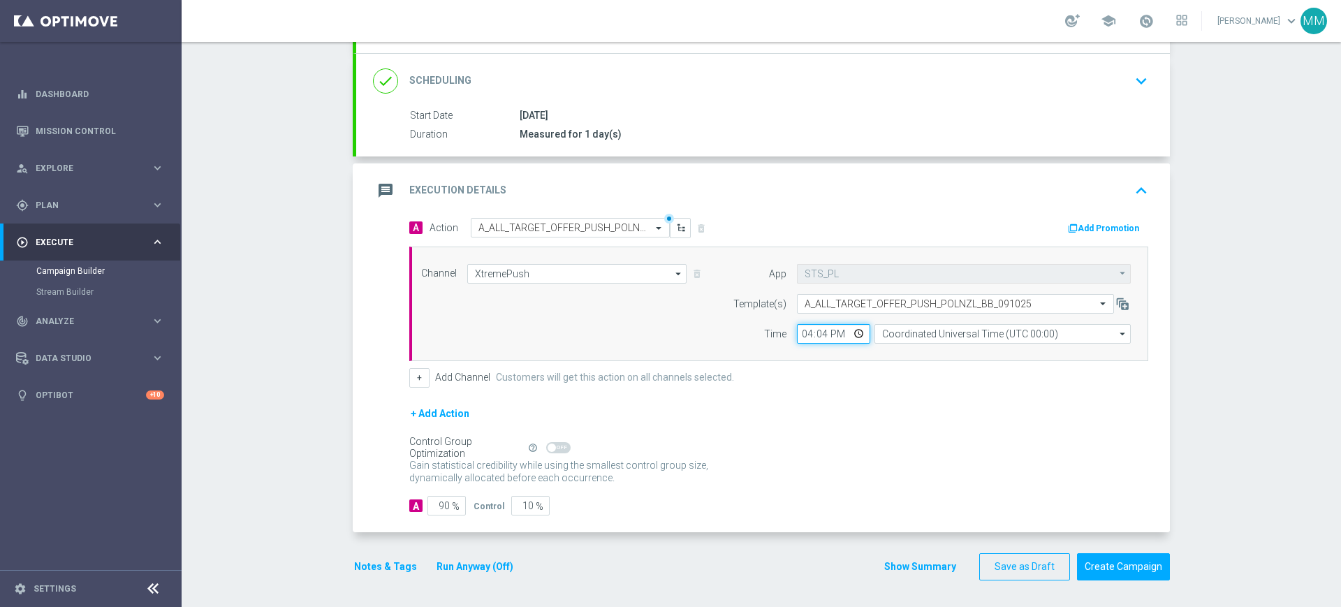
type input "16:41"
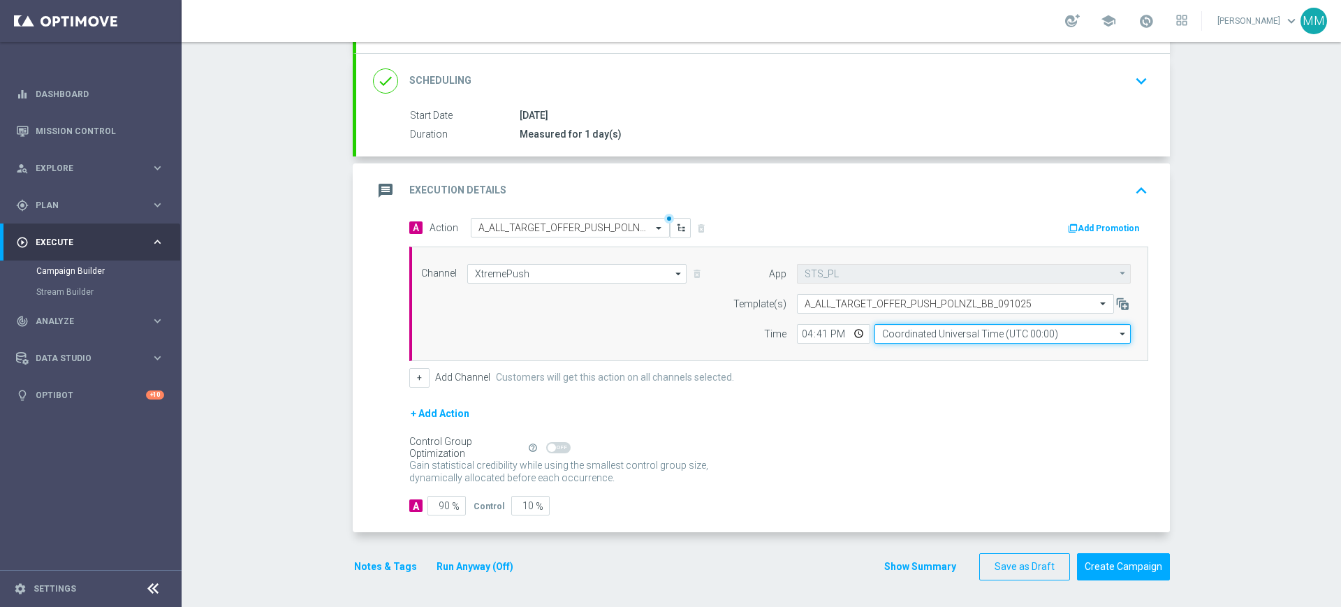
click at [912, 326] on input "Coordinated Universal Time (UTC 00:00)" at bounding box center [1003, 334] width 256 height 20
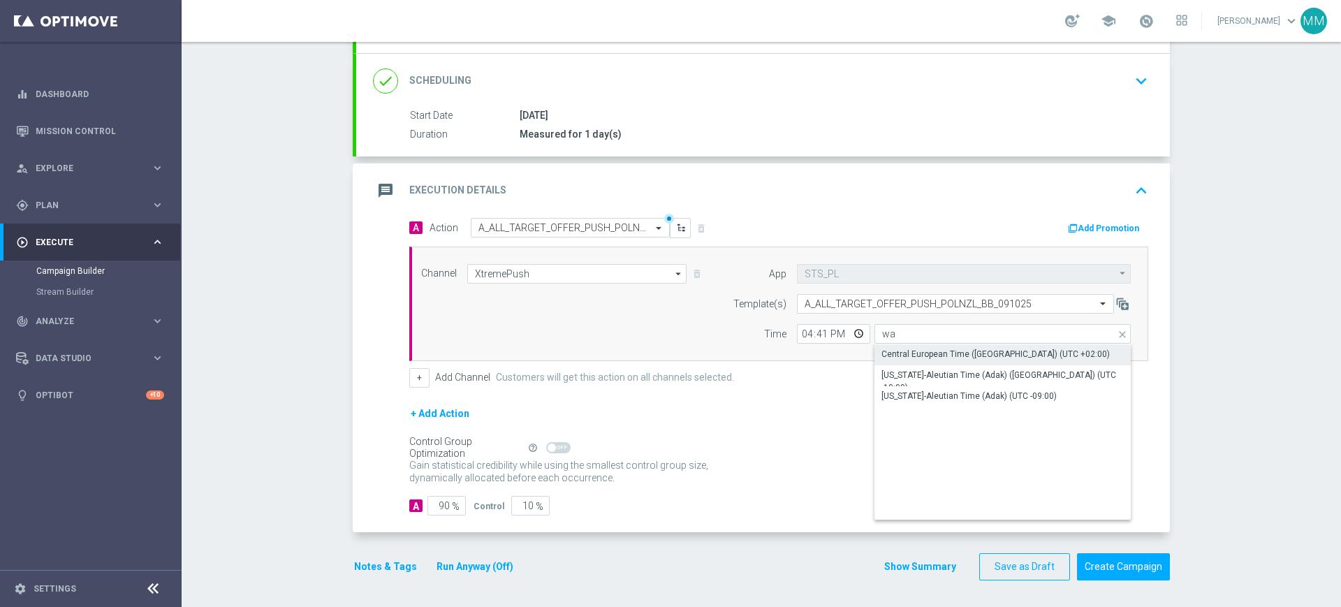
click at [910, 346] on div "Central European Time (Warsaw) (UTC +02:00)" at bounding box center [1003, 354] width 256 height 20
type input "Central European Time (Warsaw) (UTC +02:00)"
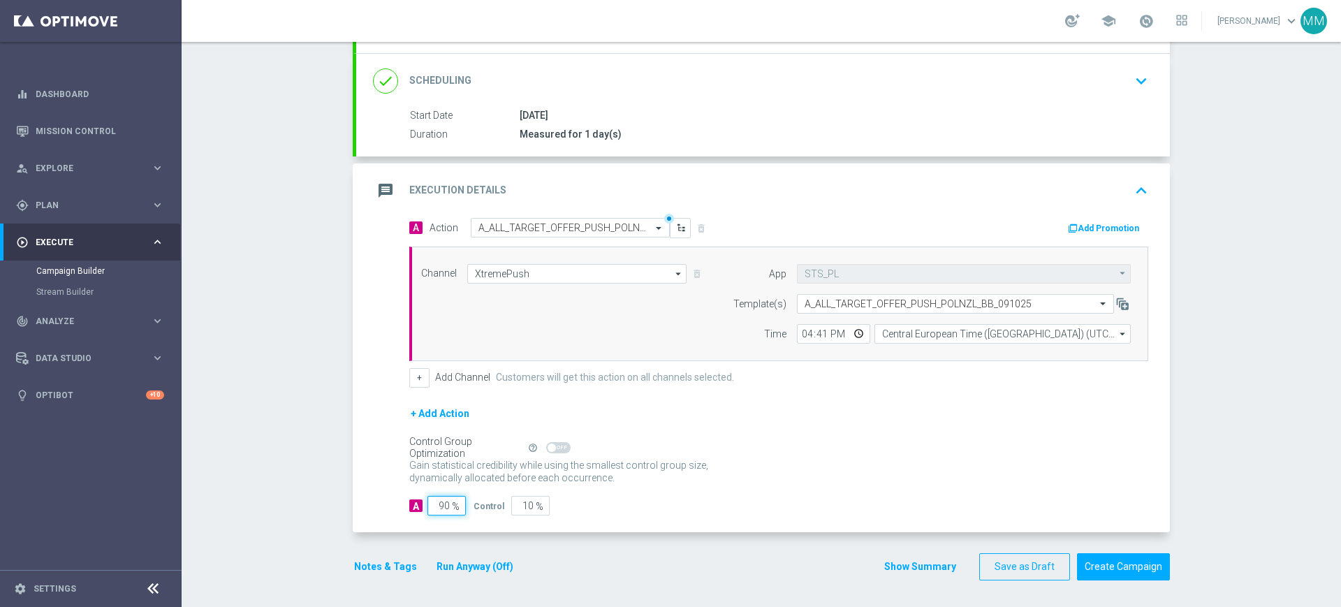
drag, startPoint x: 435, startPoint y: 508, endPoint x: 462, endPoint y: 507, distance: 28.0
click at [464, 507] on div "A 90 %" at bounding box center [441, 506] width 64 height 20
type input "98"
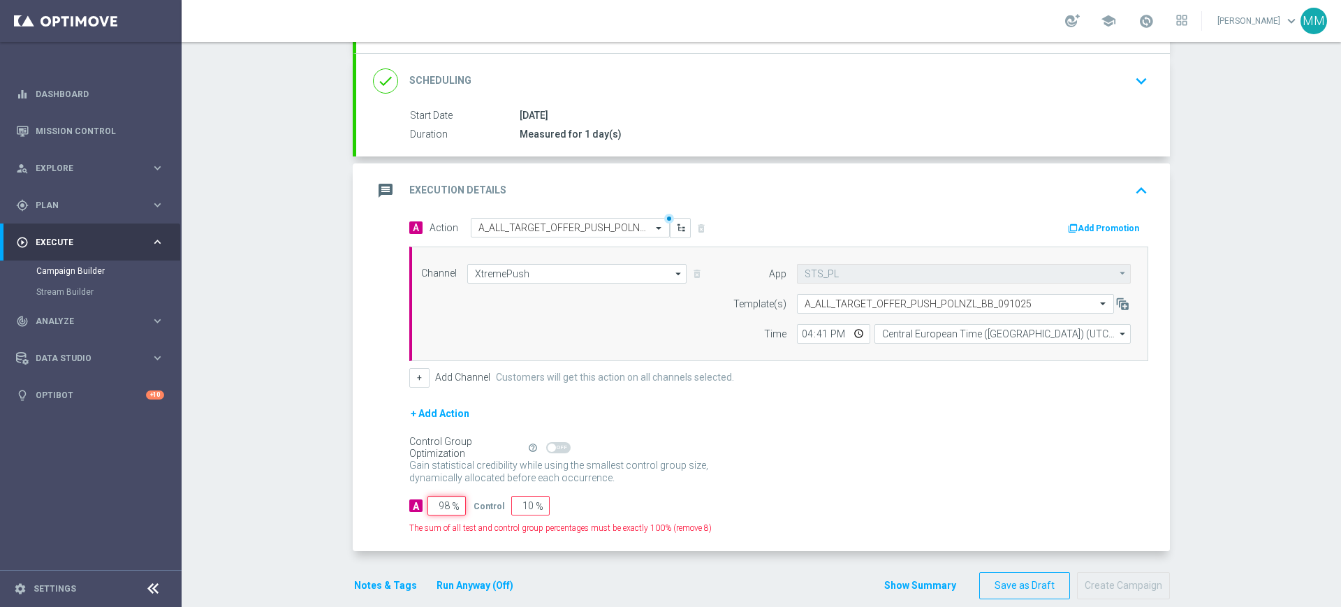
type input "2"
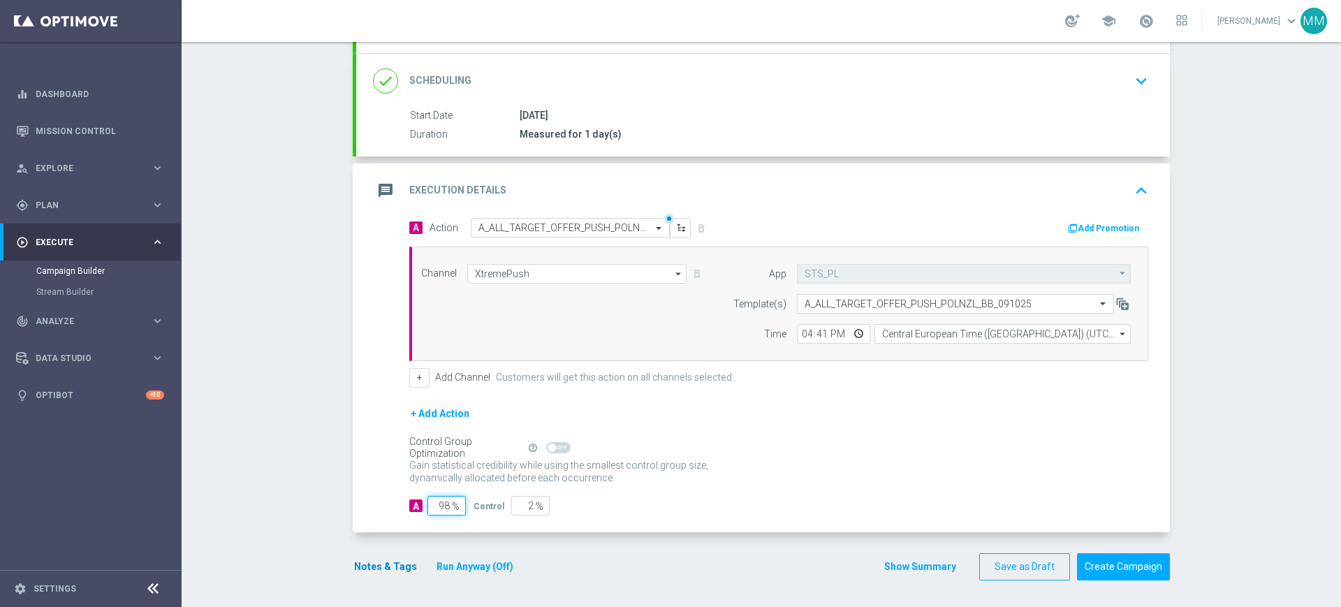
type input "98"
click at [397, 564] on button "Notes & Tags" at bounding box center [386, 566] width 66 height 17
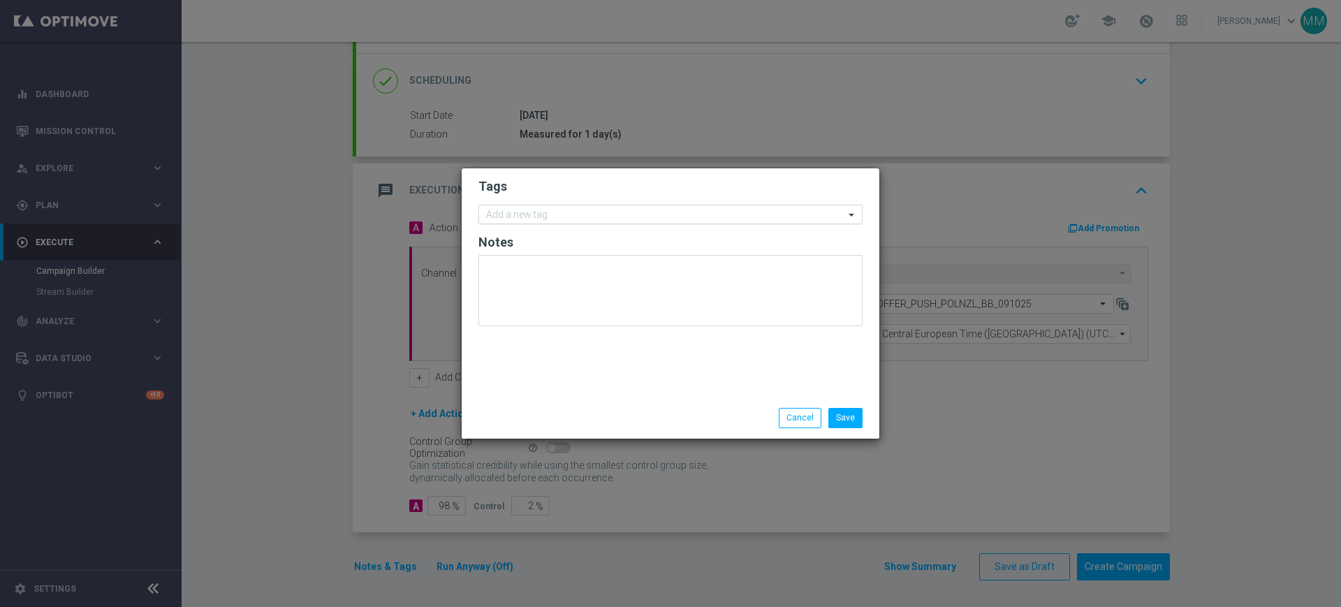
click at [570, 217] on input "text" at bounding box center [665, 216] width 358 height 12
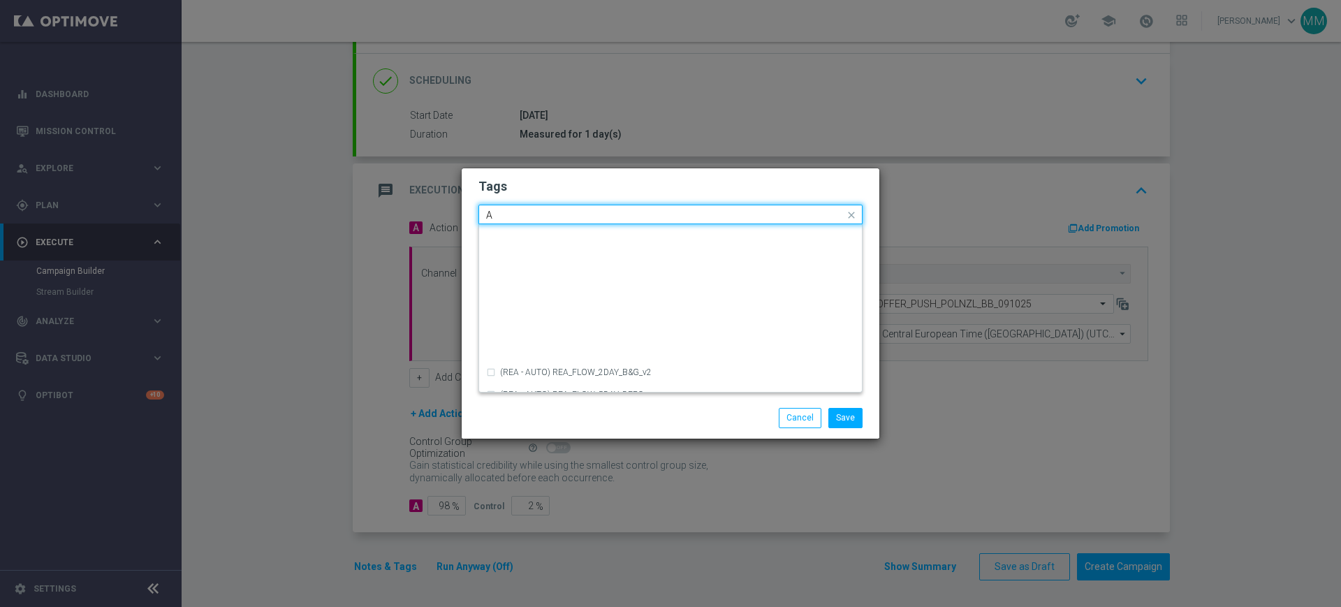
scroll to position [1572, 0]
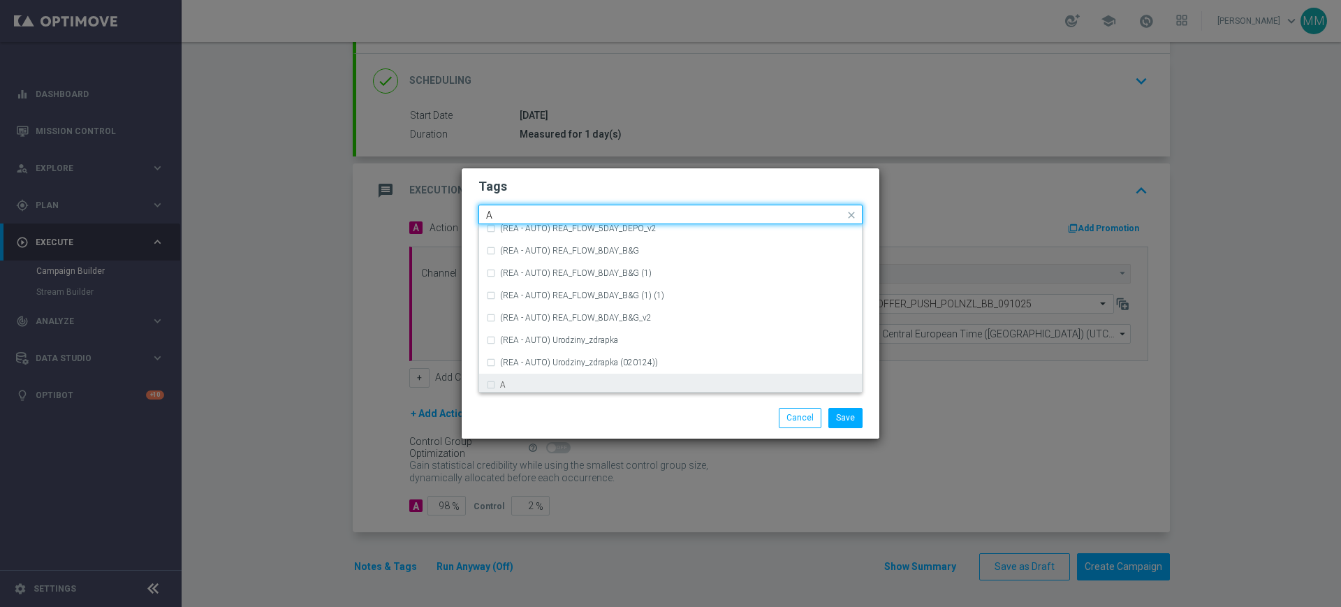
click at [540, 383] on div "A" at bounding box center [677, 385] width 355 height 8
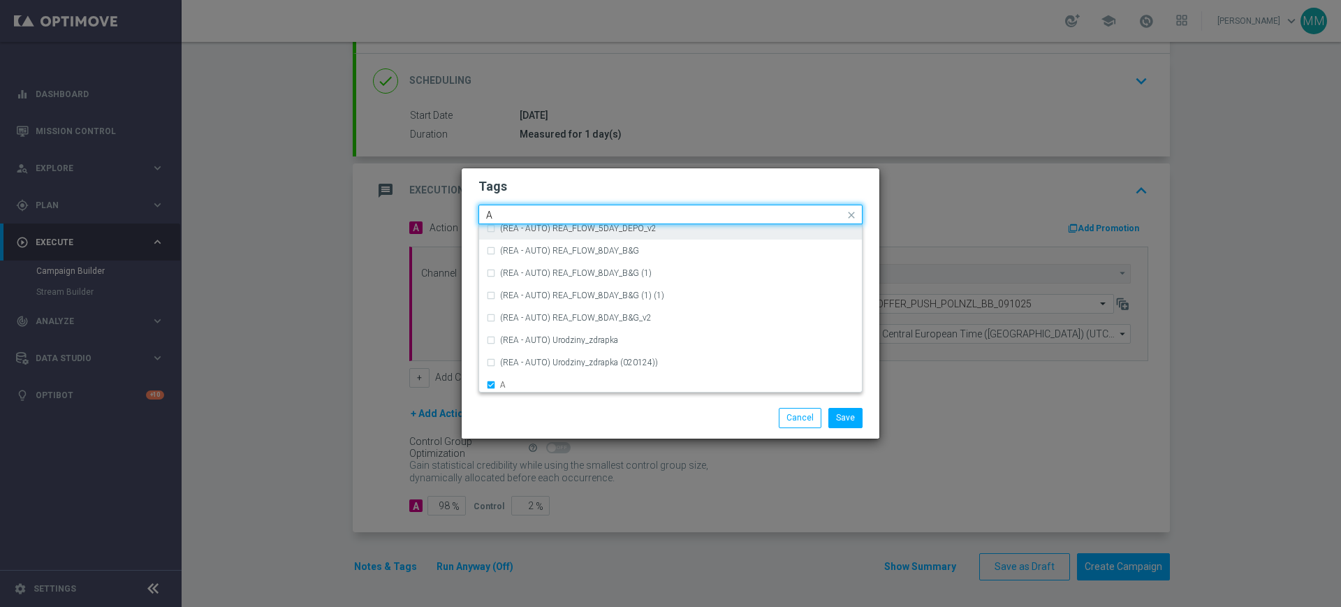
click at [532, 218] on input "A" at bounding box center [665, 216] width 358 height 12
click at [526, 226] on div "ALL" at bounding box center [670, 235] width 369 height 22
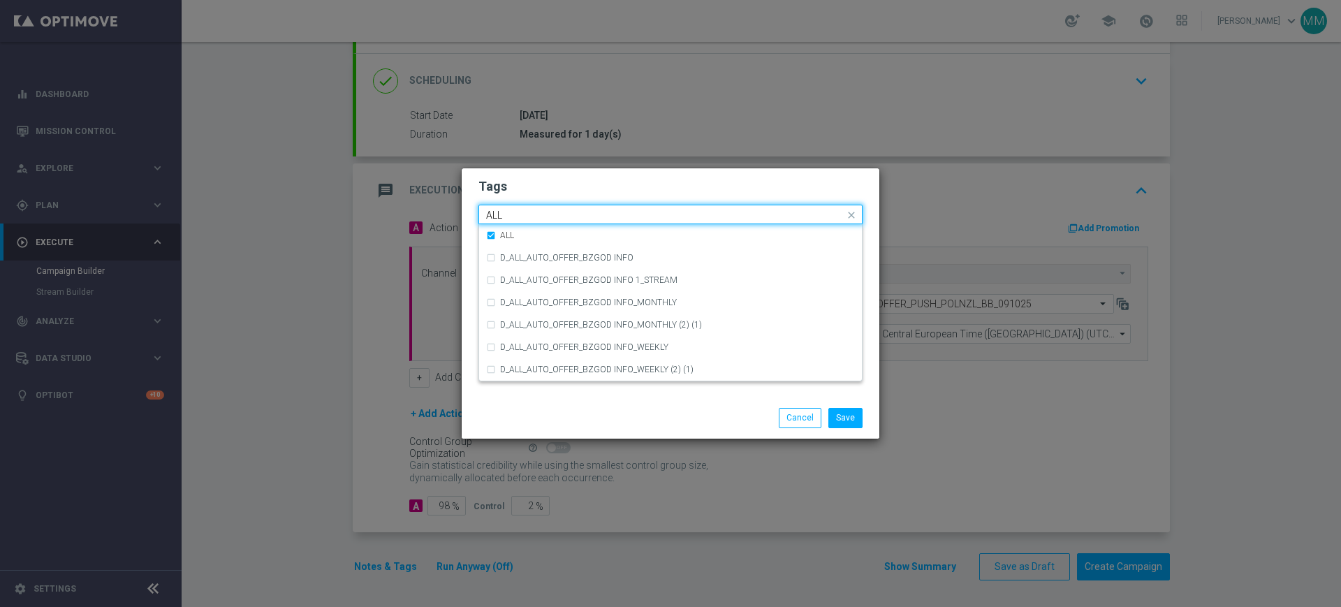
click at [520, 220] on input "ALL" at bounding box center [665, 216] width 358 height 12
click at [519, 219] on input "ALL" at bounding box center [665, 216] width 358 height 12
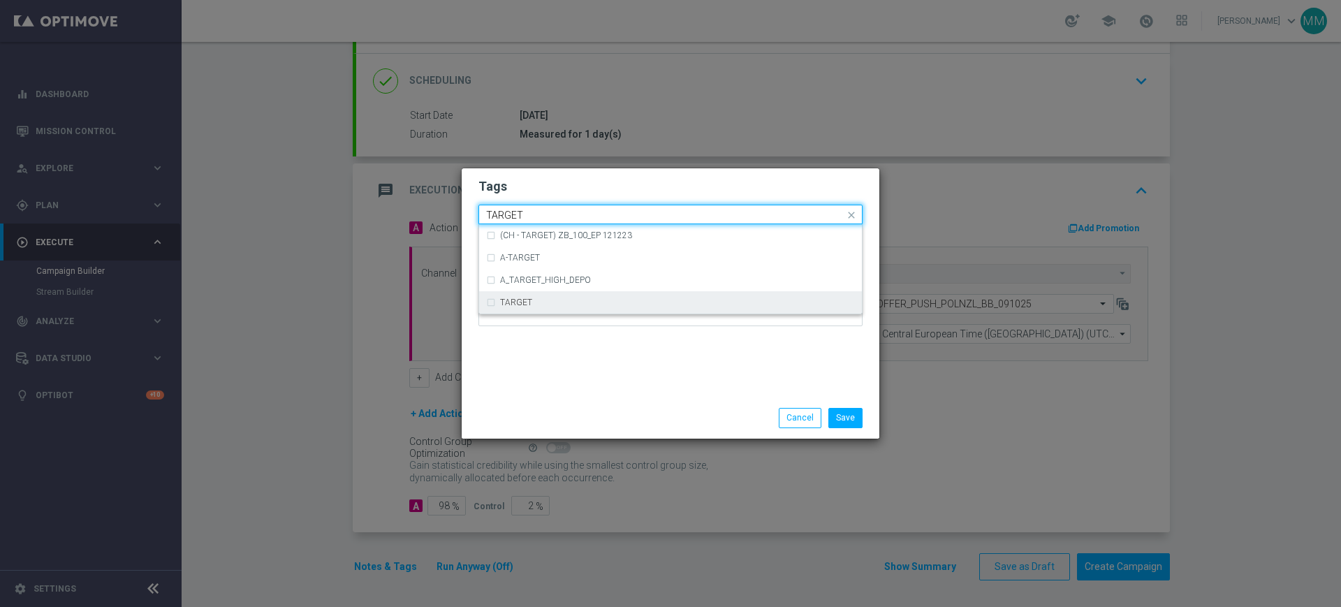
click at [542, 298] on div "TARGET" at bounding box center [677, 302] width 355 height 8
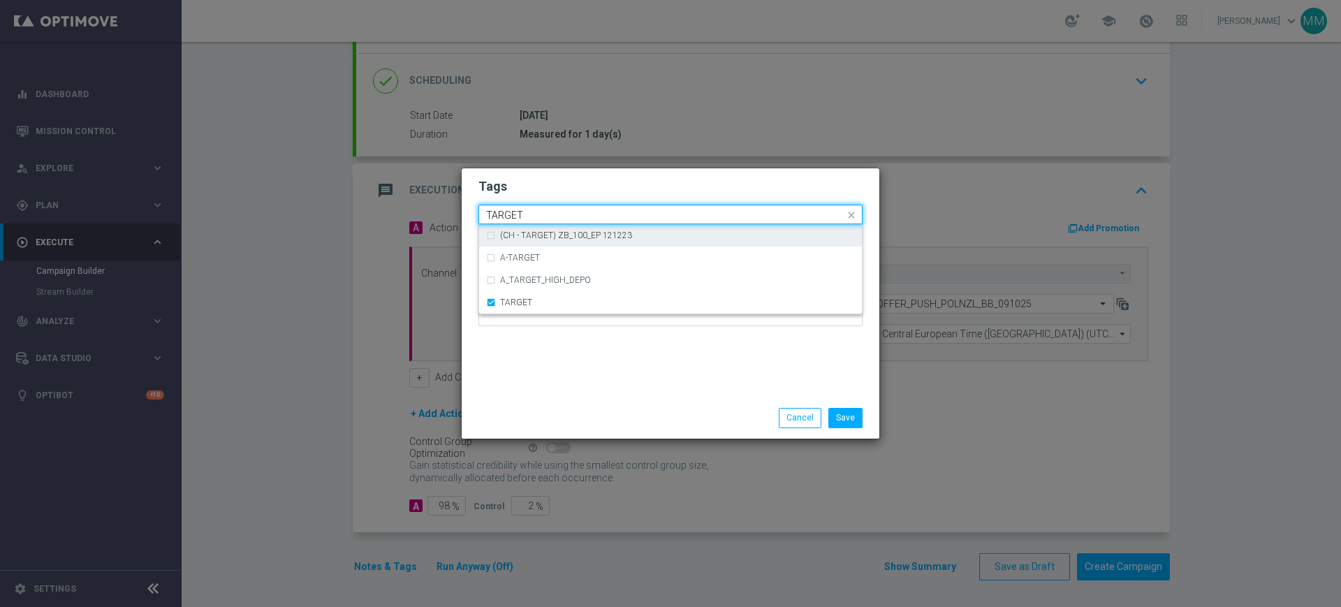
click at [530, 221] on div "TARGET" at bounding box center [664, 217] width 360 height 14
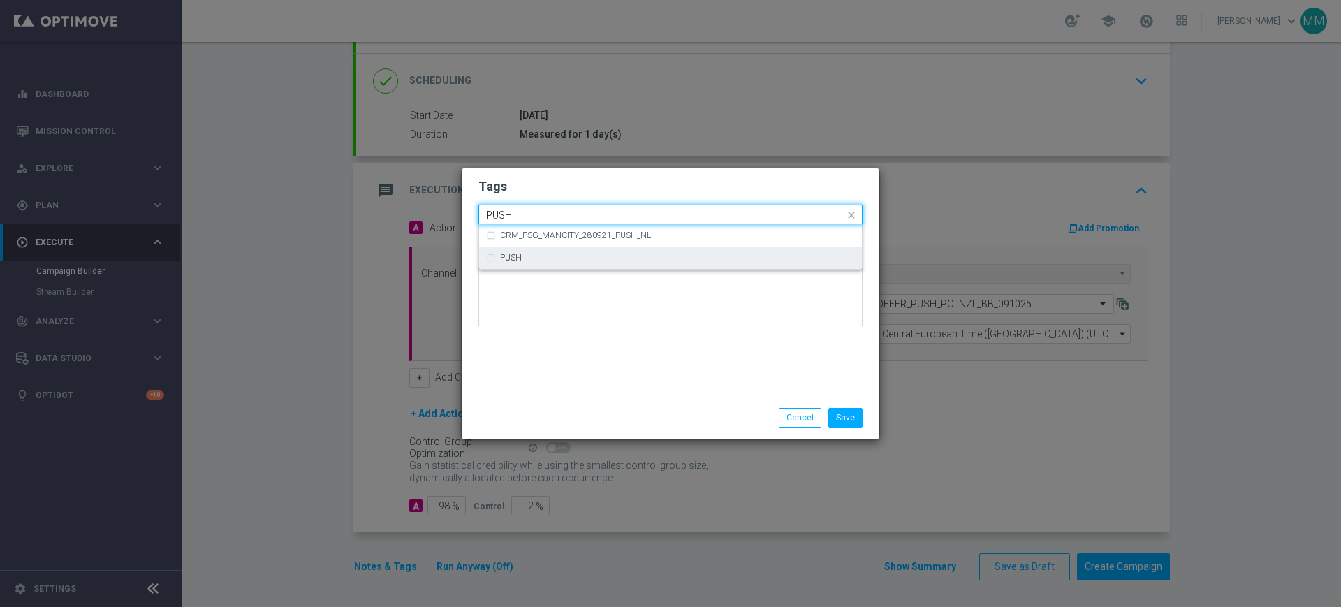
click at [525, 248] on div "PUSH" at bounding box center [670, 258] width 369 height 22
type input "PUSH"
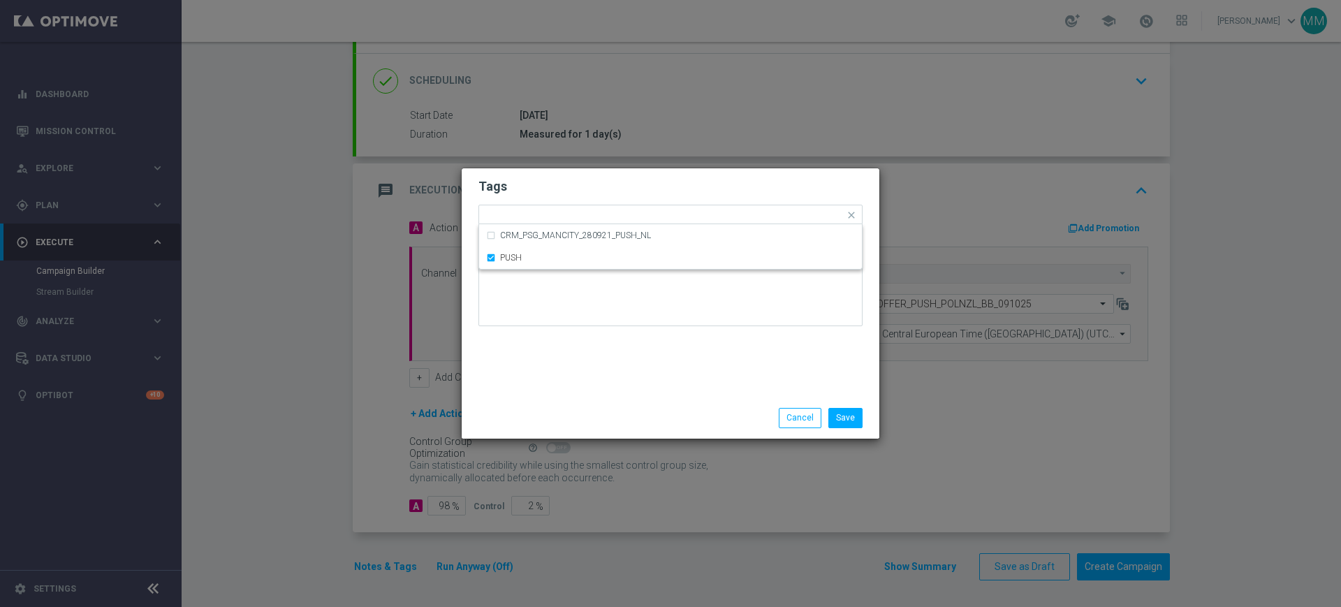
click at [627, 356] on div "Tags Quick find × A × ALL × TARGET × PUSH CRM_PSG_MANCITY_280921_PUSH_NL PUSH N…" at bounding box center [671, 282] width 418 height 229
click at [833, 417] on button "Save" at bounding box center [846, 418] width 34 height 20
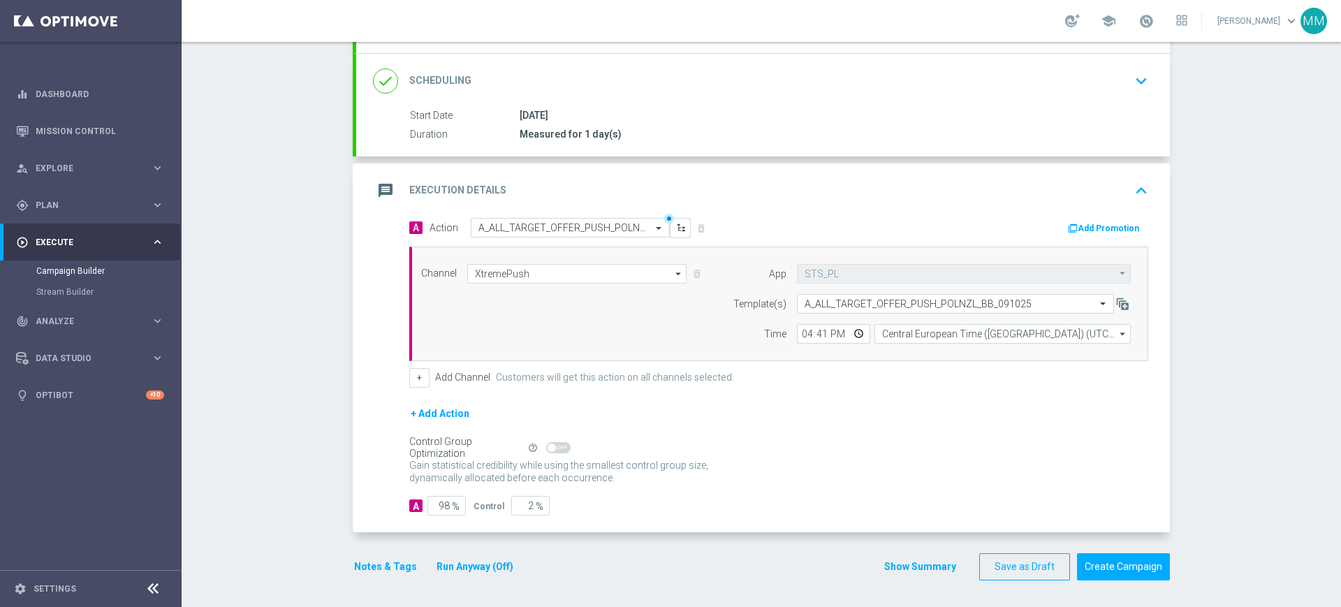
click at [763, 190] on div "message Execution Details keyboard_arrow_up" at bounding box center [763, 190] width 780 height 27
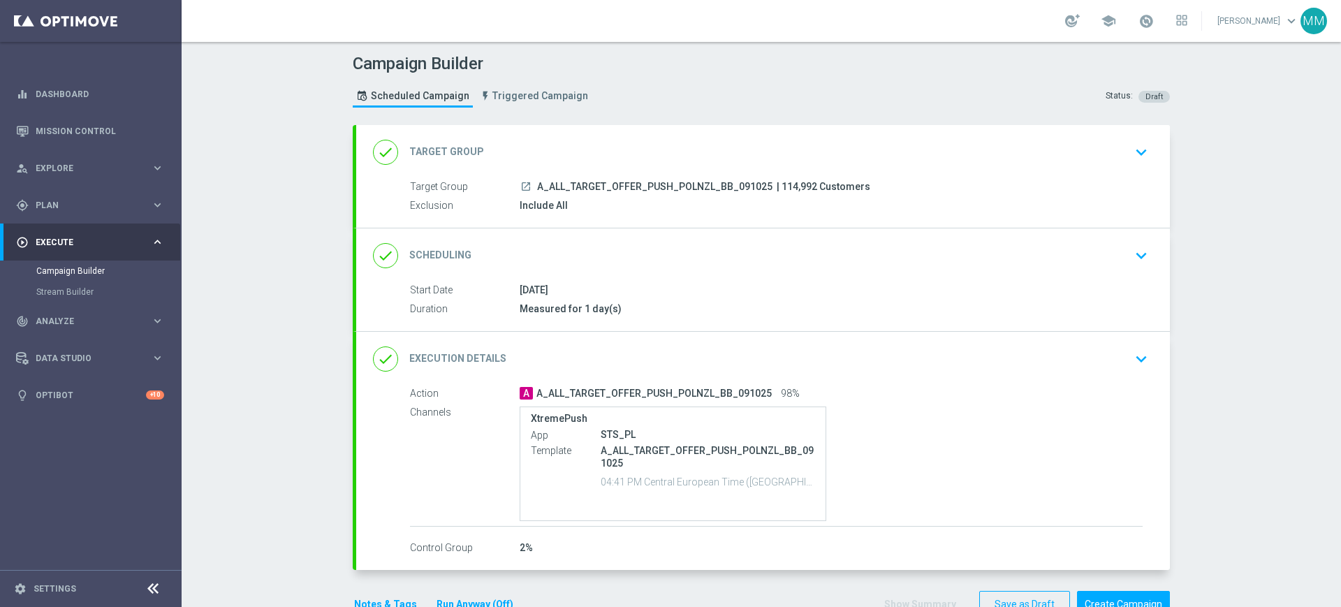
drag, startPoint x: 514, startPoint y: 182, endPoint x: 506, endPoint y: 166, distance: 18.1
click at [656, 164] on div "done Target Group keyboard_arrow_down" at bounding box center [763, 152] width 780 height 27
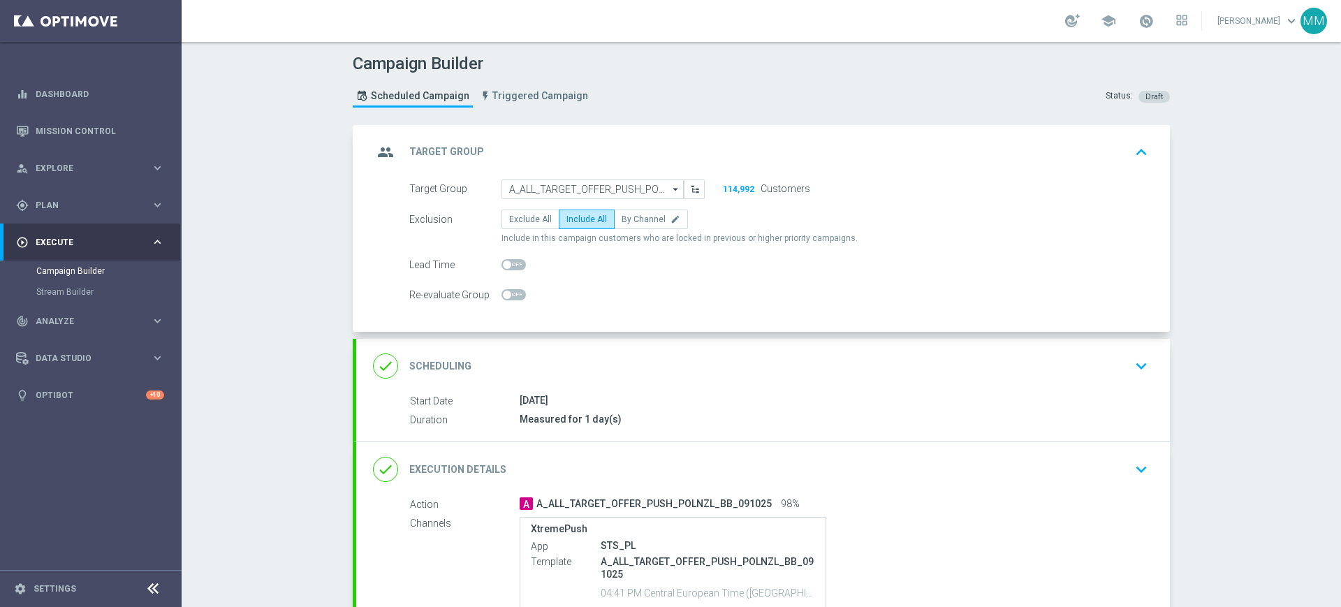
click at [571, 116] on header "Campaign Builder Scheduled Campaign Triggered Campaign Status: Draft" at bounding box center [762, 83] width 1160 height 83
click at [572, 133] on div "group Target Group keyboard_arrow_up" at bounding box center [763, 152] width 814 height 54
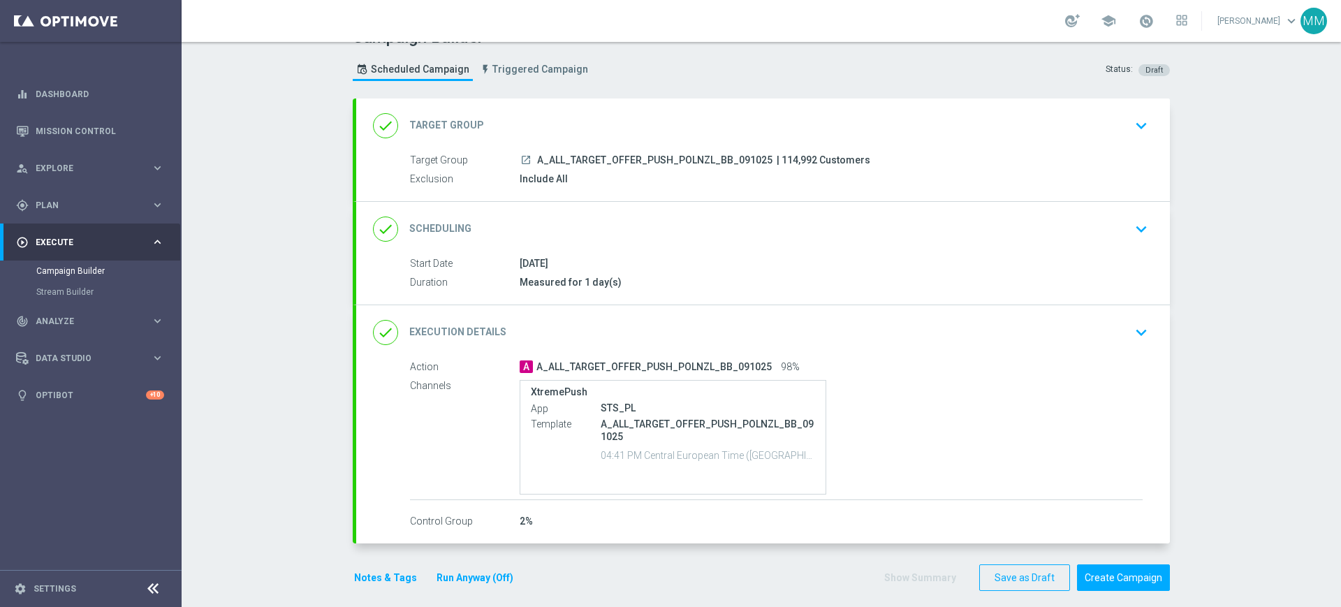
scroll to position [38, 0]
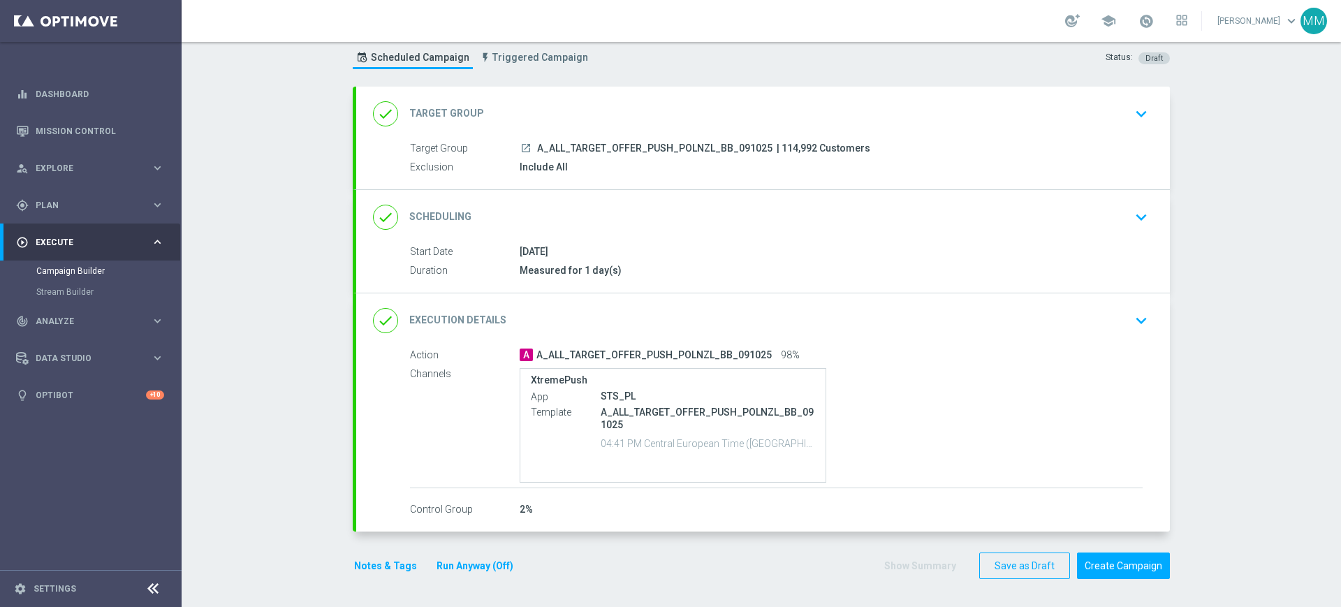
click at [397, 561] on button "Notes & Tags" at bounding box center [386, 565] width 66 height 17
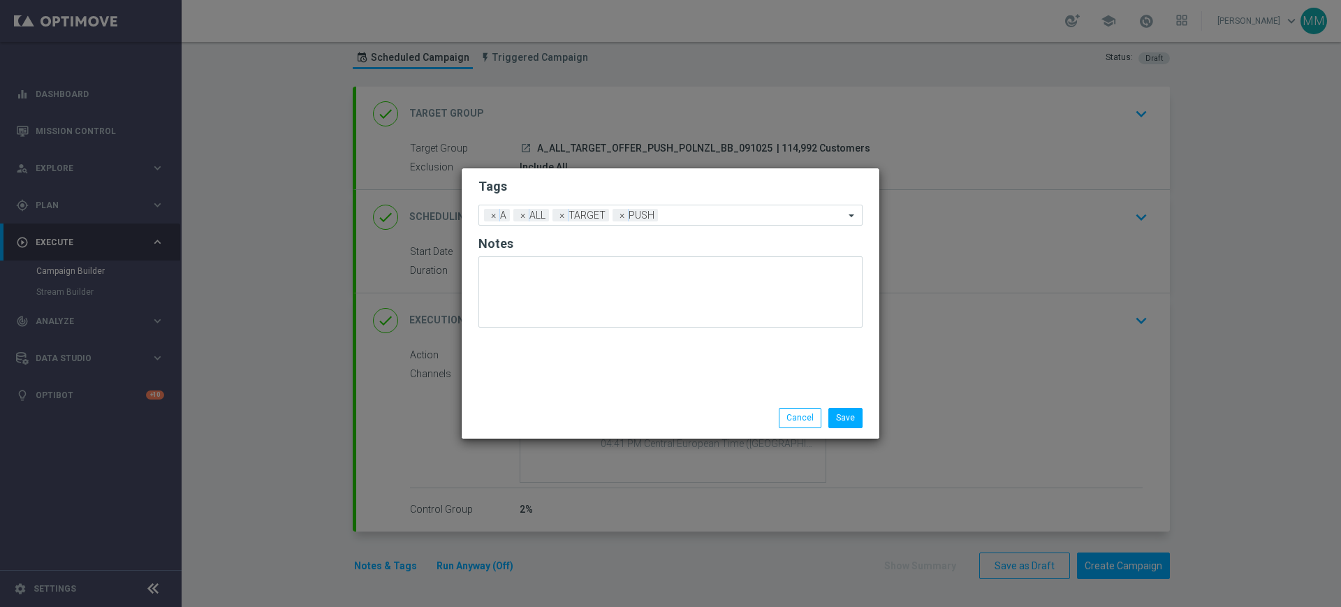
click at [863, 417] on li "Save" at bounding box center [845, 418] width 41 height 20
click at [851, 423] on button "Save" at bounding box center [846, 418] width 34 height 20
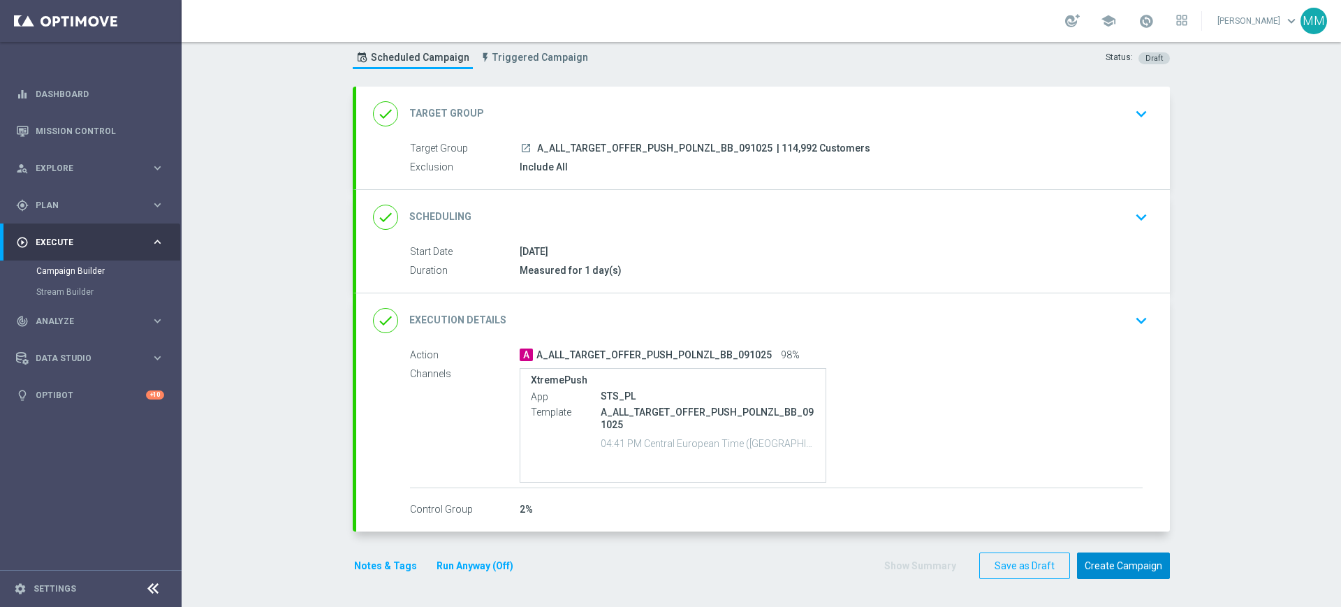
click at [1110, 562] on button "Create Campaign" at bounding box center [1123, 566] width 93 height 27
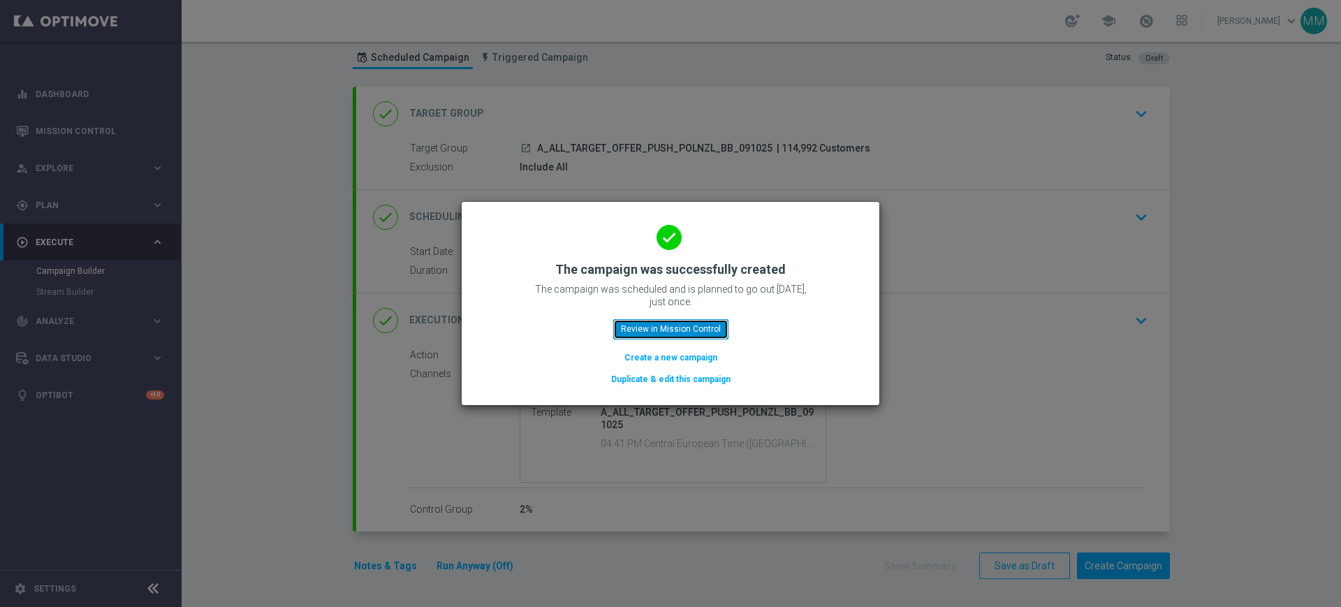
click at [681, 328] on button "Review in Mission Control" at bounding box center [670, 329] width 115 height 20
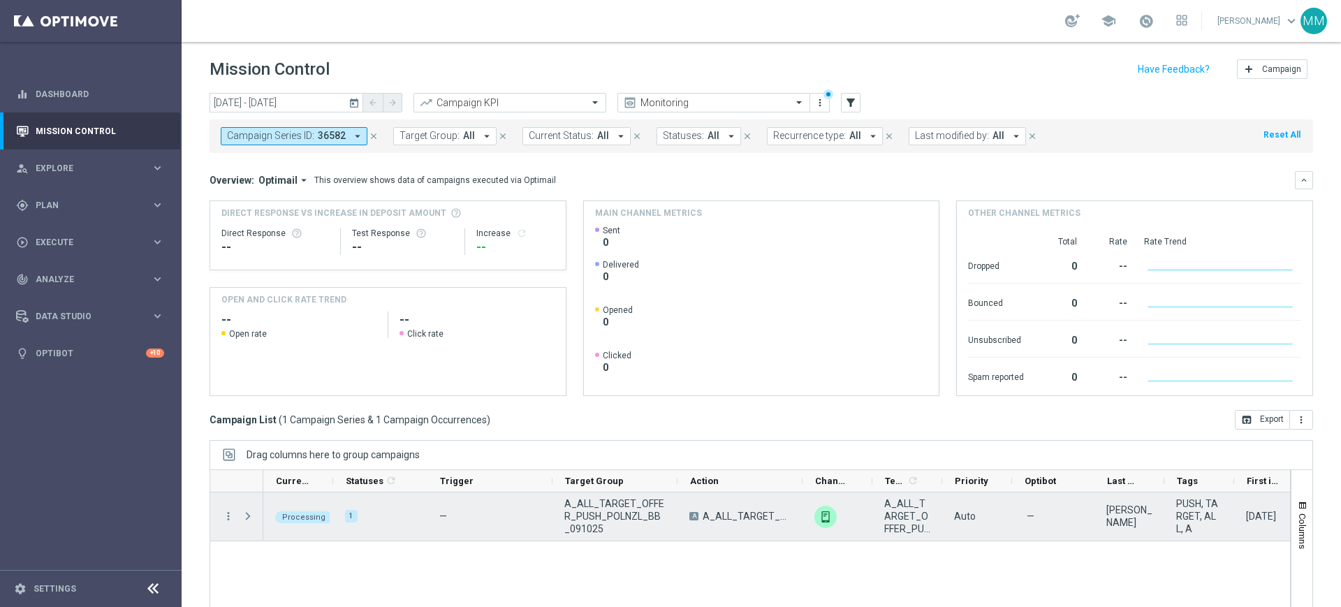
click at [239, 514] on div "Press SPACE to select this row." at bounding box center [249, 517] width 28 height 48
click at [248, 515] on span "Press SPACE to select this row." at bounding box center [248, 516] width 13 height 11
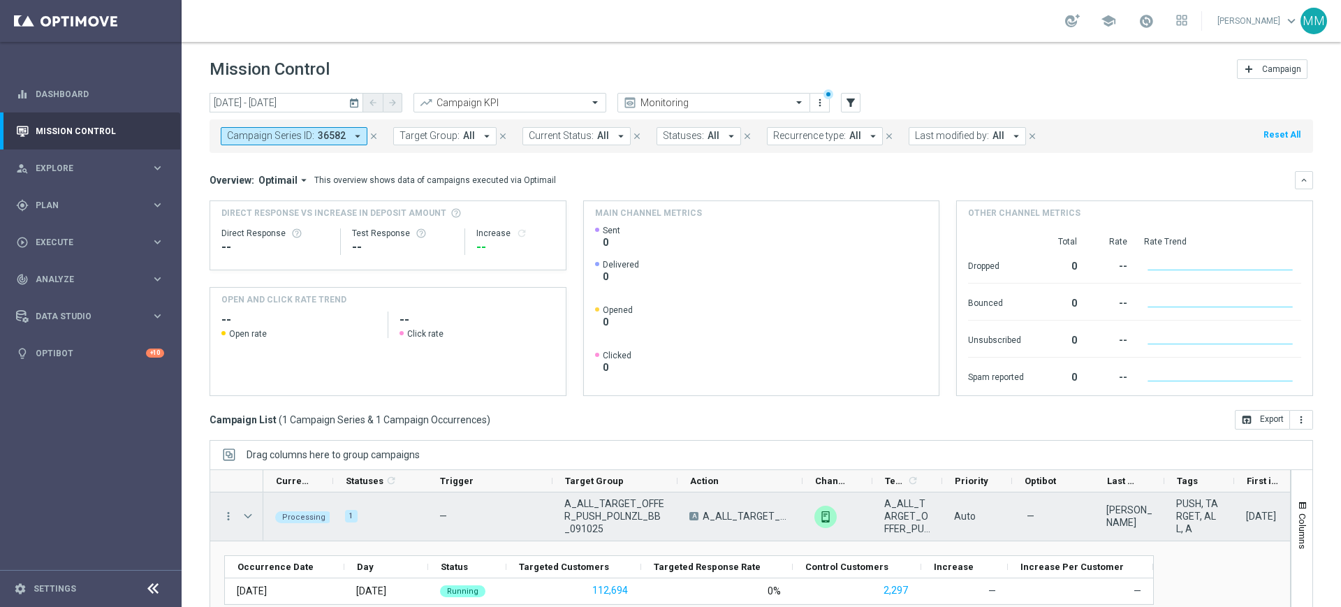
scroll to position [87, 0]
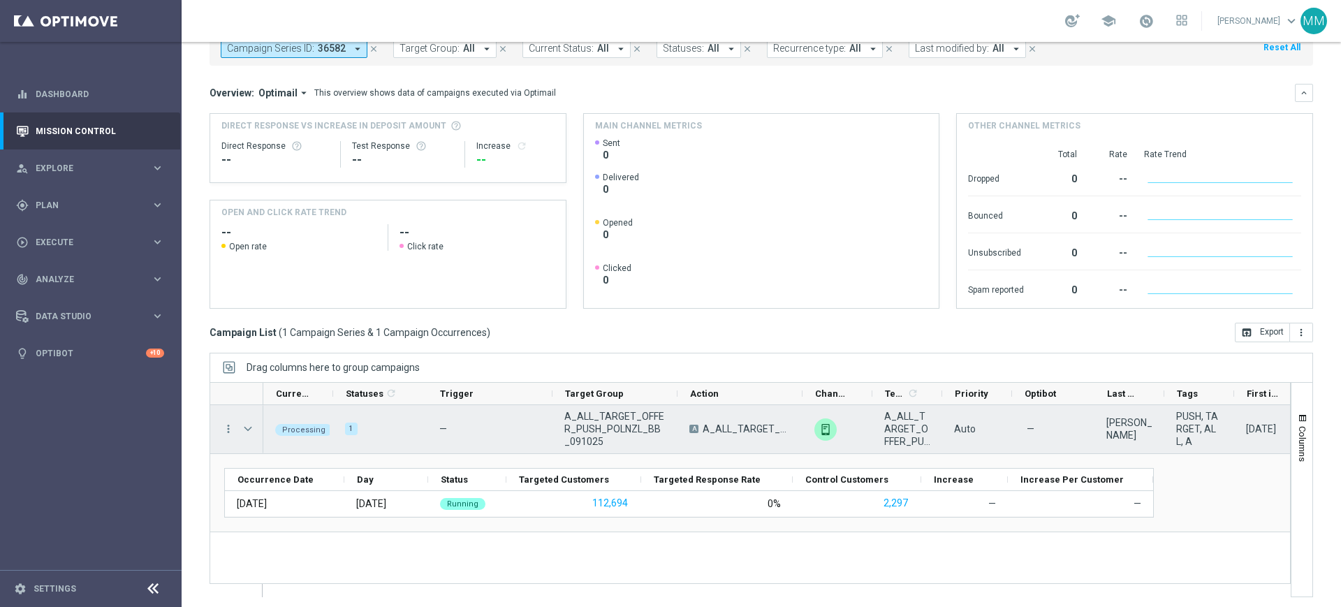
click at [254, 431] on span "Press SPACE to select this row." at bounding box center [249, 429] width 15 height 28
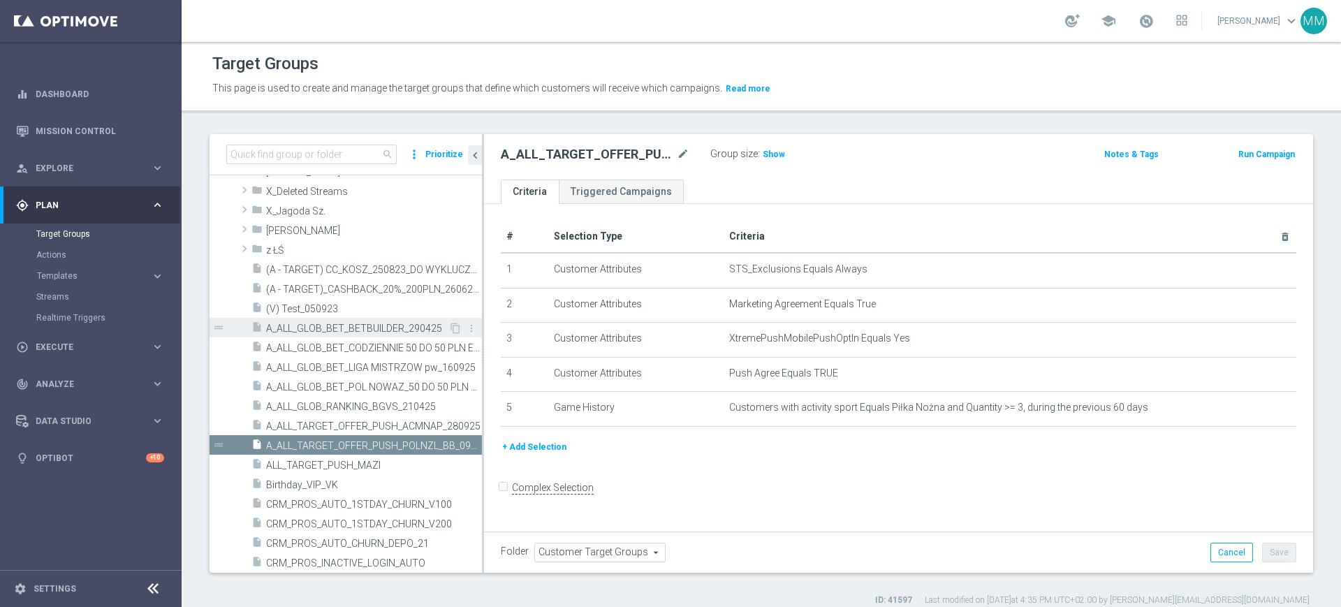
scroll to position [604, 0]
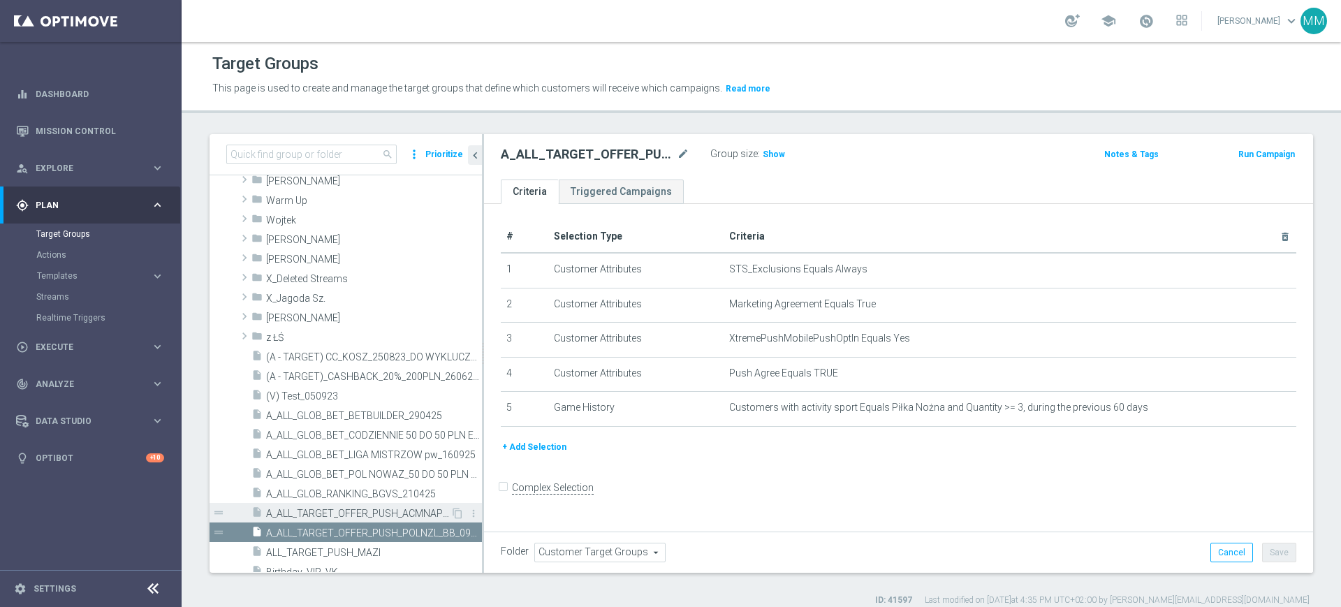
click at [384, 508] on span "A_ALL_TARGET_OFFER_PUSH_ACMNAP_280925" at bounding box center [358, 514] width 184 height 12
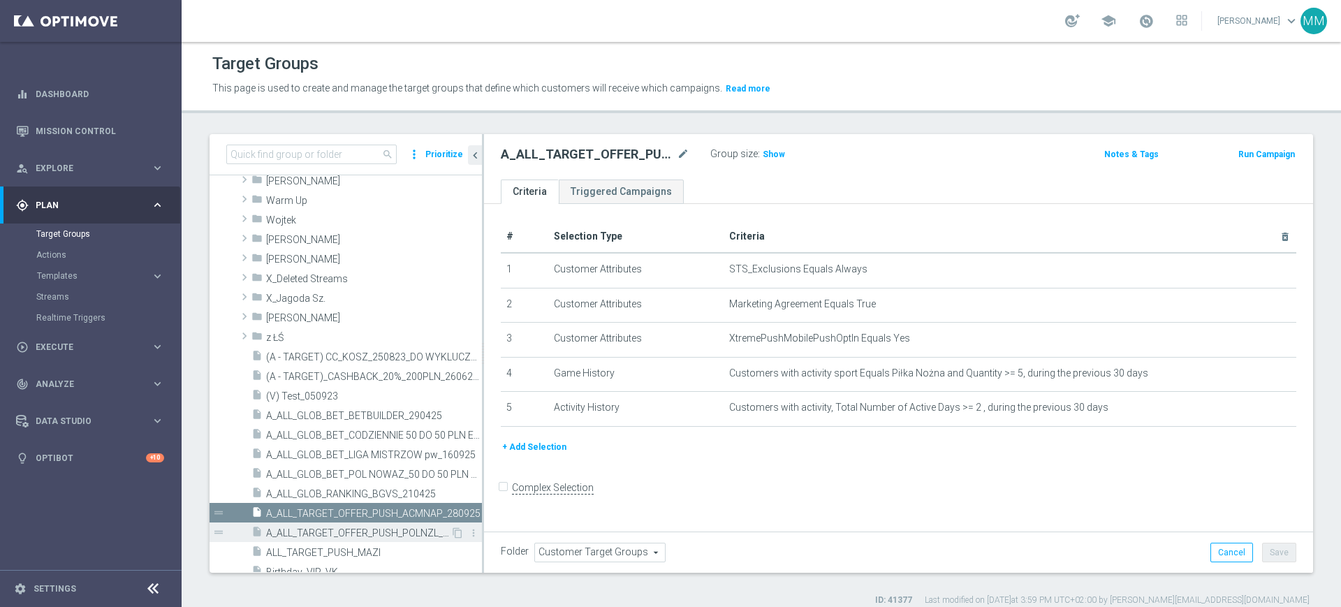
click at [346, 533] on span "A_ALL_TARGET_OFFER_PUSH_POLNZL_BB_091025" at bounding box center [358, 533] width 184 height 12
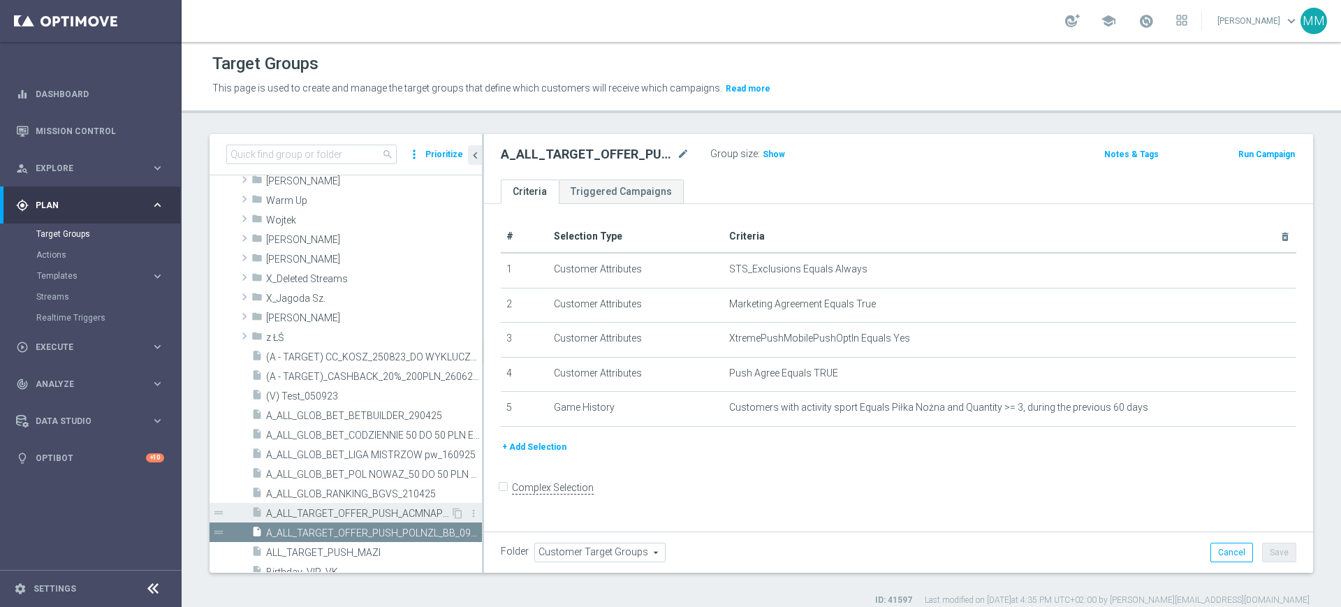
click at [347, 515] on span "A_ALL_TARGET_OFFER_PUSH_ACMNAP_280925" at bounding box center [358, 514] width 184 height 12
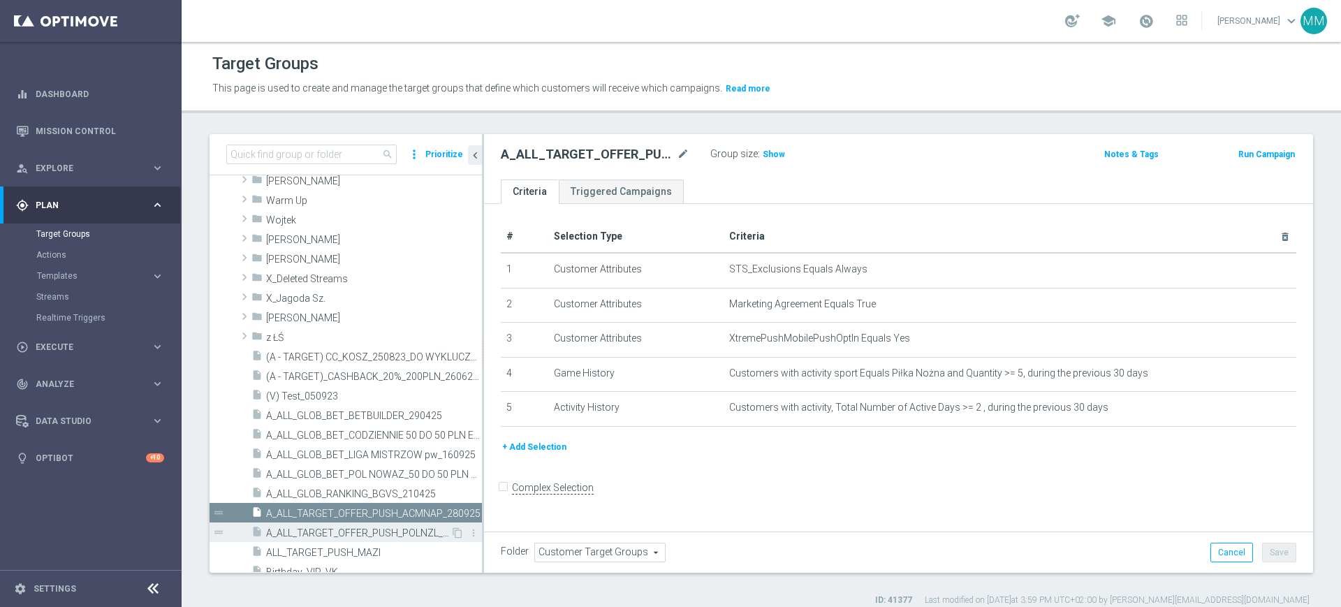
click at [354, 538] on span "A_ALL_TARGET_OFFER_PUSH_POLNZL_BB_091025" at bounding box center [358, 533] width 184 height 12
